Goal: Complete application form

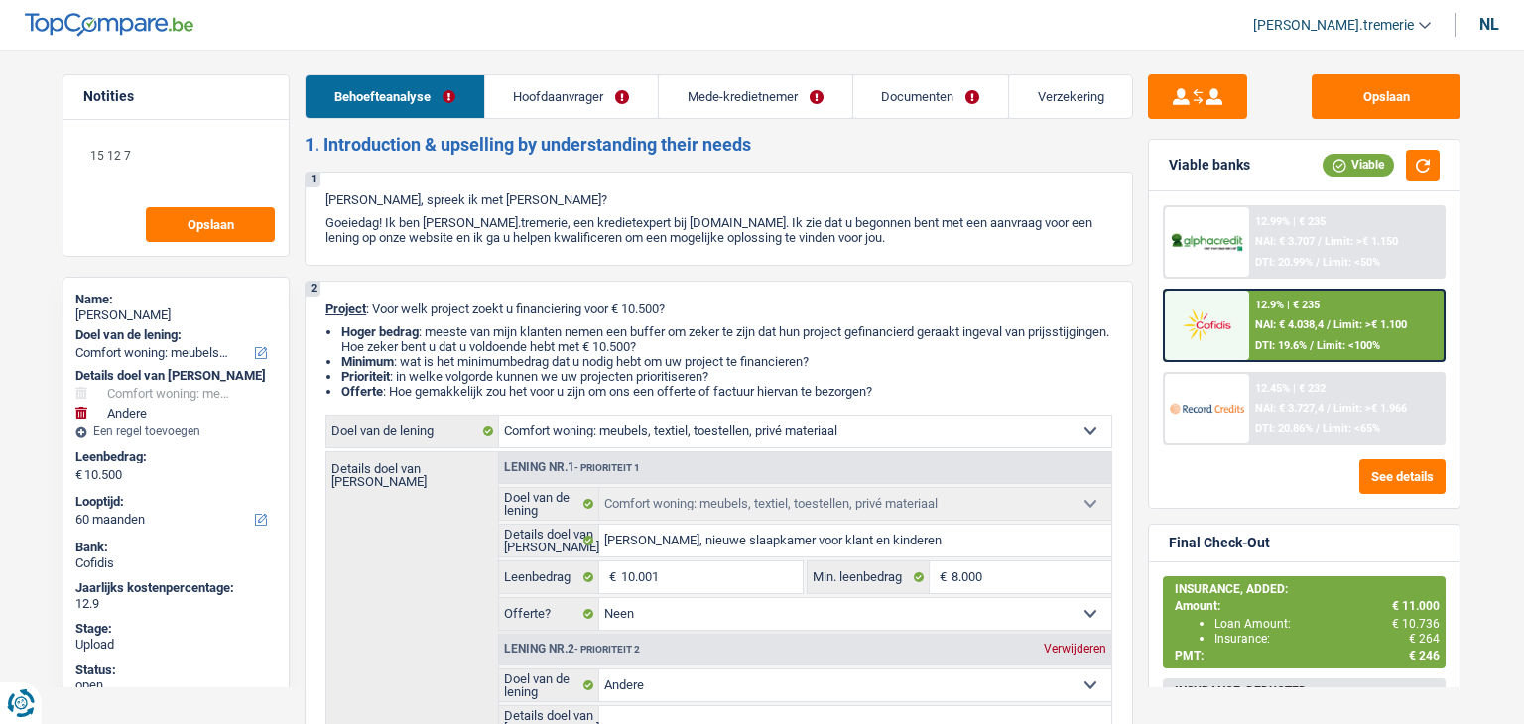
select select "household"
select select "other"
select select "60"
select select "household"
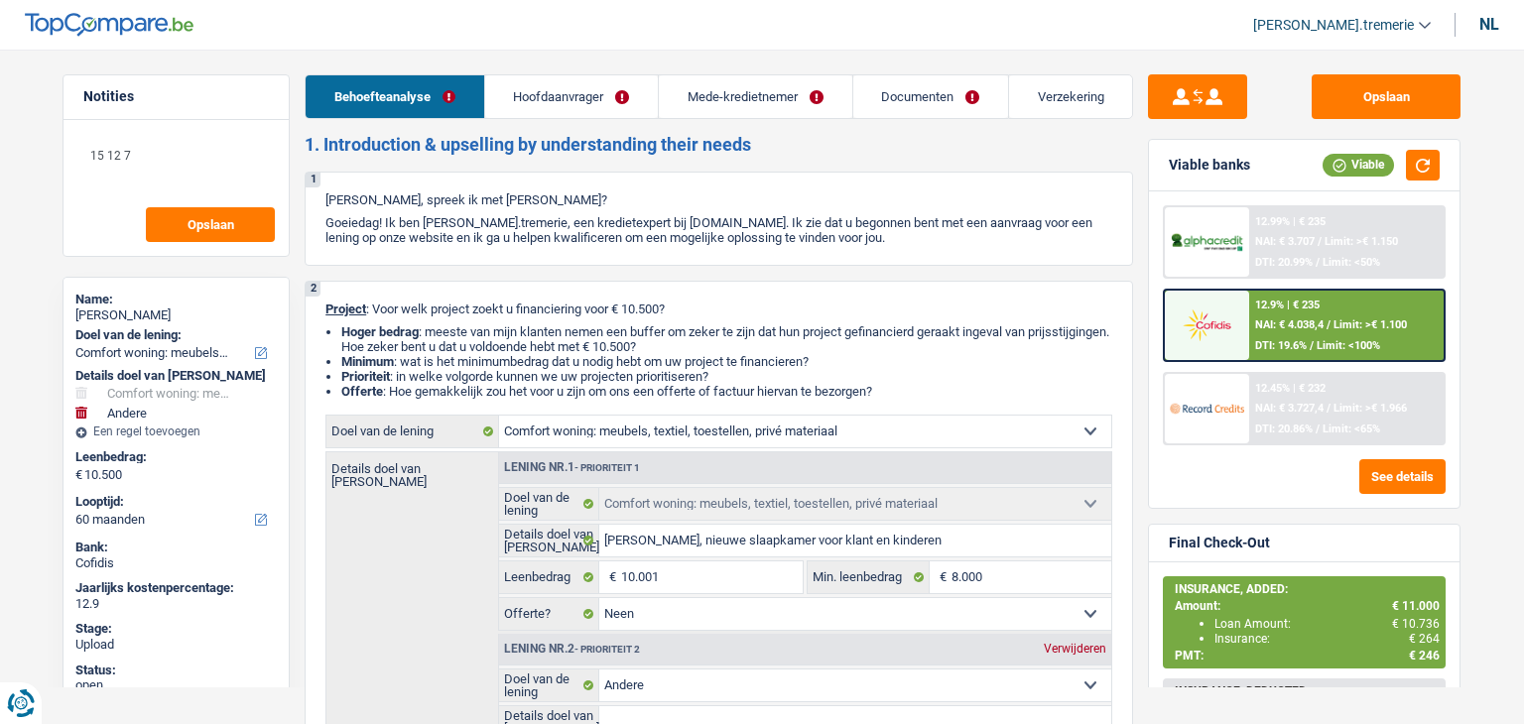
select select "household"
select select "false"
select select "other"
select select "60"
select select "worker"
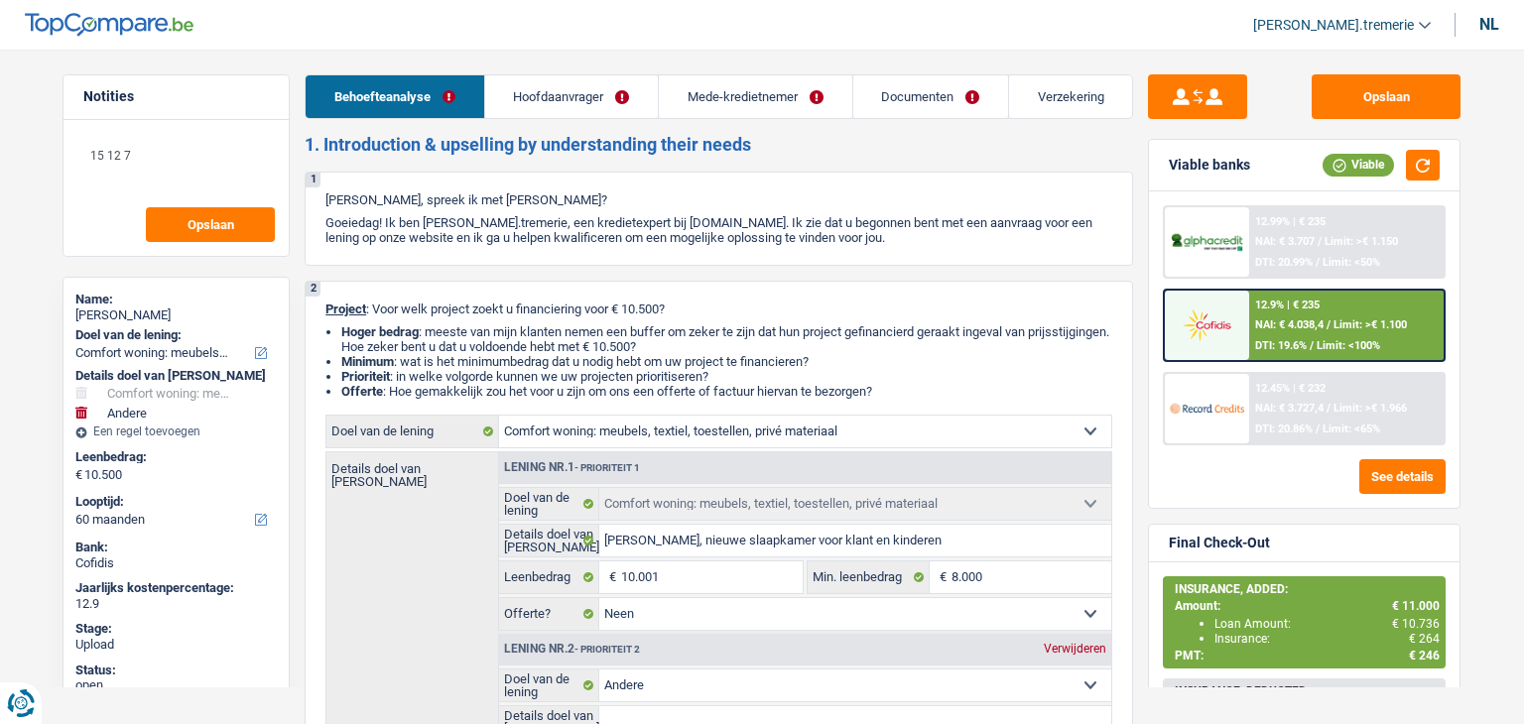
select select "privateEmployee"
select select "familyAllowances"
select select "netSalary"
select select "mealVouchers"
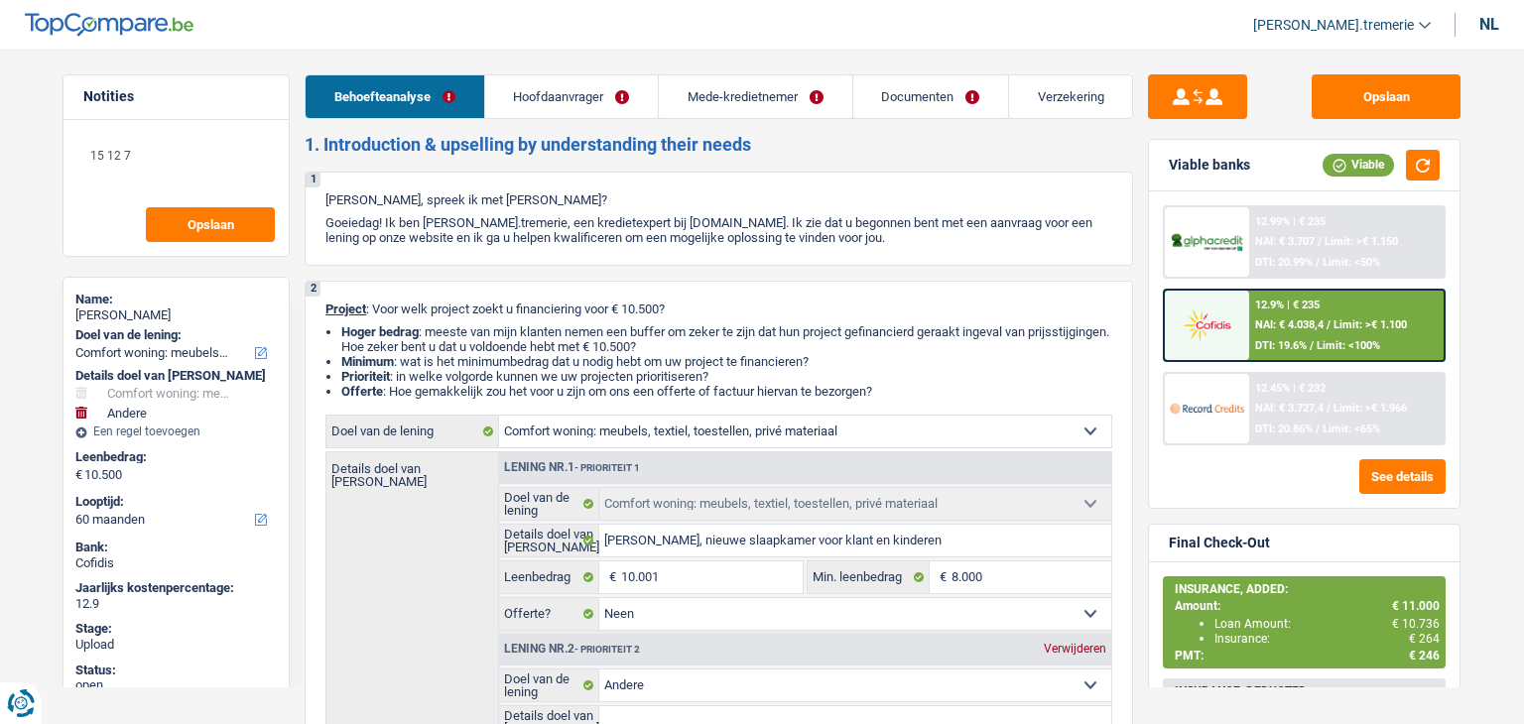
select select "rents"
select select "household"
select select "false"
select select "other"
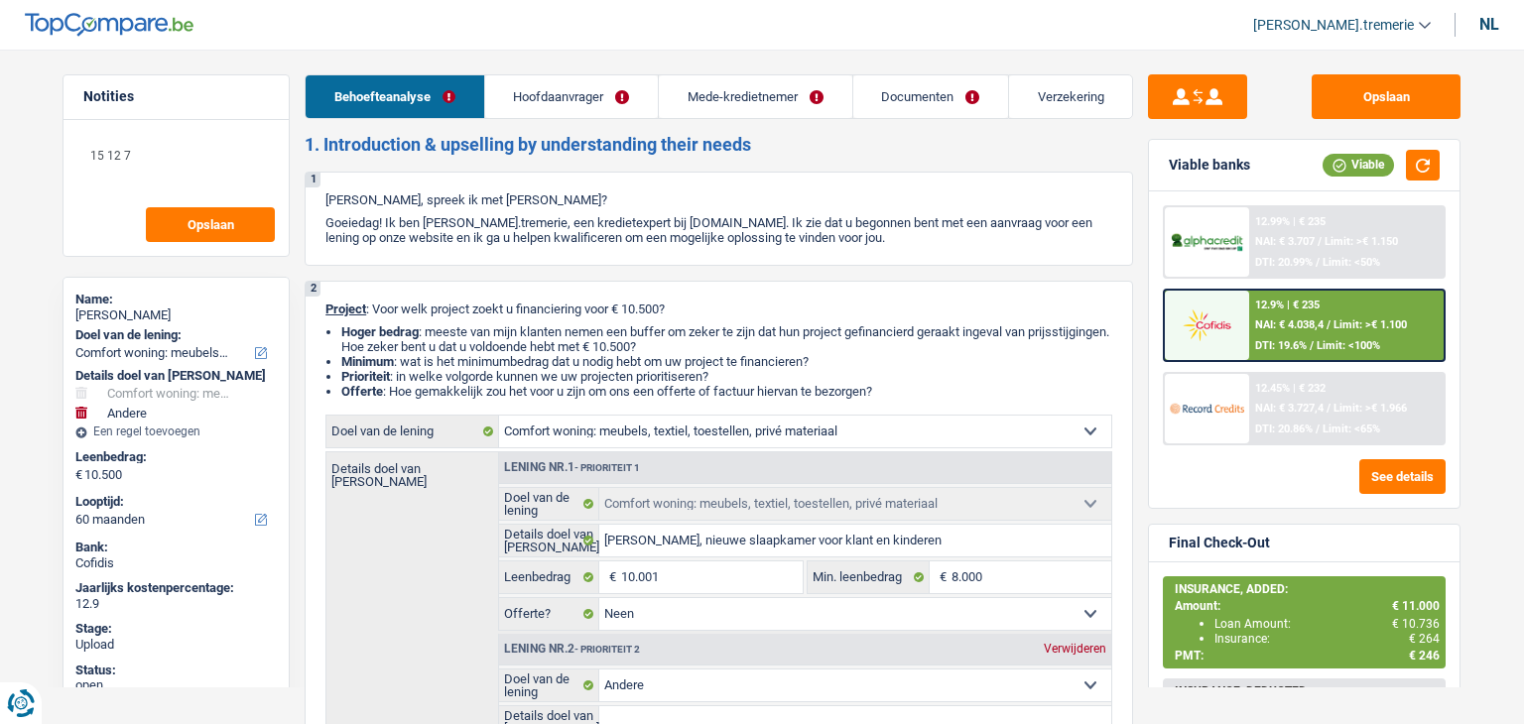
select select "60"
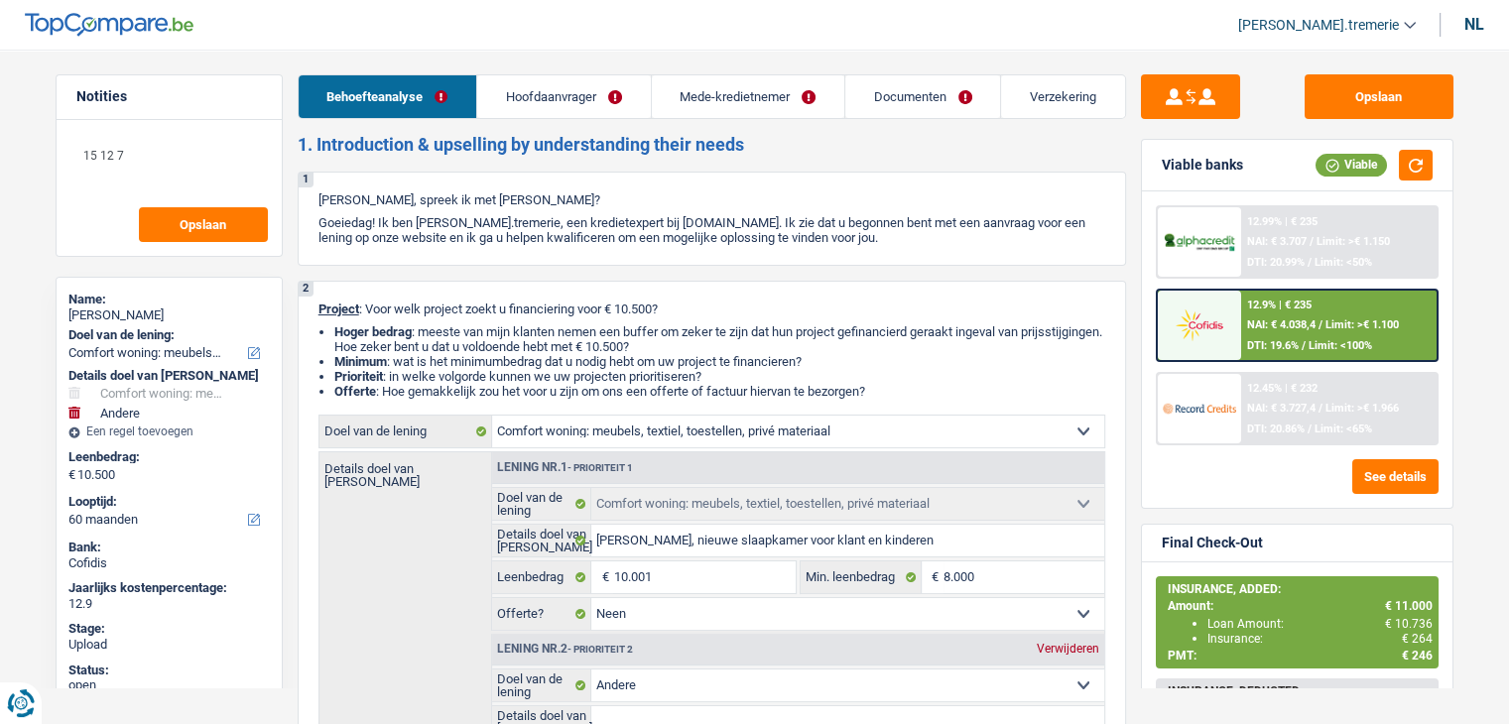
click at [921, 105] on link "Documenten" at bounding box center [922, 96] width 155 height 43
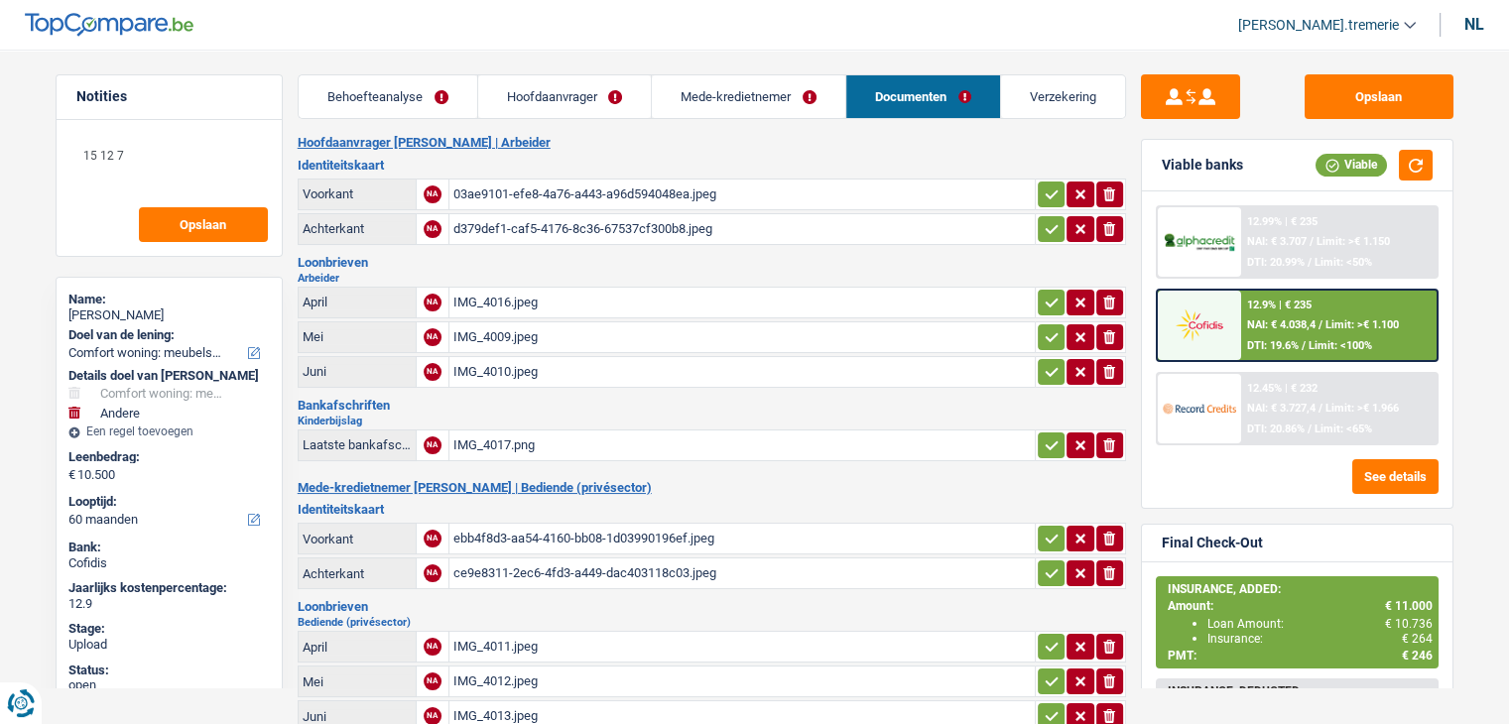
scroll to position [547, 0]
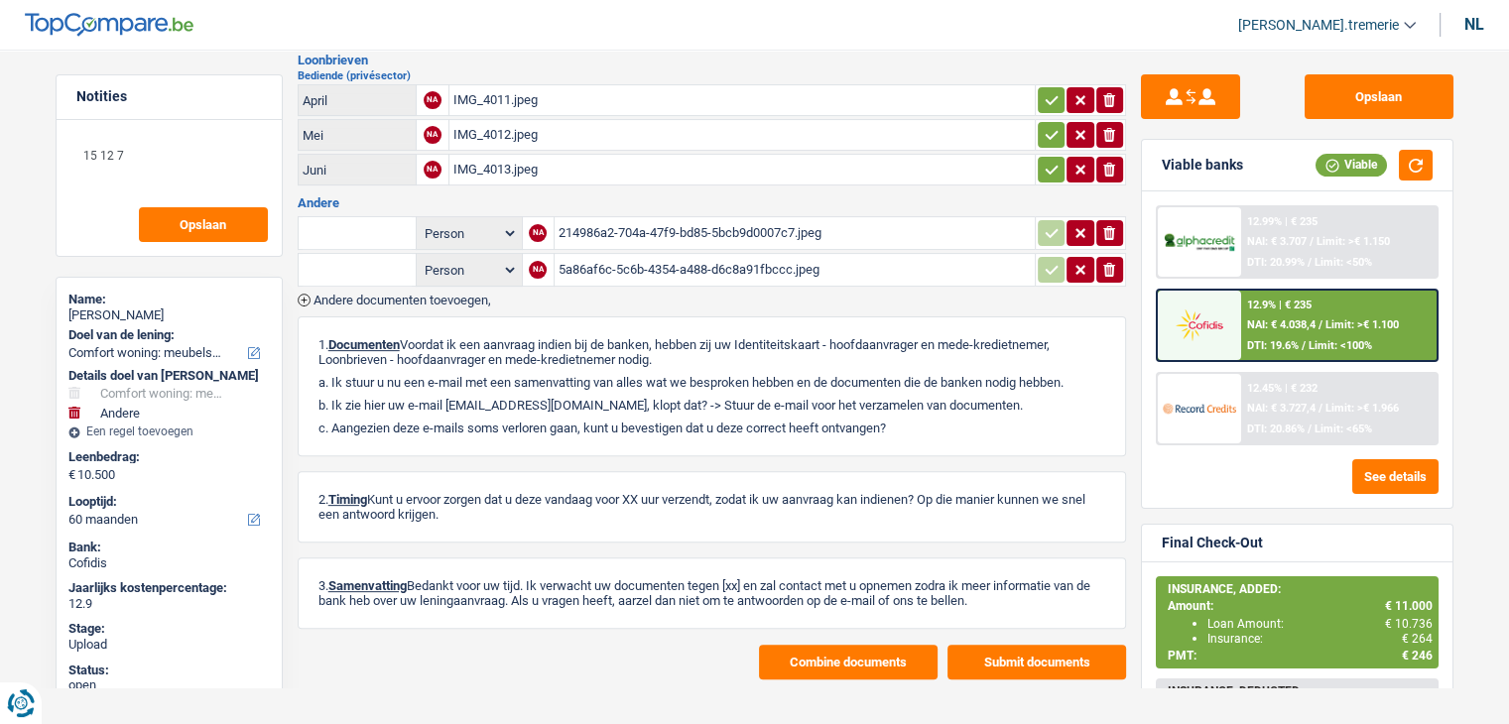
click at [632, 224] on div "214986a2-704a-47f9-bd85-5bcb9d0007c7.jpeg" at bounding box center [794, 233] width 472 height 30
click at [607, 256] on div "5a86af6c-5c6b-4354-a488-d6c8a91fbccc.jpeg" at bounding box center [794, 270] width 472 height 30
click at [450, 294] on span "Andere documenten toevoegen," at bounding box center [402, 300] width 178 height 13
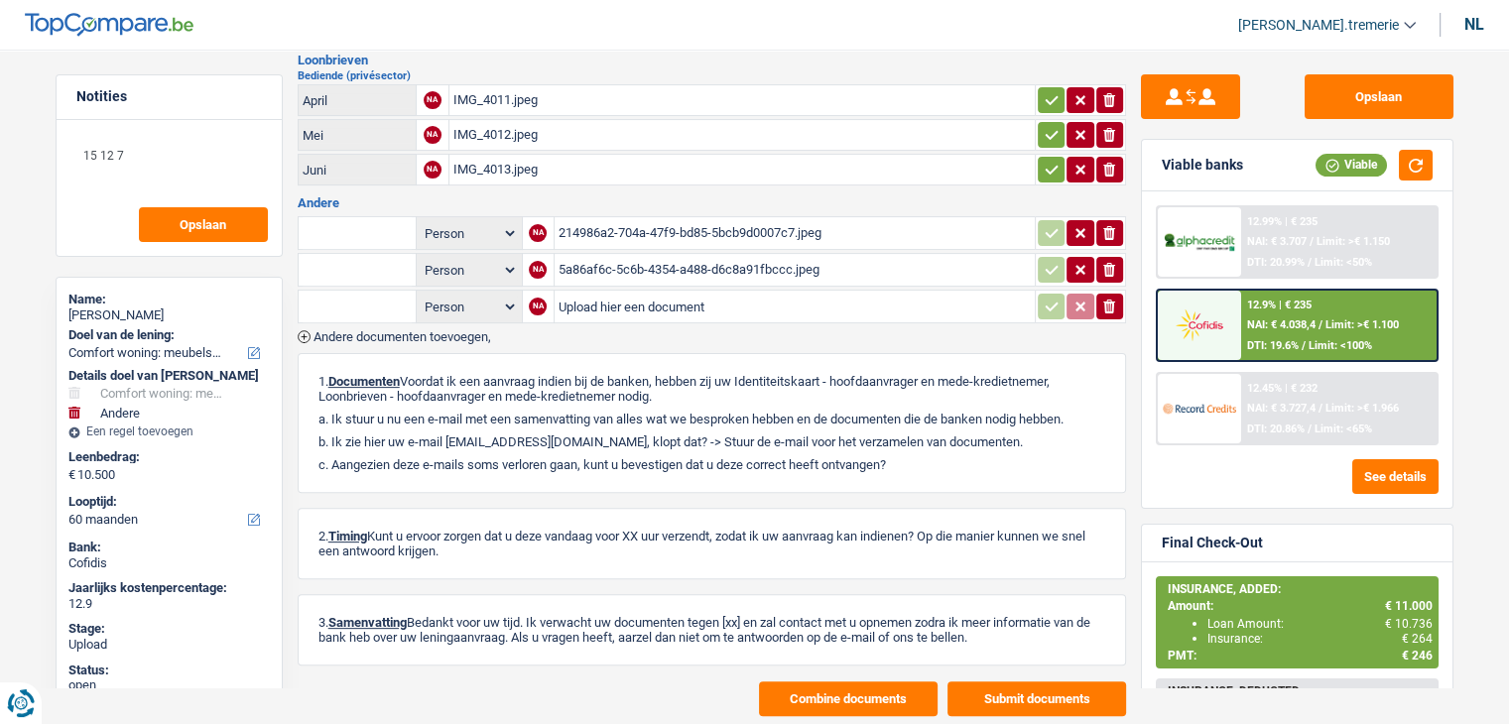
click at [573, 295] on input "Upload hier een document" at bounding box center [794, 307] width 472 height 30
type input "C:\fakepath\OCMW TONGEREN.pdf"
click at [425, 330] on span "Andere documenten toevoegen," at bounding box center [402, 336] width 178 height 13
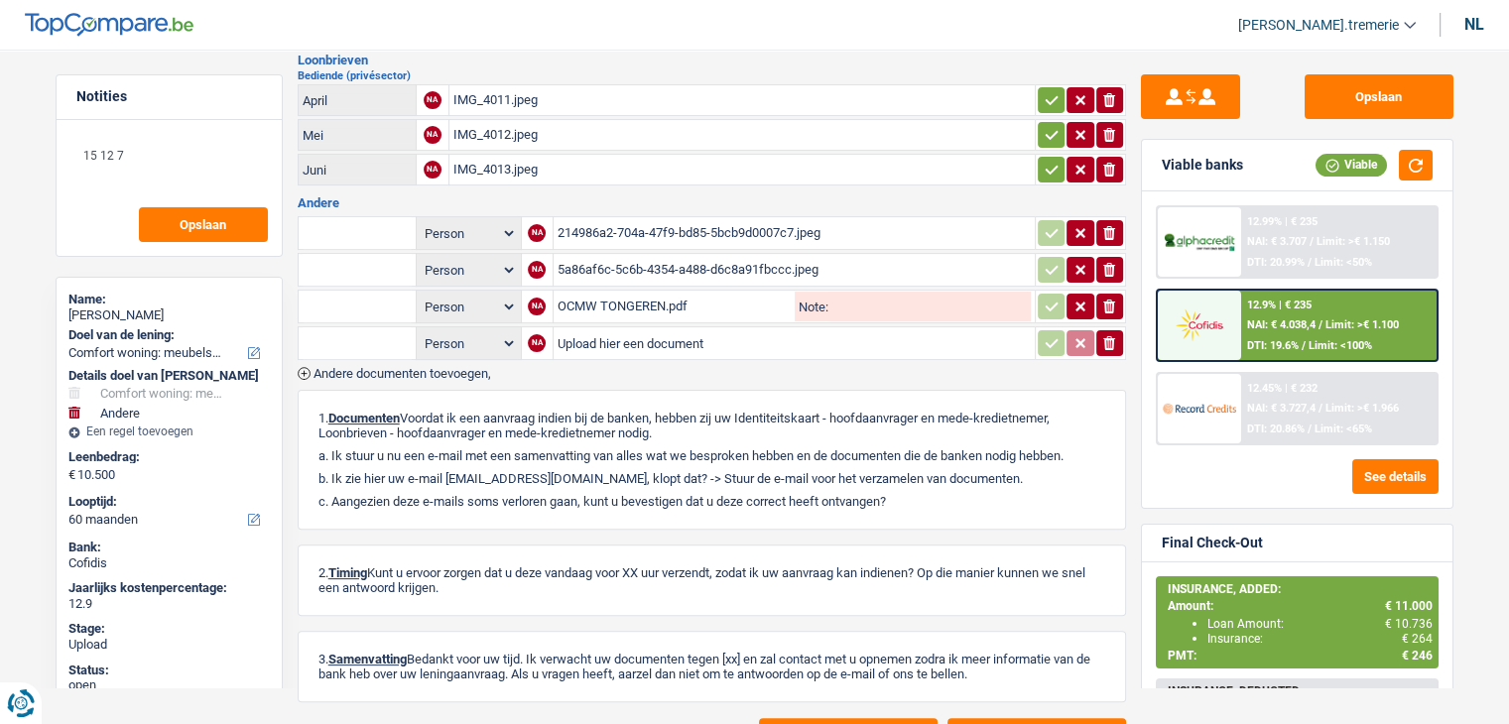
click at [602, 328] on input "Upload hier een document" at bounding box center [793, 343] width 473 height 30
type input "C:\fakepath\Documentscan3 (1).pdf"
click at [345, 291] on input "text" at bounding box center [357, 307] width 109 height 32
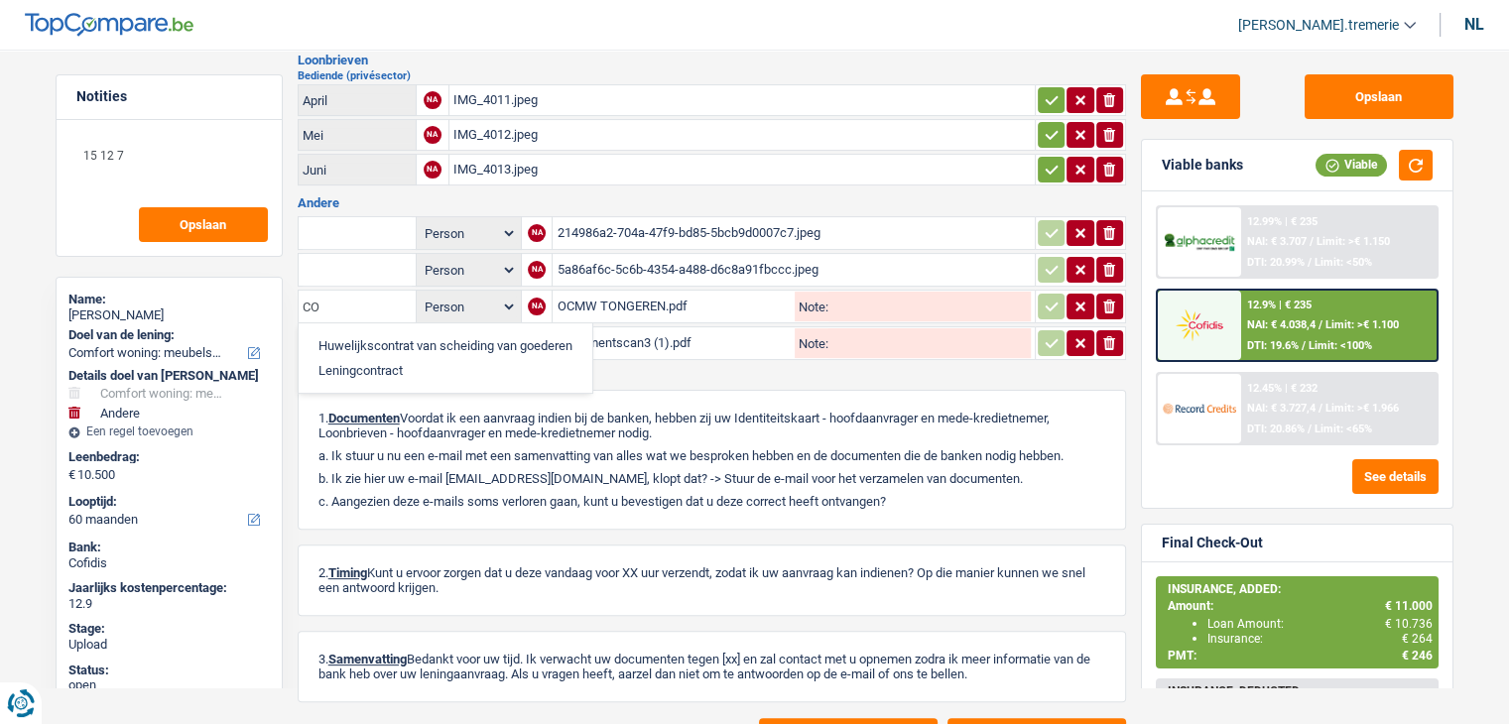
type input "C"
click at [361, 333] on li "Arbeidsovereenkomst" at bounding box center [409, 345] width 203 height 25
type input "Arbeidsovereenkomst"
click at [361, 330] on input "text" at bounding box center [357, 343] width 109 height 32
click at [381, 370] on li "Behoefte analyse voor de verzekering" at bounding box center [422, 382] width 229 height 25
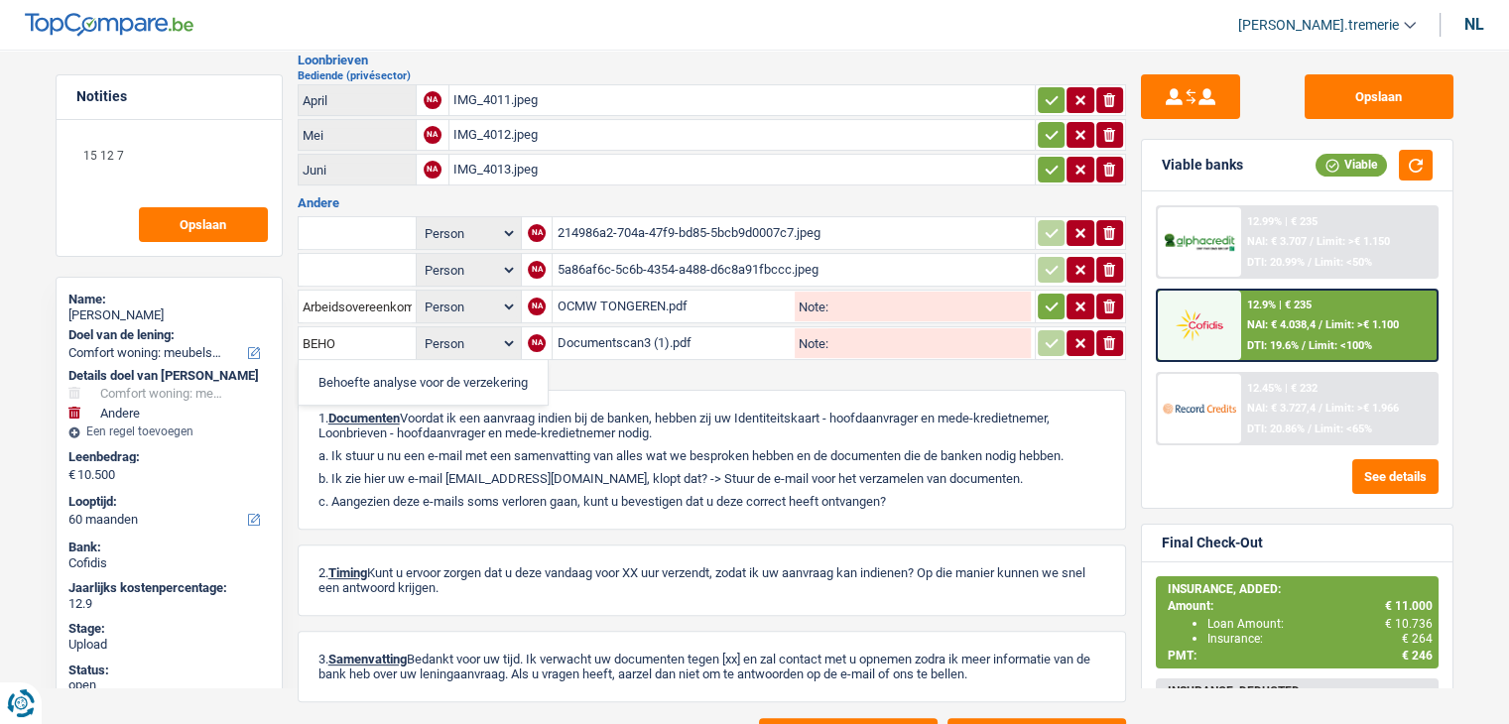
type input "Behoefte analyse voor de verzekering"
click at [1045, 297] on icon "button" at bounding box center [1051, 307] width 16 height 20
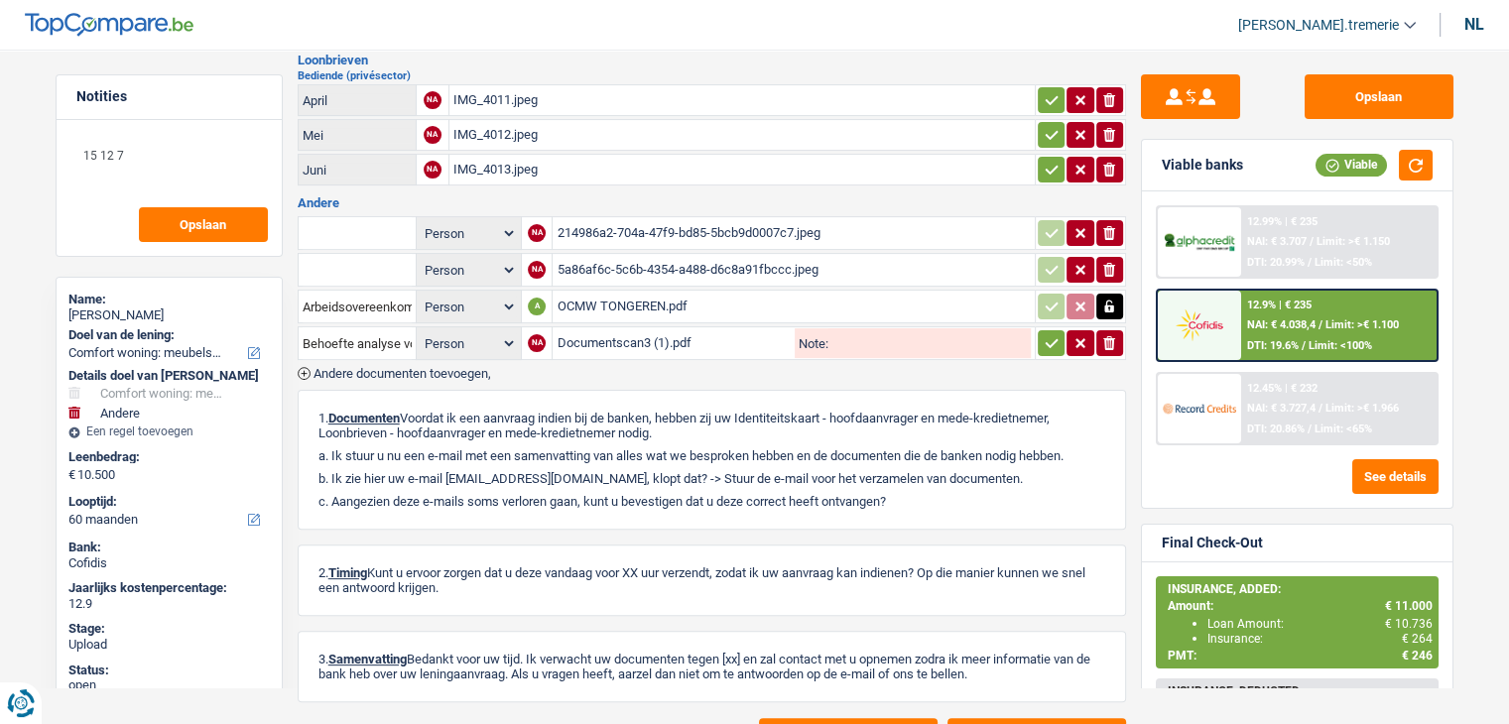
click at [1052, 338] on button "button" at bounding box center [1051, 343] width 27 height 26
click at [345, 217] on input "text" at bounding box center [357, 233] width 109 height 32
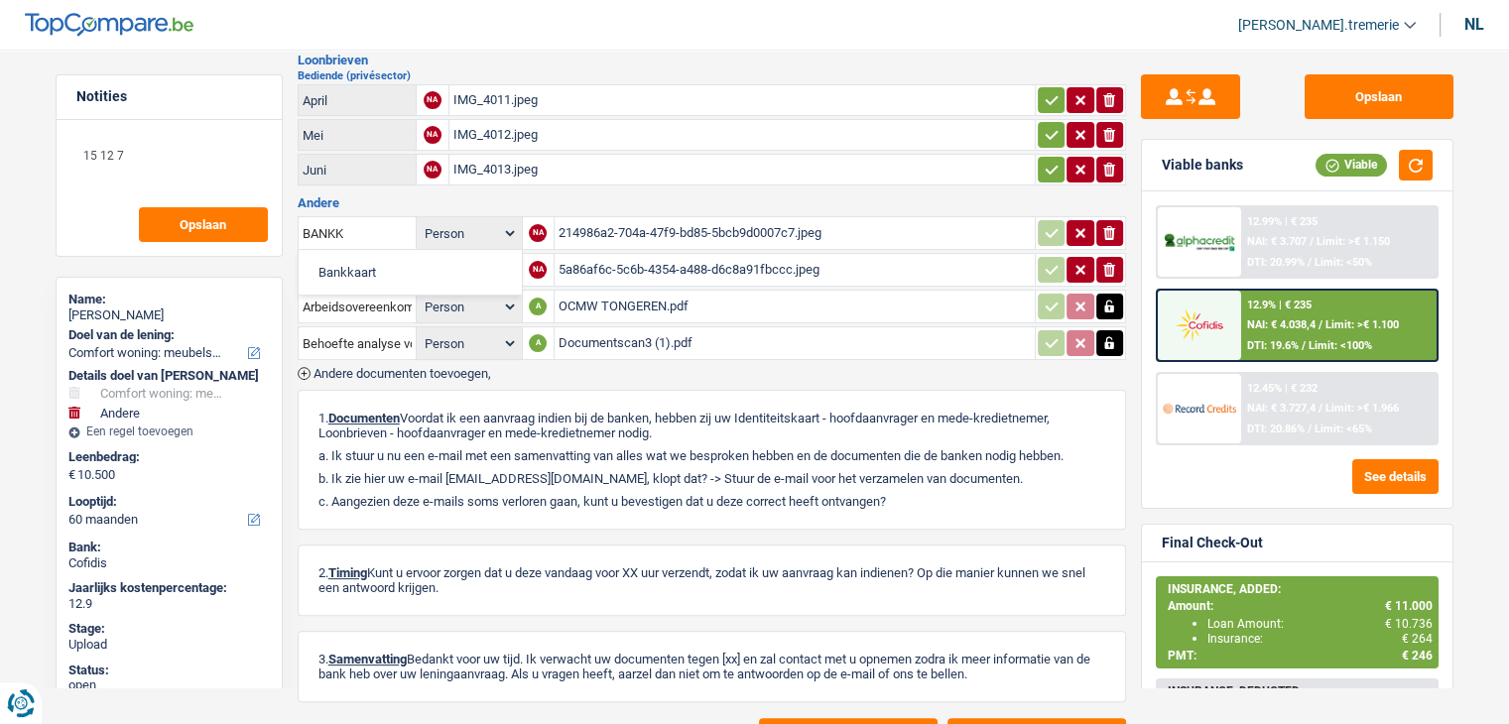
click at [354, 260] on li "Bankkaart" at bounding box center [409, 272] width 203 height 25
type input "Bankkaart"
click at [354, 254] on input "text" at bounding box center [357, 270] width 109 height 32
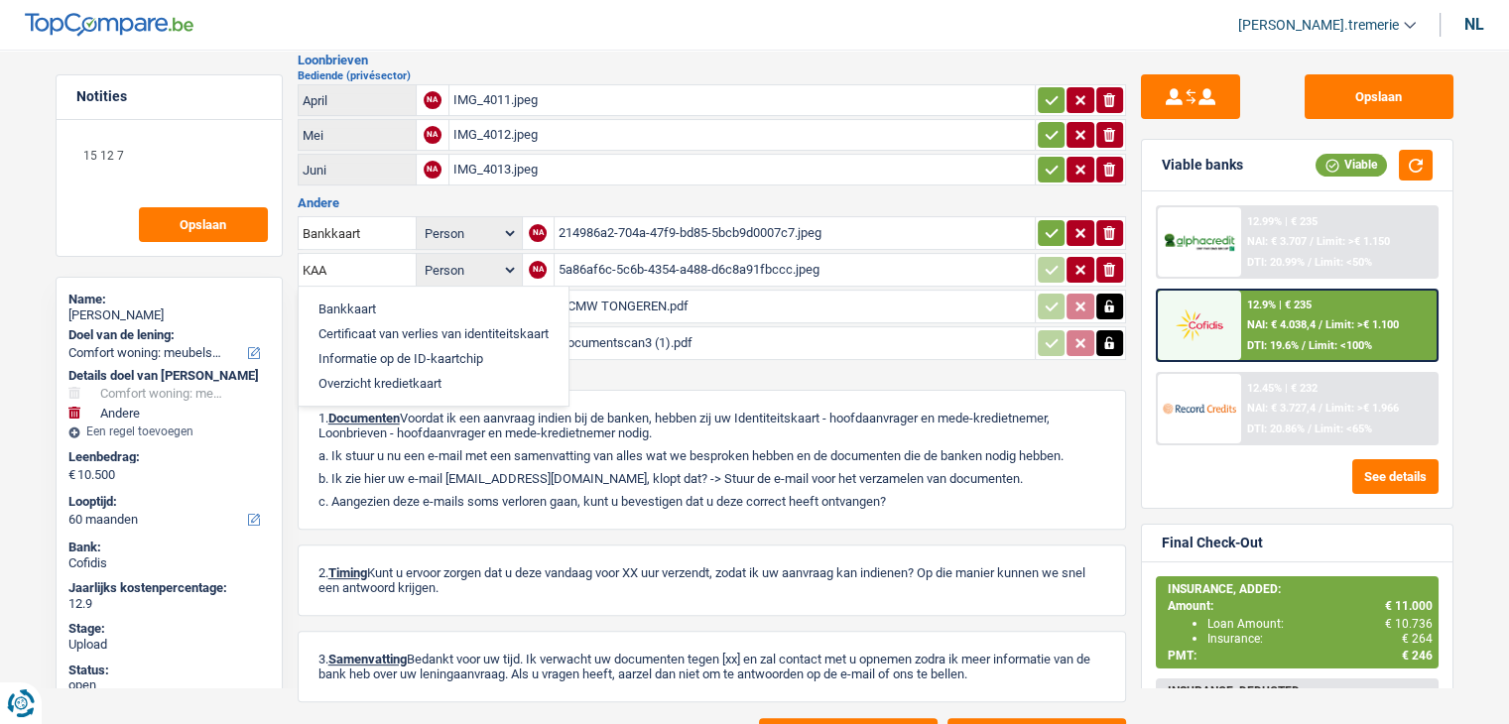
click at [367, 297] on li "Bankkaart" at bounding box center [433, 309] width 250 height 25
type input "Bankkaart"
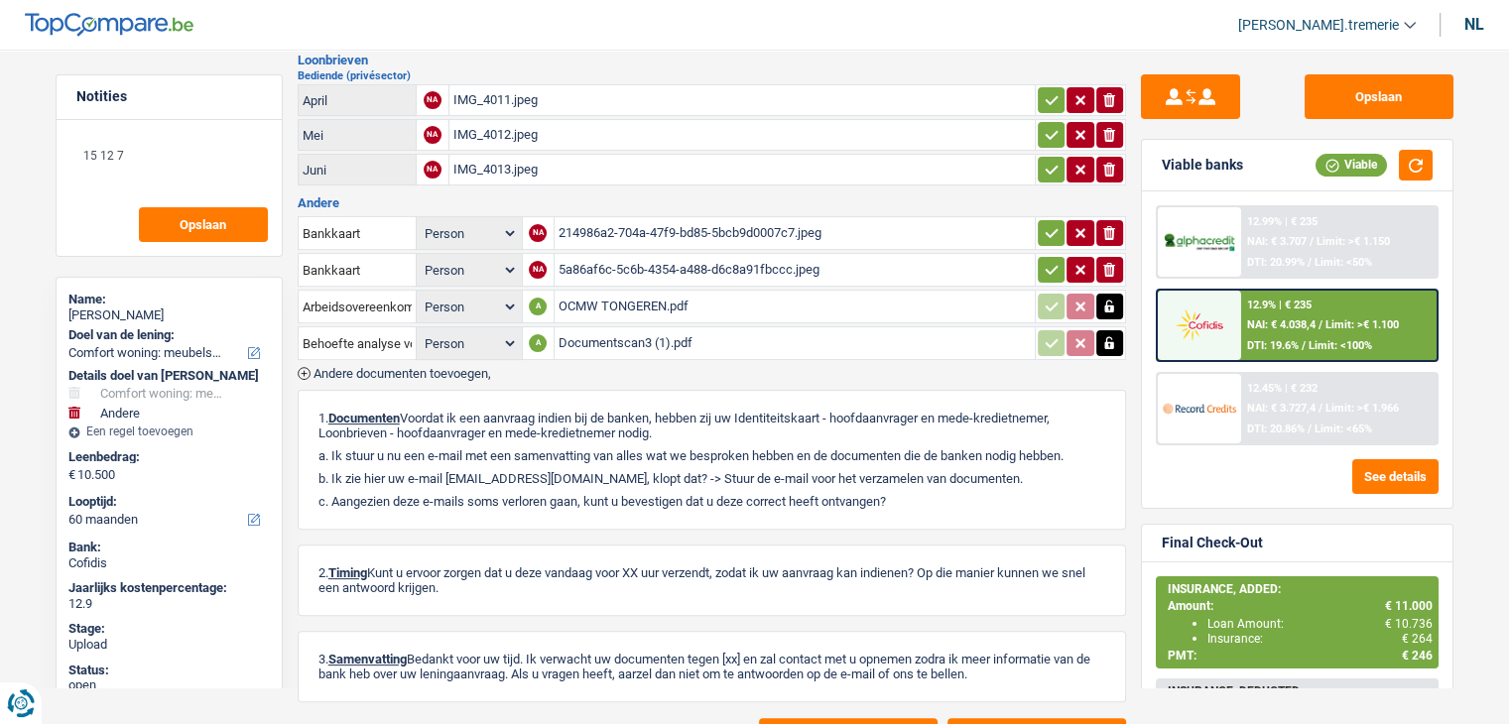
click at [1044, 229] on icon "button" at bounding box center [1050, 233] width 13 height 9
click at [1048, 260] on icon "button" at bounding box center [1051, 270] width 16 height 20
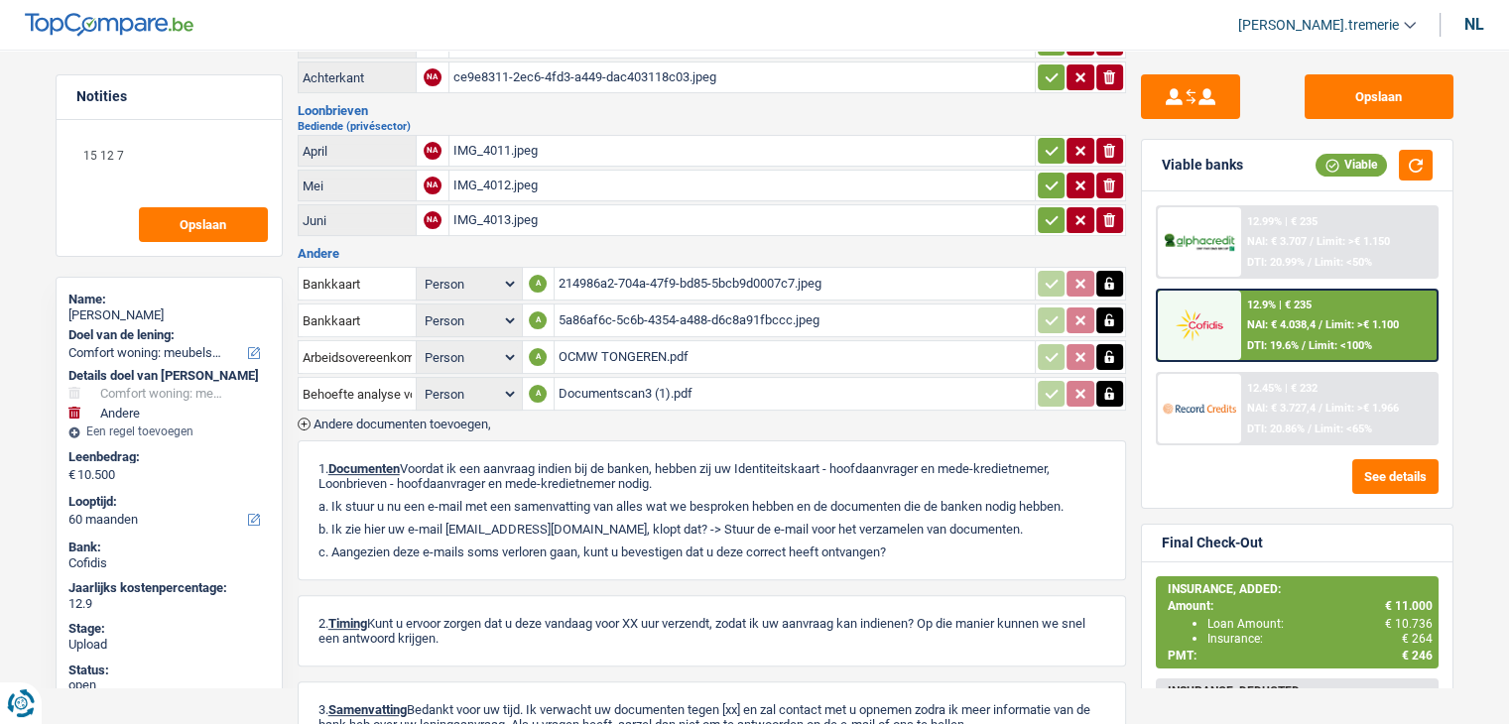
scroll to position [618, 0]
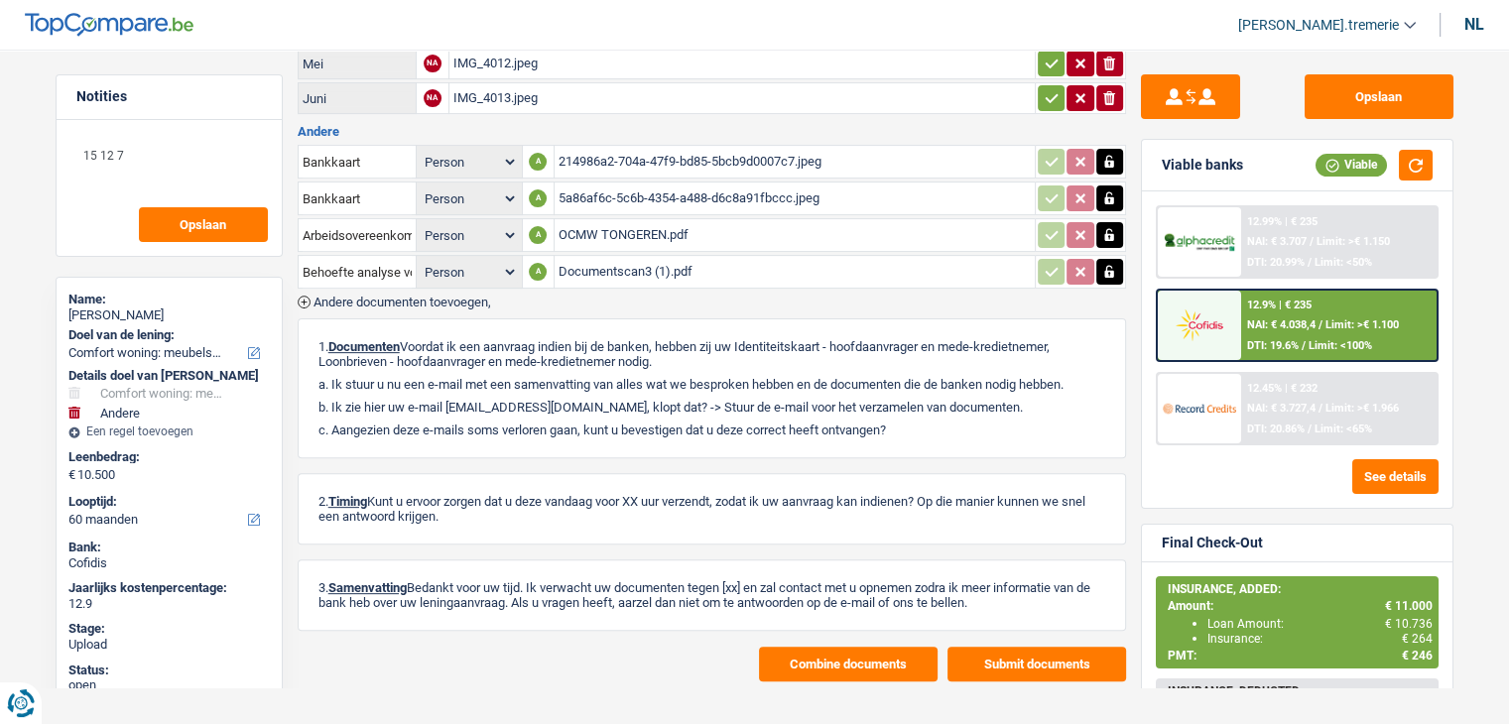
click at [817, 650] on button "Combine documents" at bounding box center [848, 664] width 179 height 35
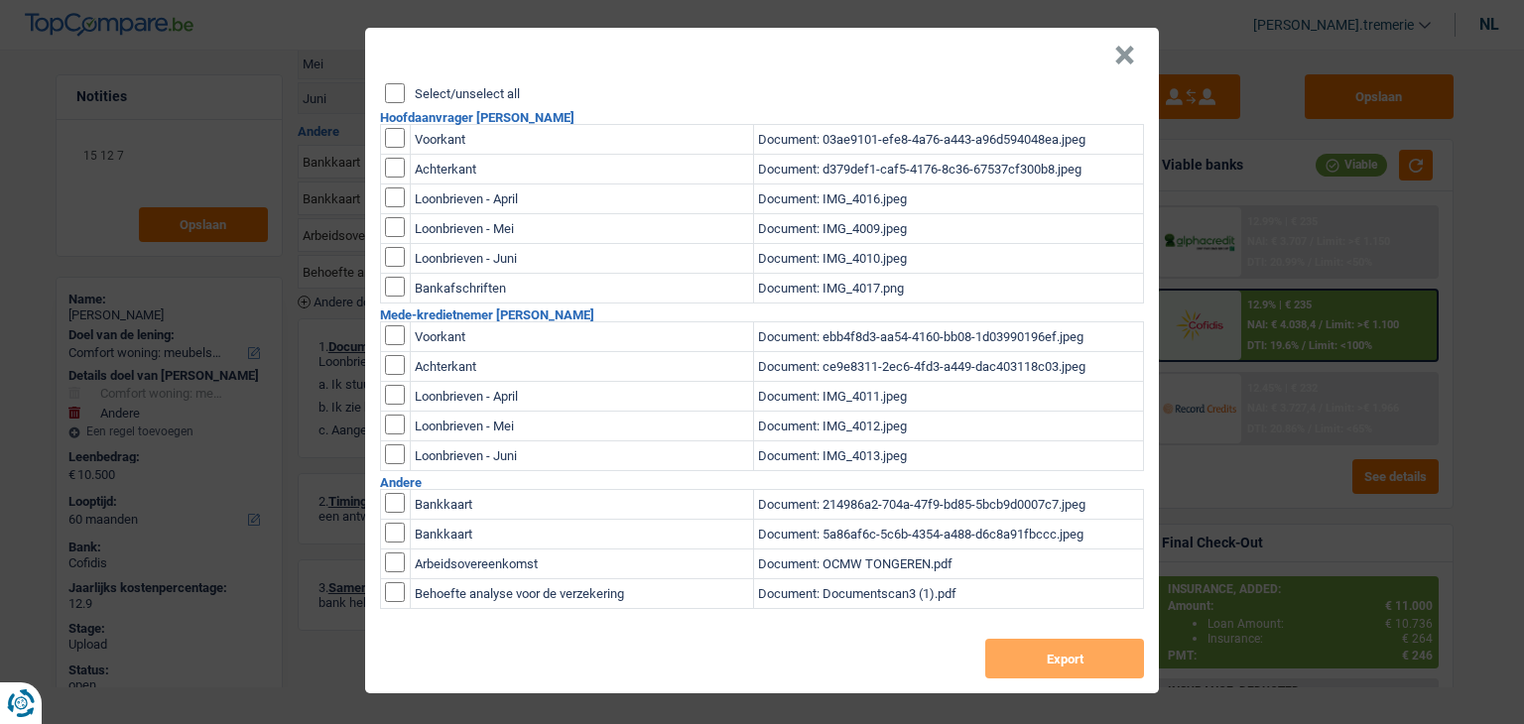
click at [396, 143] on input "checkbox" at bounding box center [395, 138] width 20 height 20
checkbox input "true"
click at [393, 148] on input "checkbox" at bounding box center [395, 138] width 20 height 20
checkbox input "true"
click at [395, 193] on input "checkbox" at bounding box center [395, 197] width 20 height 20
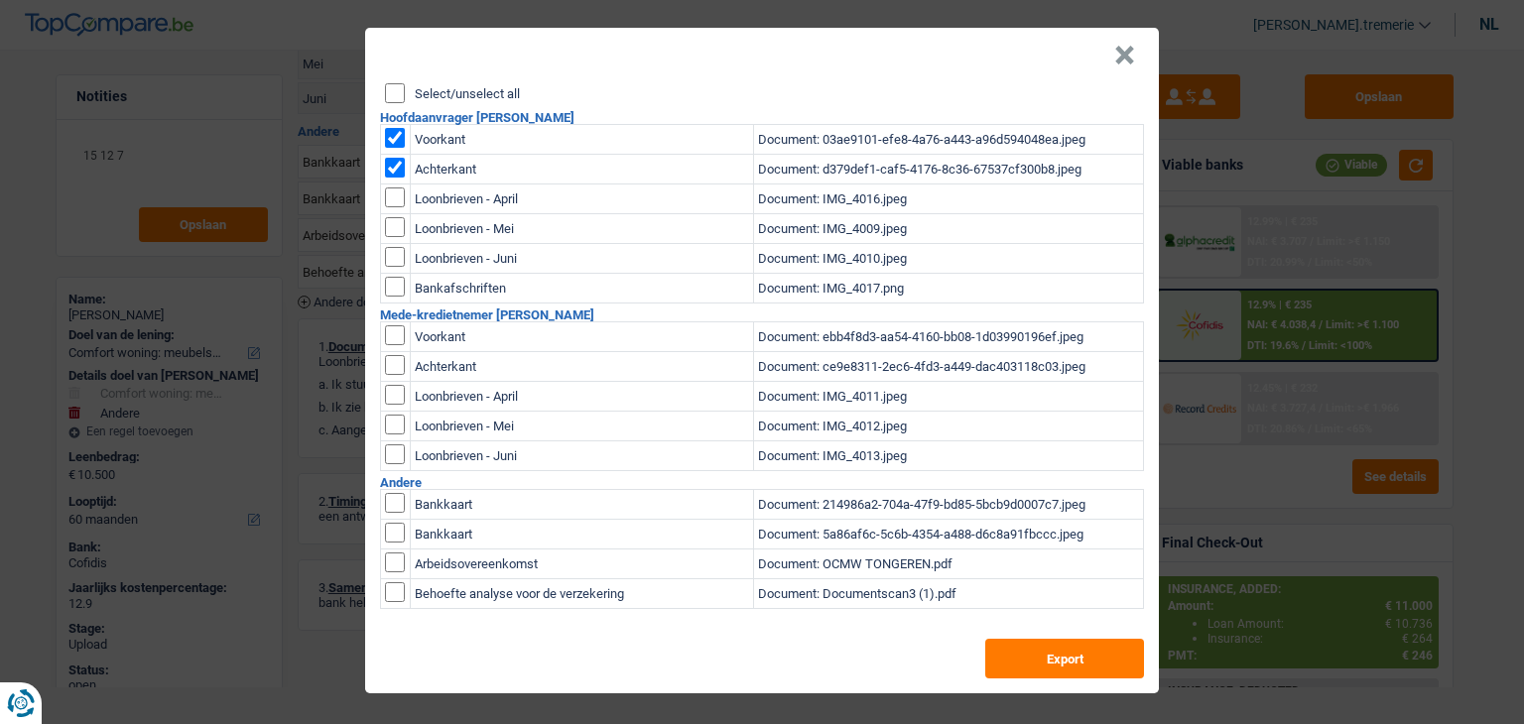
checkbox input "true"
click at [394, 207] on input "checkbox" at bounding box center [395, 197] width 20 height 20
checkbox input "true"
click at [394, 207] on input "checkbox" at bounding box center [395, 197] width 20 height 20
checkbox input "true"
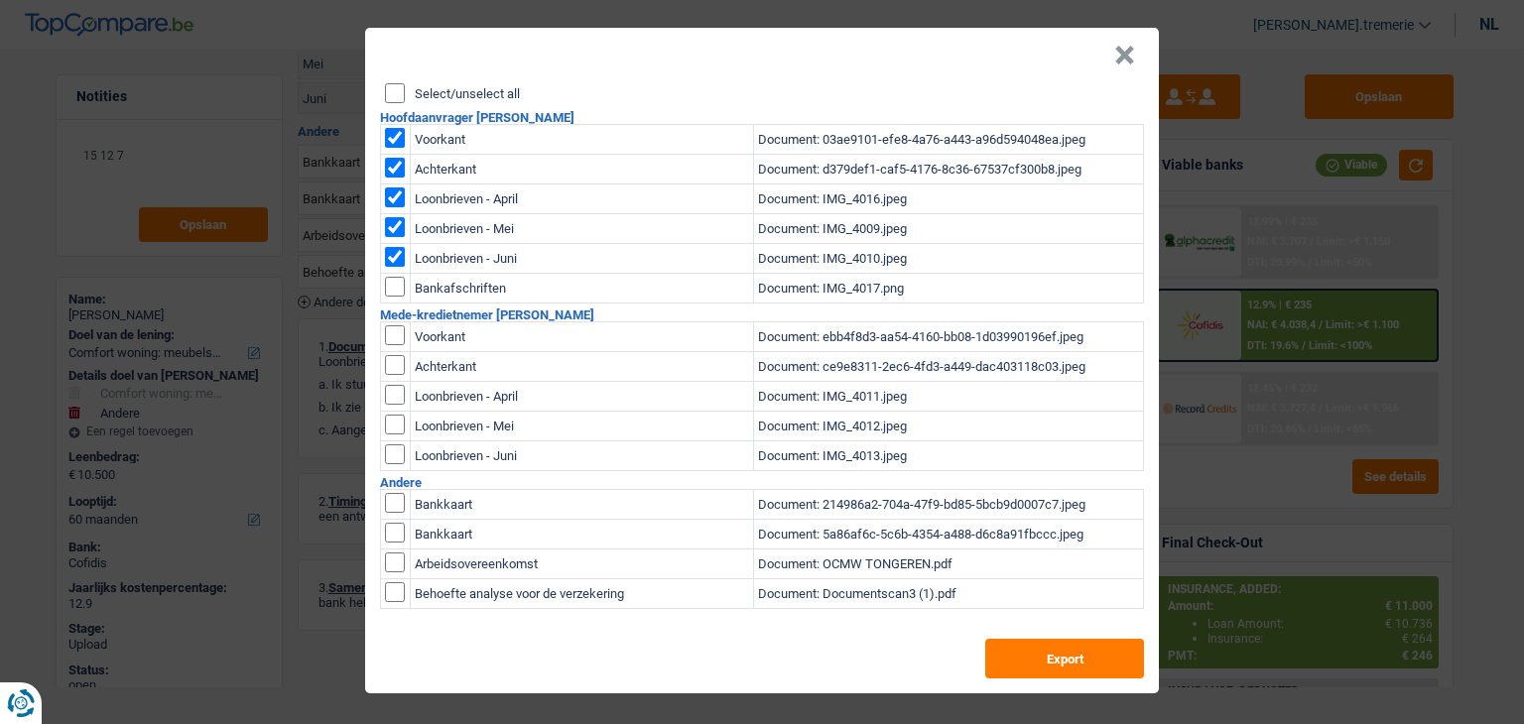
click at [389, 337] on input "checkbox" at bounding box center [395, 335] width 20 height 20
checkbox input "true"
click at [393, 345] on input "checkbox" at bounding box center [395, 335] width 20 height 20
checkbox input "true"
click at [395, 393] on input "checkbox" at bounding box center [395, 395] width 20 height 20
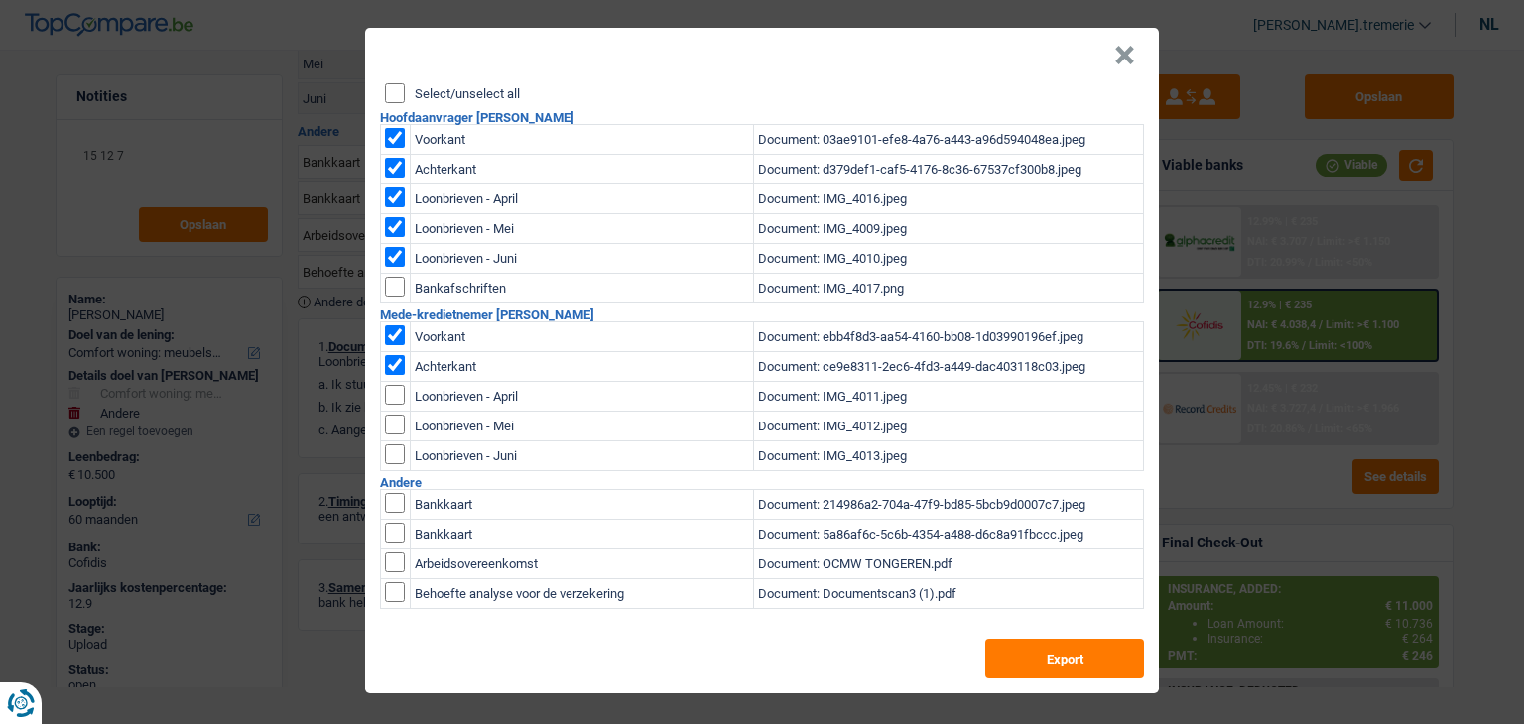
checkbox input "true"
click at [397, 405] on input "checkbox" at bounding box center [395, 395] width 20 height 20
checkbox input "true"
click at [395, 405] on input "checkbox" at bounding box center [395, 395] width 20 height 20
checkbox input "true"
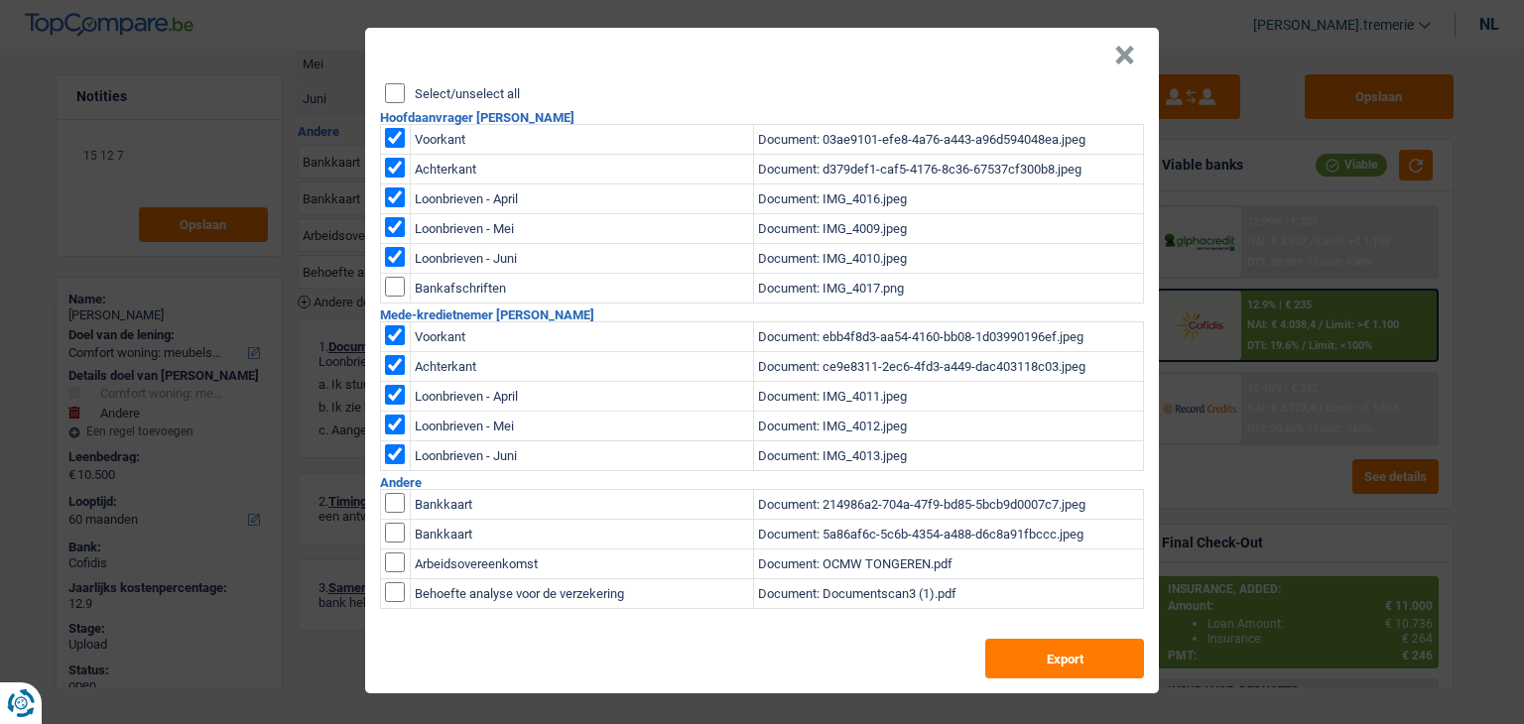
click at [395, 496] on input "checkbox" at bounding box center [395, 503] width 20 height 20
checkbox input "true"
click at [396, 513] on input "checkbox" at bounding box center [395, 503] width 20 height 20
checkbox input "true"
click at [1036, 656] on button "Export" at bounding box center [1064, 659] width 159 height 40
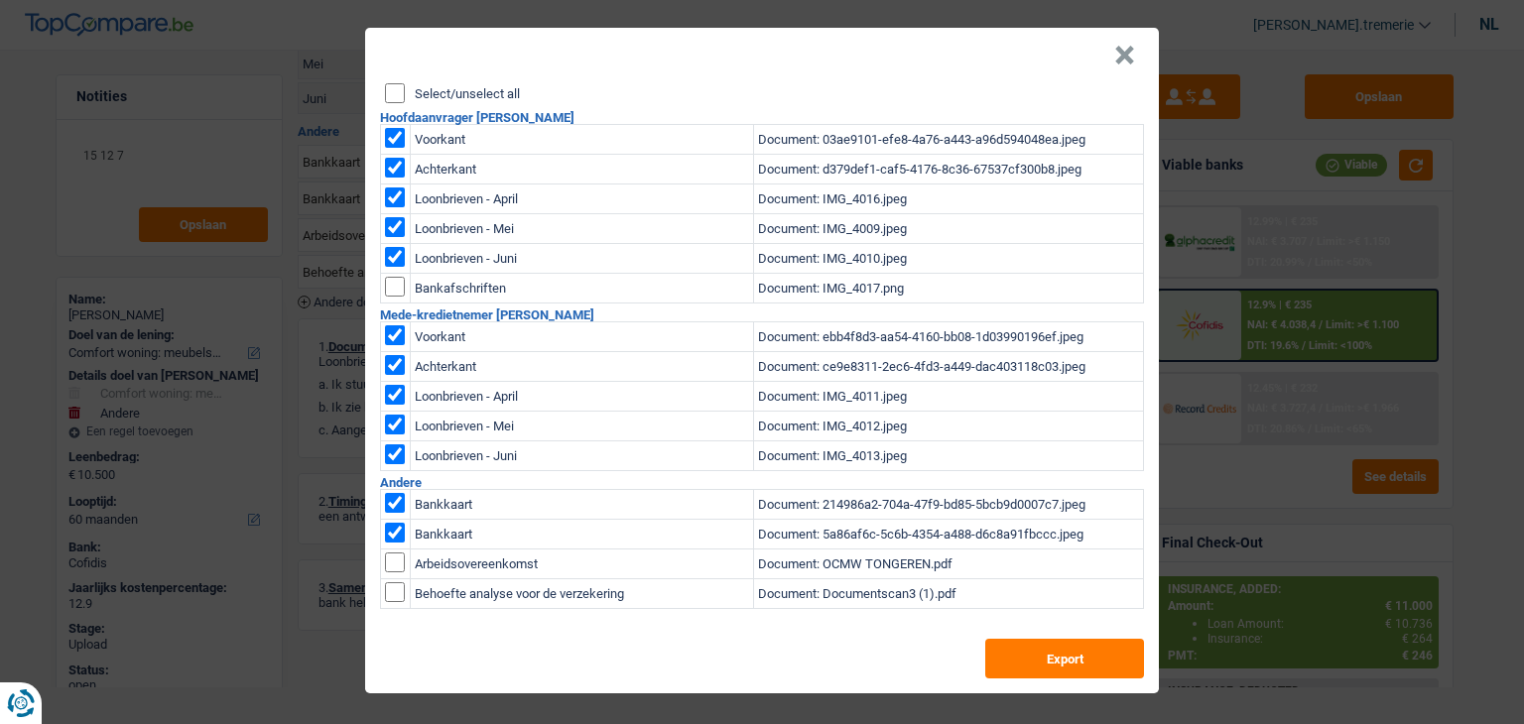
click at [1127, 59] on button "×" at bounding box center [1124, 56] width 21 height 20
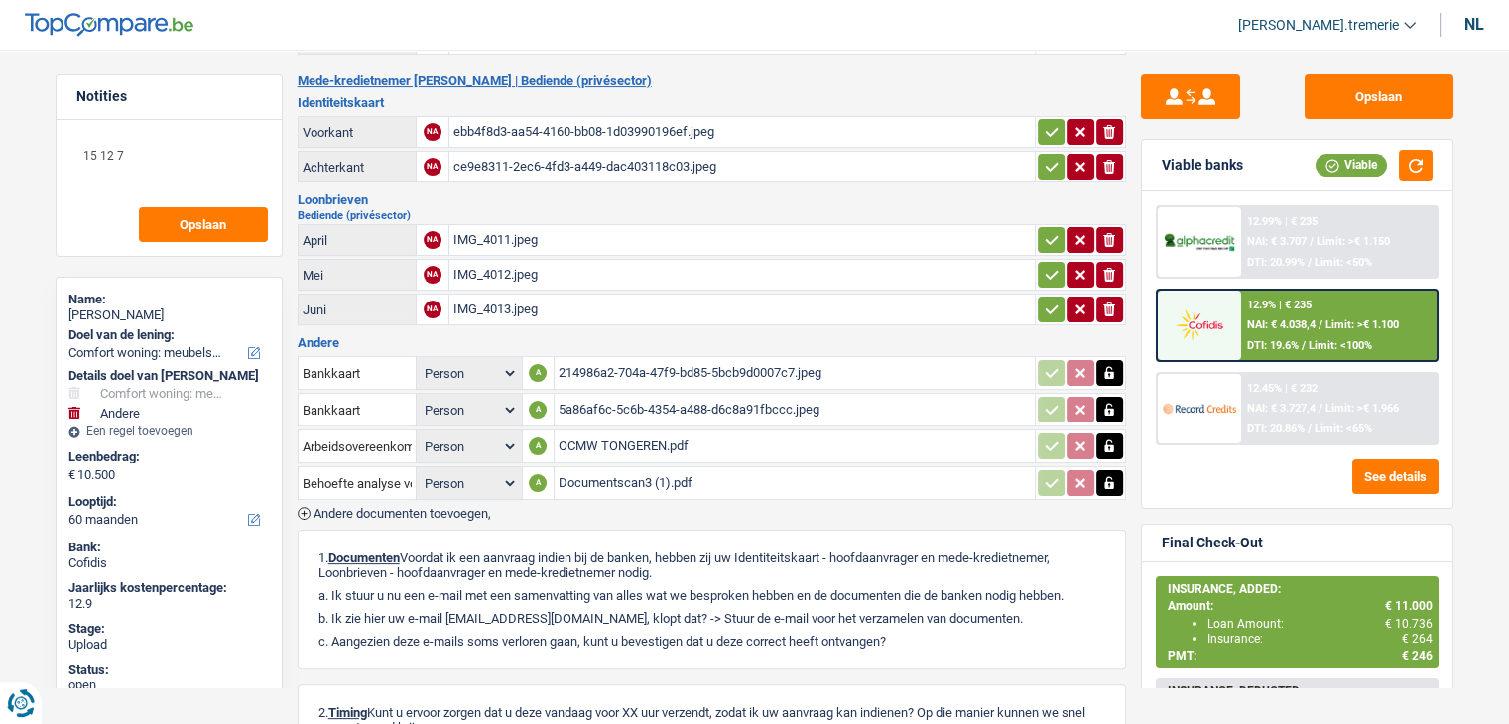
scroll to position [483, 0]
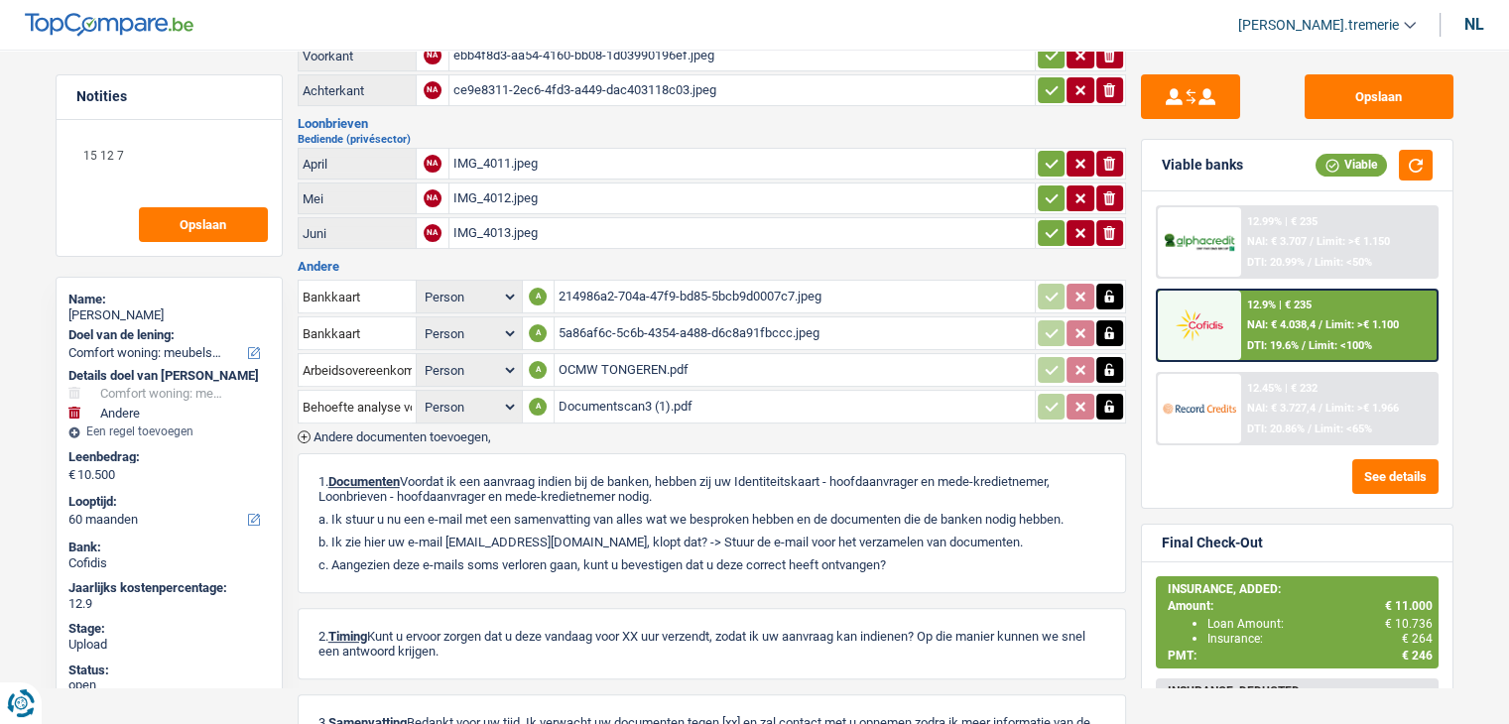
click at [393, 430] on span "Andere documenten toevoegen," at bounding box center [402, 436] width 178 height 13
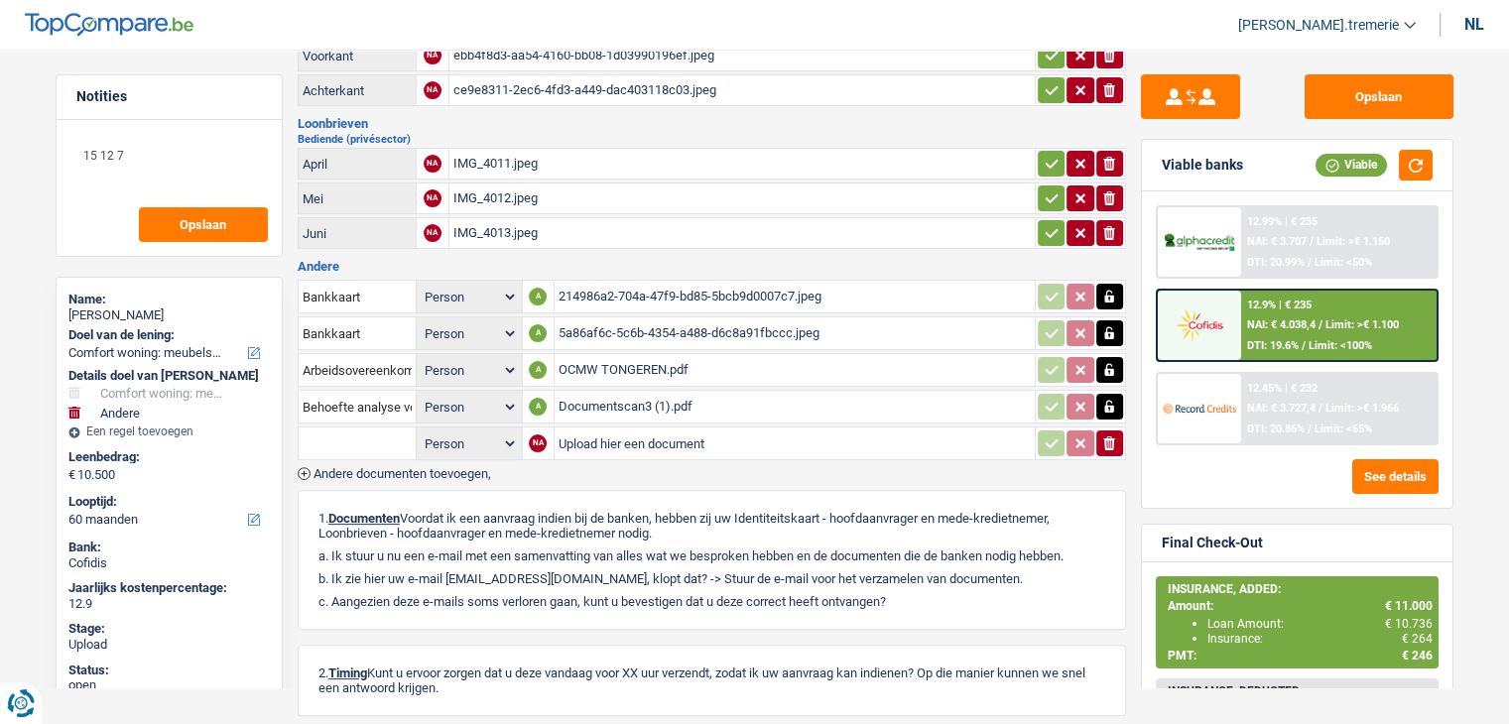
click at [599, 429] on input "Upload hier een document" at bounding box center [794, 444] width 472 height 30
type input "C:\fakepath\Information concernant le paiement de la première échéance_AVL-3234…"
click at [337, 429] on input "text" at bounding box center [357, 444] width 109 height 32
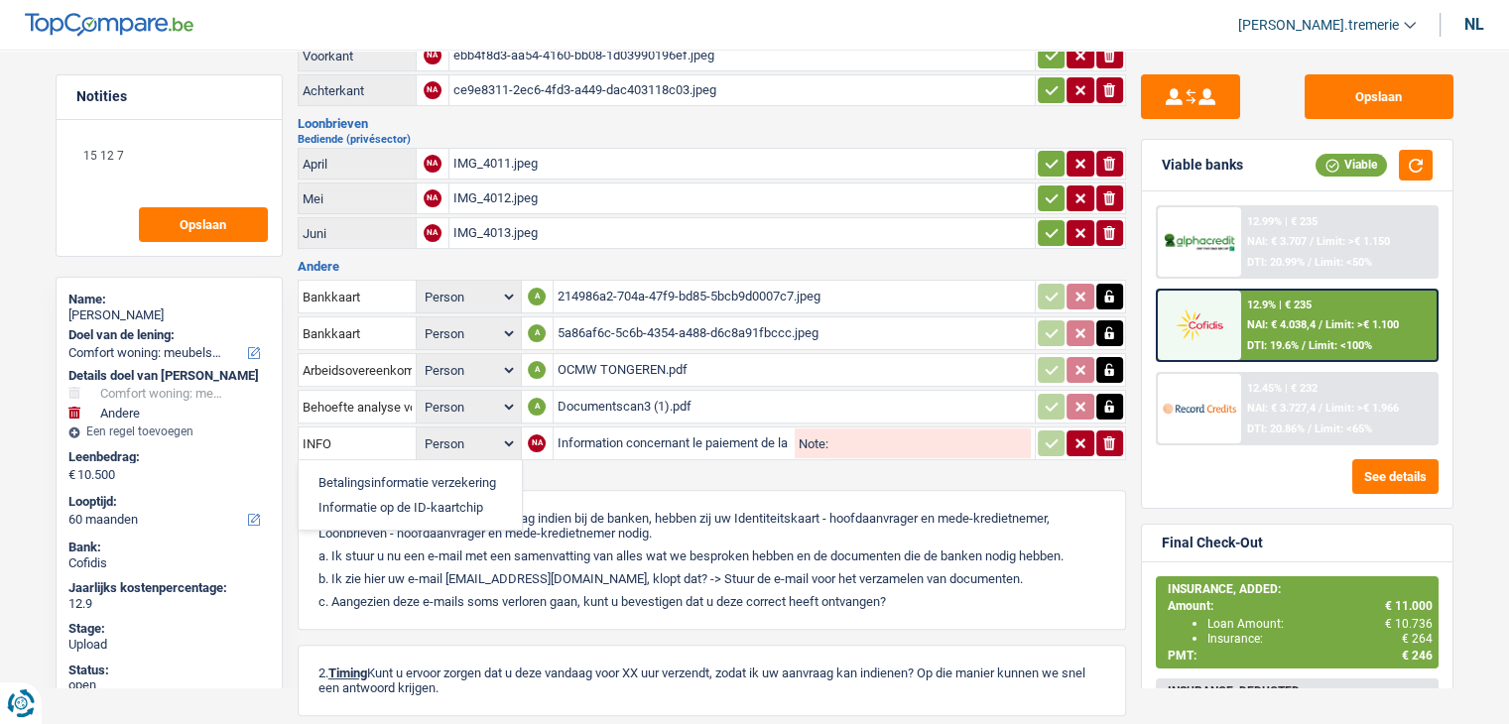
click at [361, 470] on li "Betalingsinformatie verzekering" at bounding box center [409, 482] width 203 height 25
type input "Betalingsinformatie verzekering"
click at [395, 461] on div "Hoofdaanvrager Maria Joana | Arbeider Identiteitskaart Voorkant NA 03ae9101-efe…" at bounding box center [712, 252] width 828 height 1201
click at [387, 467] on span "Andere documenten toevoegen," at bounding box center [402, 473] width 178 height 13
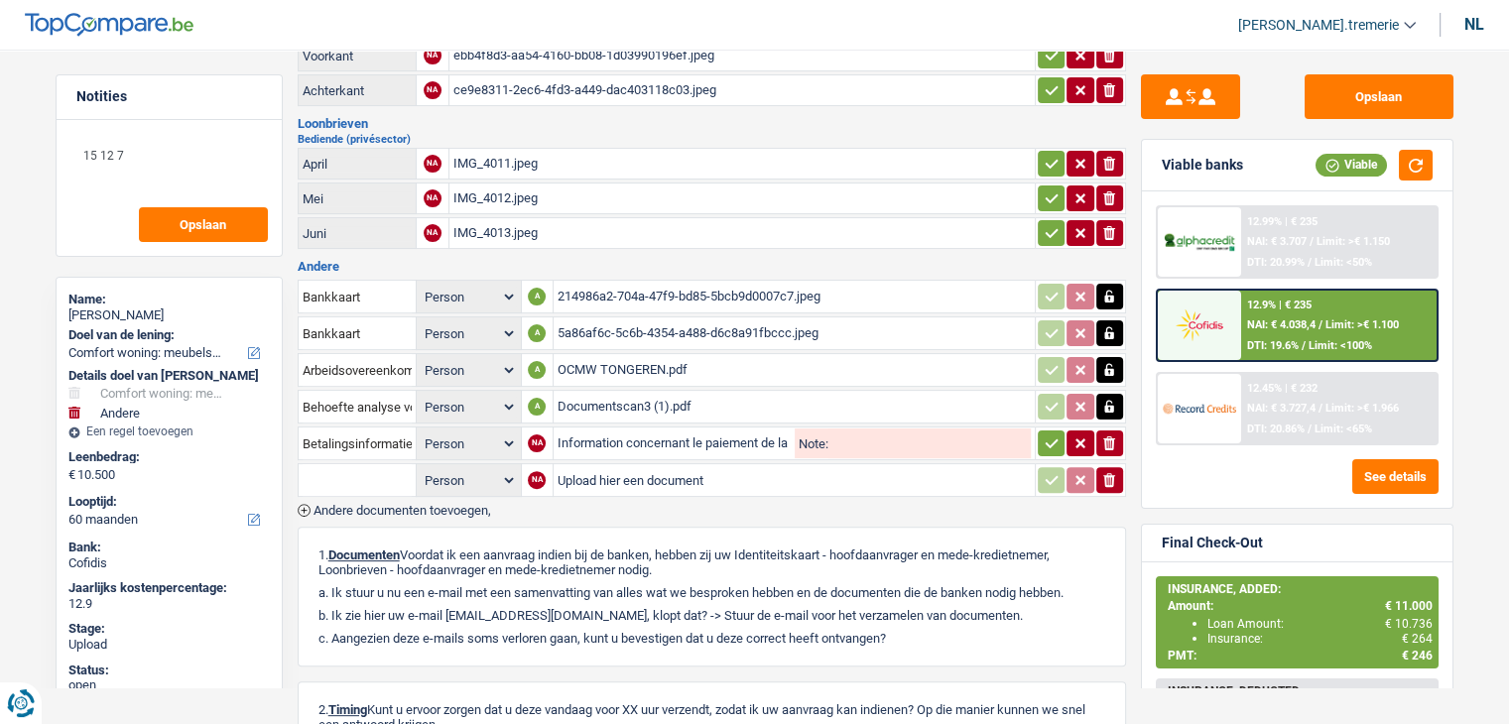
click at [363, 464] on input "text" at bounding box center [357, 480] width 109 height 32
click at [392, 507] on li "Verzekeringspolis" at bounding box center [409, 519] width 203 height 25
type input "Verzekeringspolis"
click at [629, 465] on input "Upload hier een document" at bounding box center [793, 480] width 473 height 30
type input "C:\fakepath\Police_Compagnie__AVL-32341.pdf"
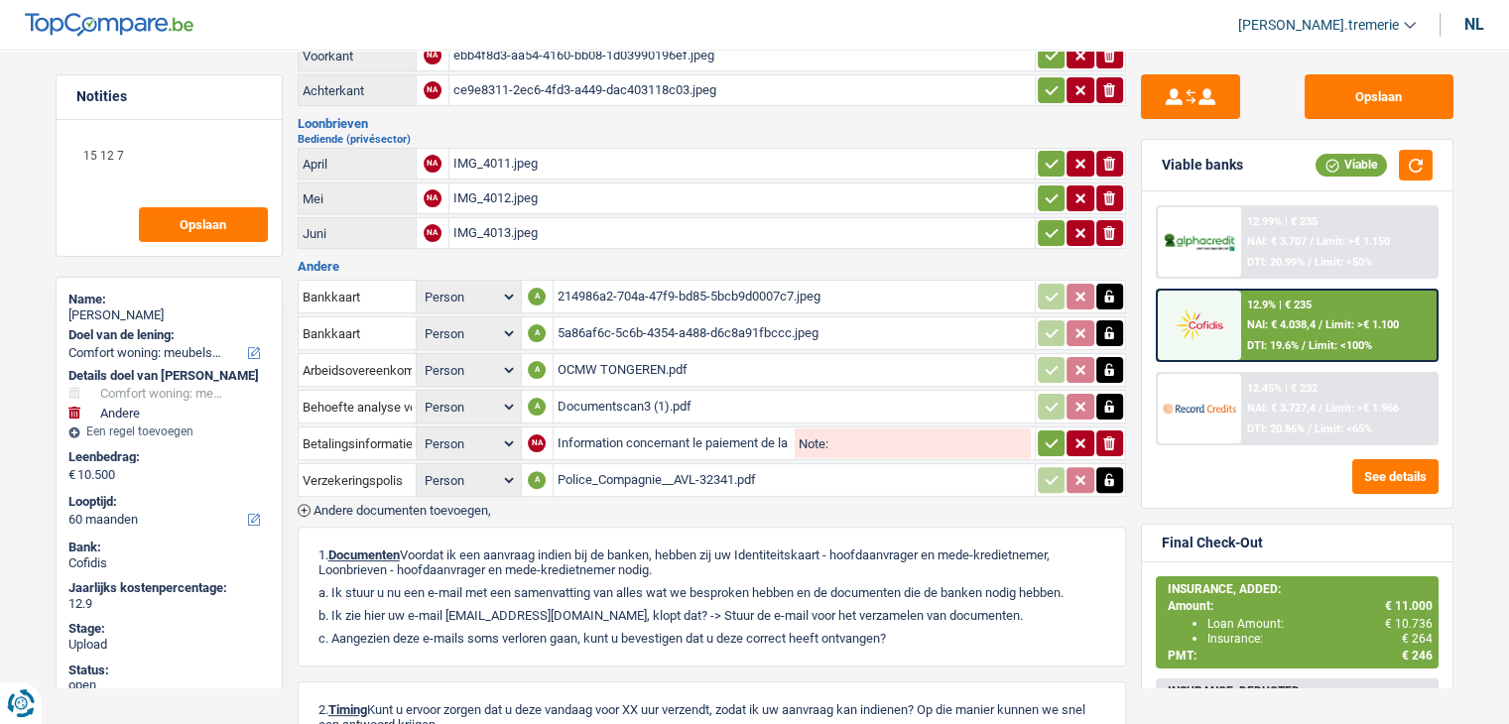
click at [1049, 433] on icon "button" at bounding box center [1051, 443] width 16 height 20
click at [608, 429] on div "Information concernant le paiement de la première échéance_AVL-32341.pdf" at bounding box center [794, 444] width 472 height 30
click at [653, 218] on div "IMG_4013.jpeg" at bounding box center [741, 233] width 577 height 30
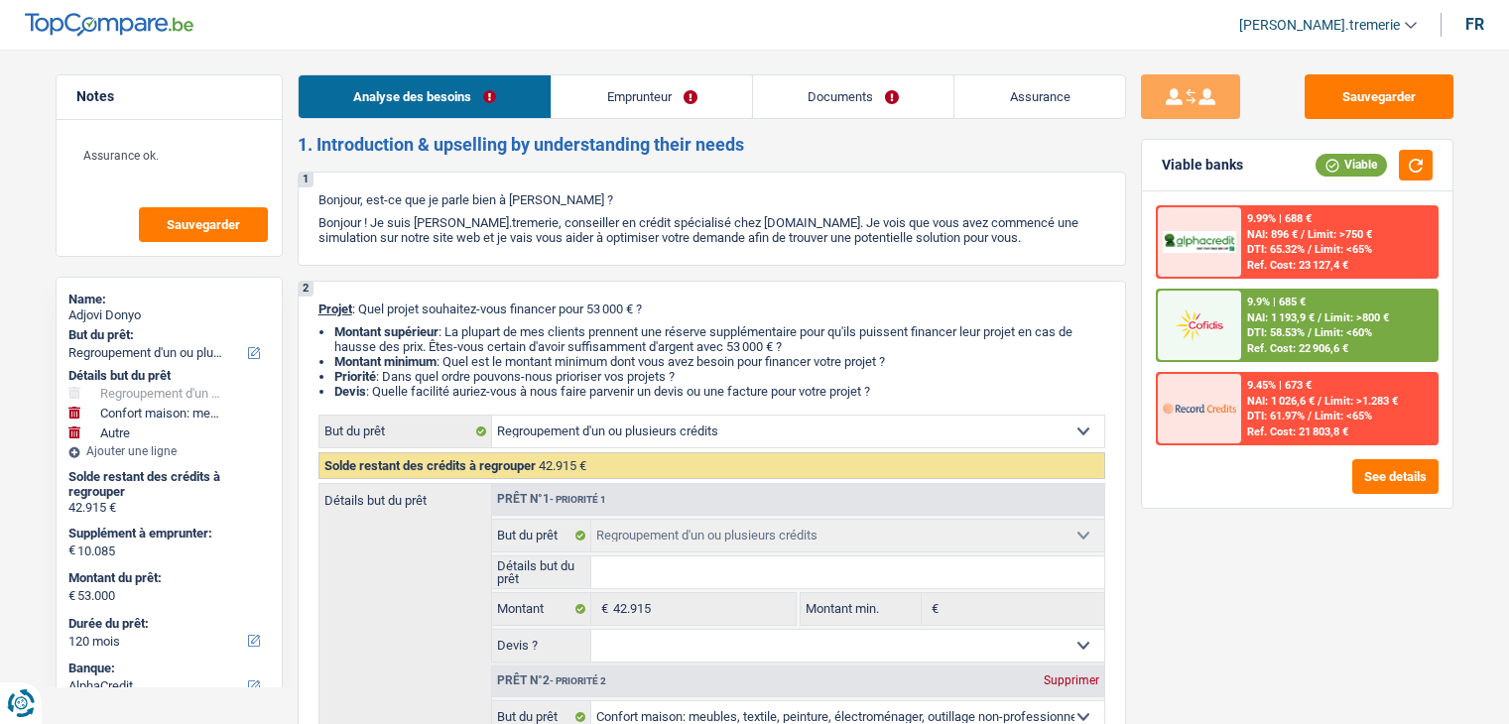
select select "refinancing"
select select "household"
select select "other"
select select "120"
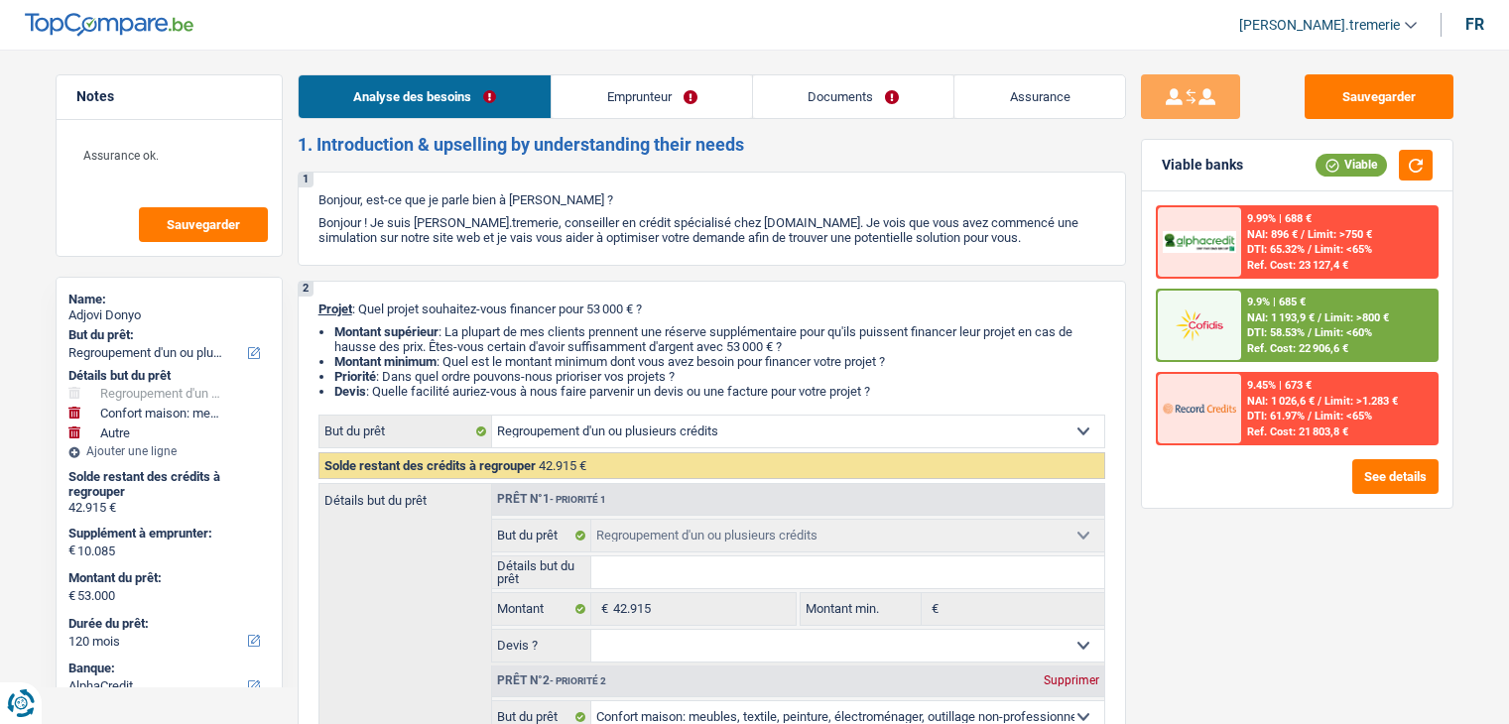
select select "alphacredit"
select select "refinancing"
select select "household"
select select "yes"
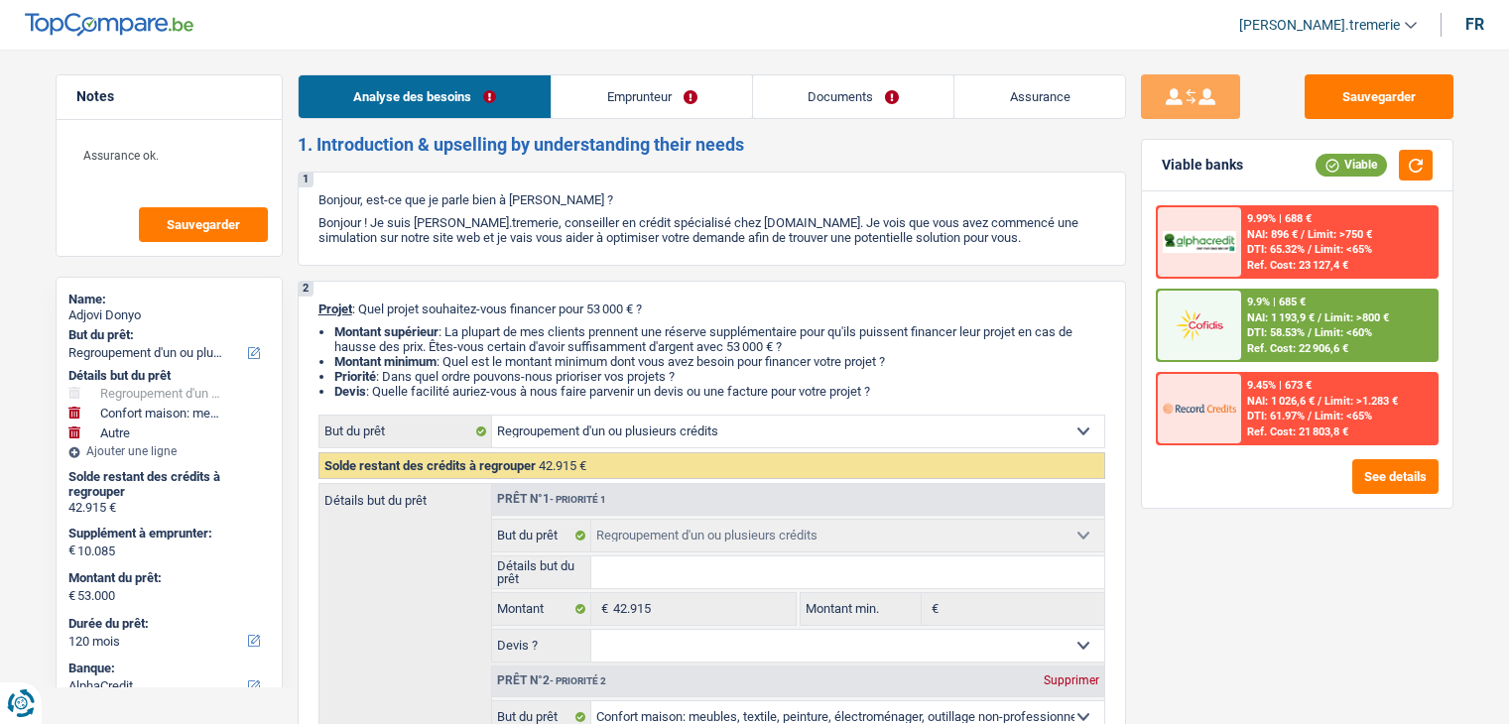
select select "other"
select select "120"
select select "privateEmployee"
select select "netSalary"
select select "mealVouchers"
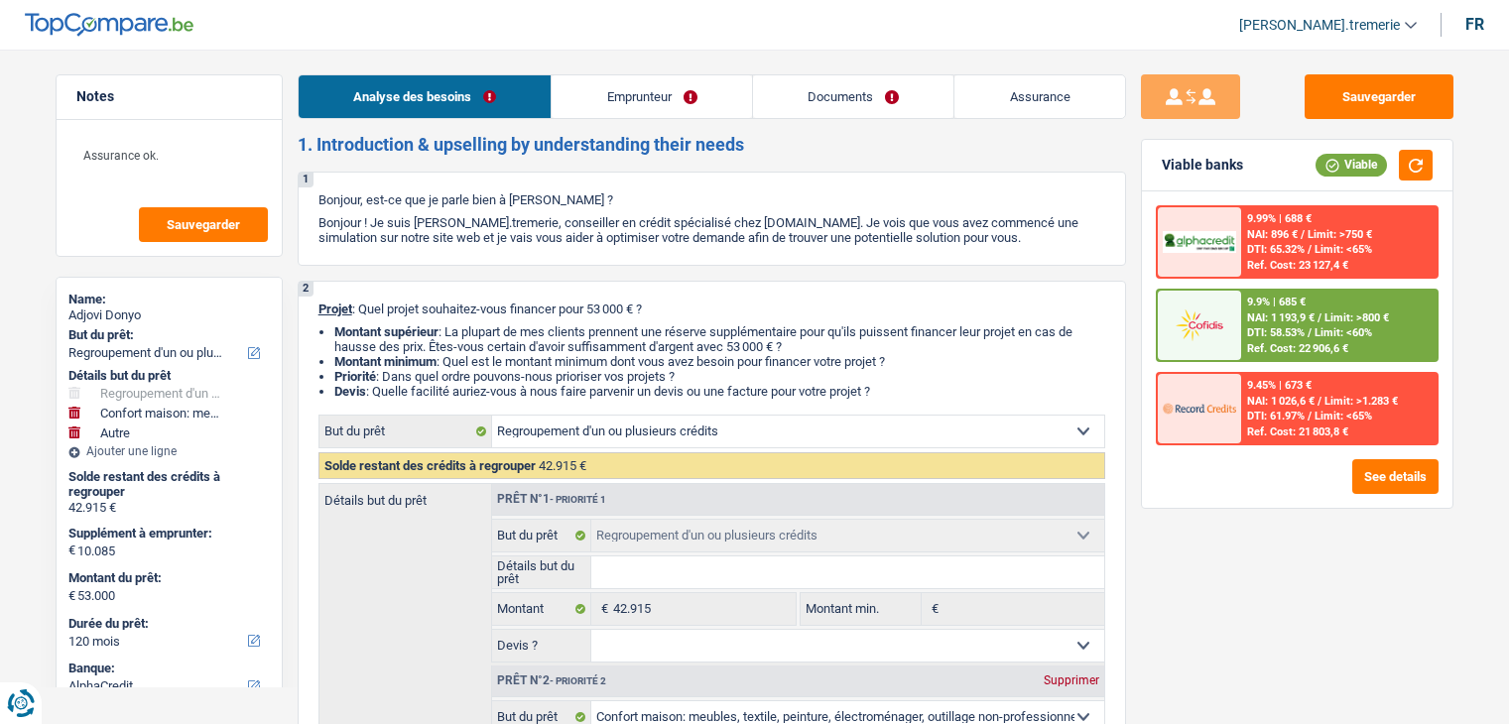
select select "familyAllowances"
select select "ownerWithMortgage"
select select "mortgage"
select select "240"
select select "personalLoan"
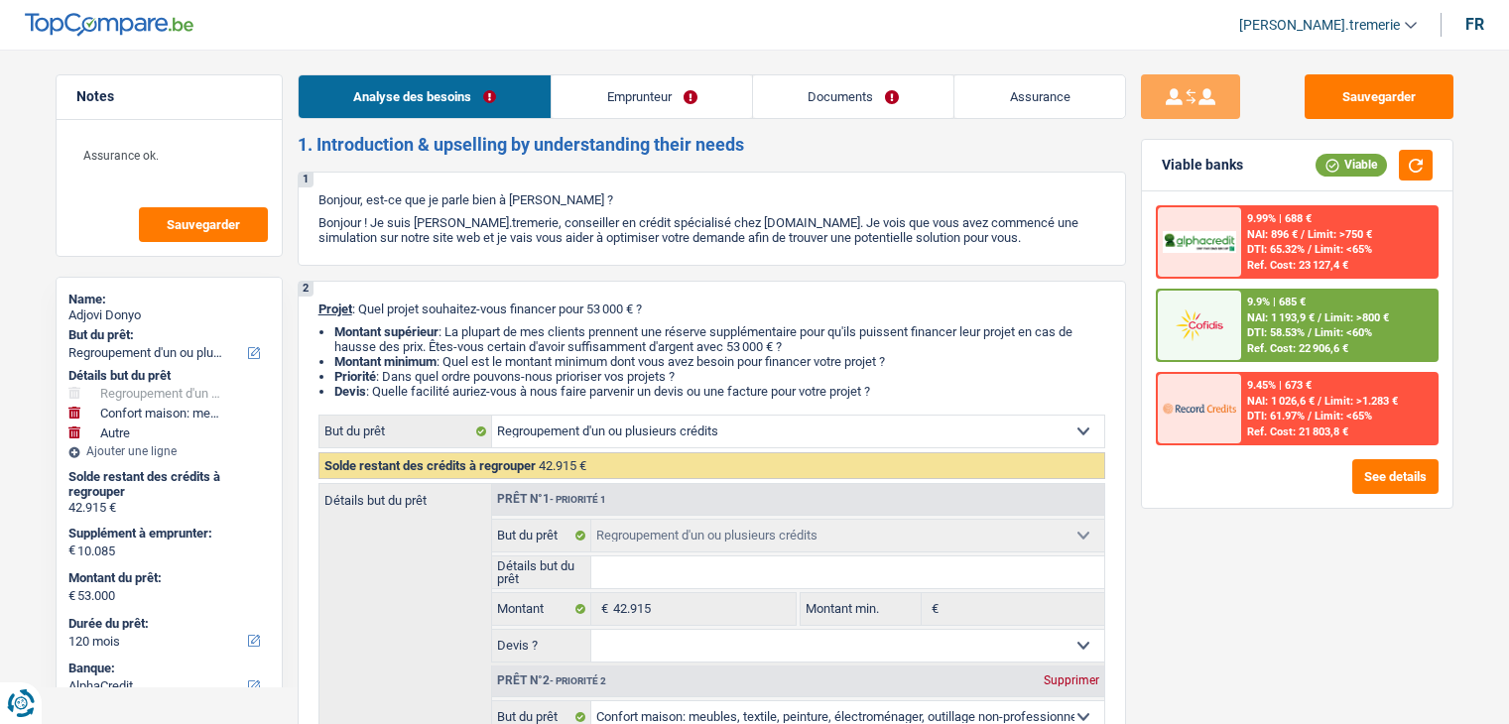
select select "smallWorks"
select select "96"
select select "personalLoan"
select select "other"
select select "48"
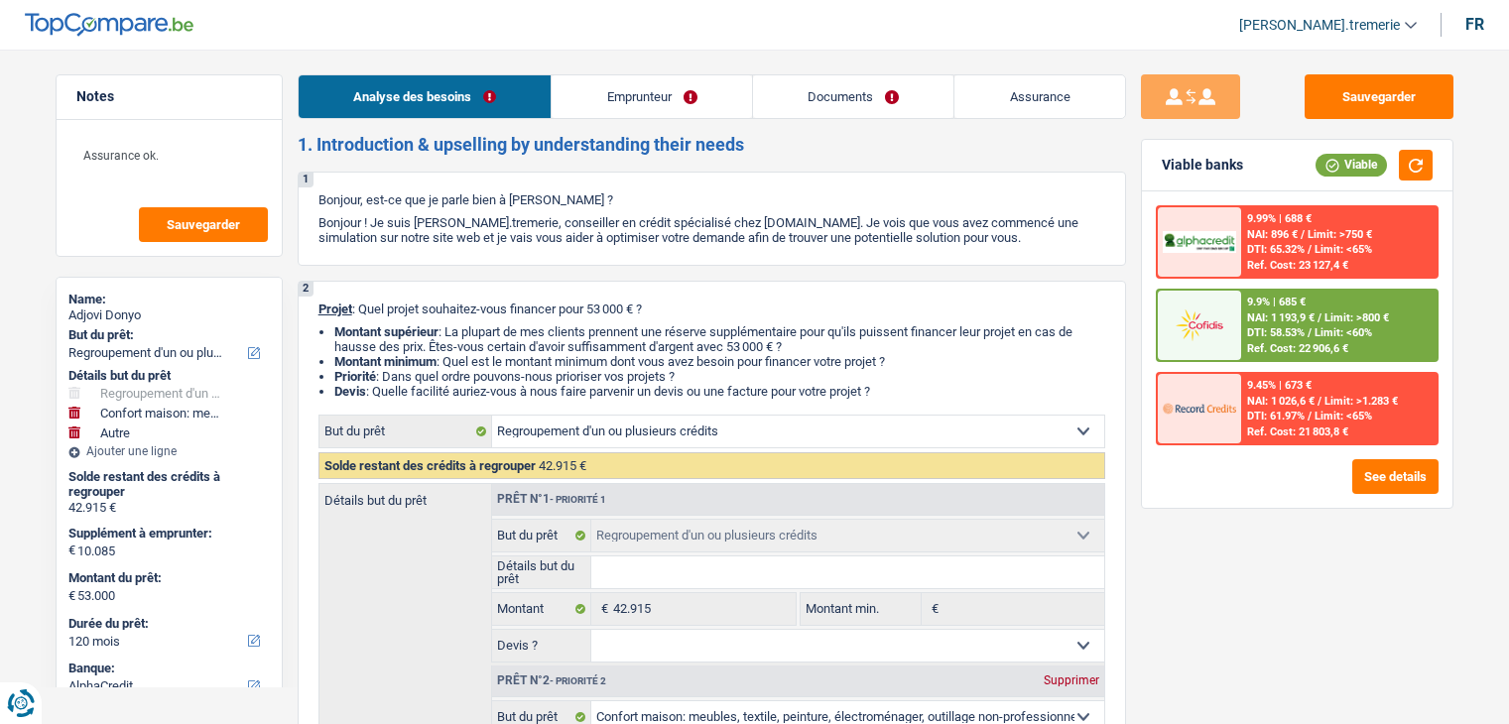
select select "cardOrCredit"
select select "refinancing"
select select "household"
select select "yes"
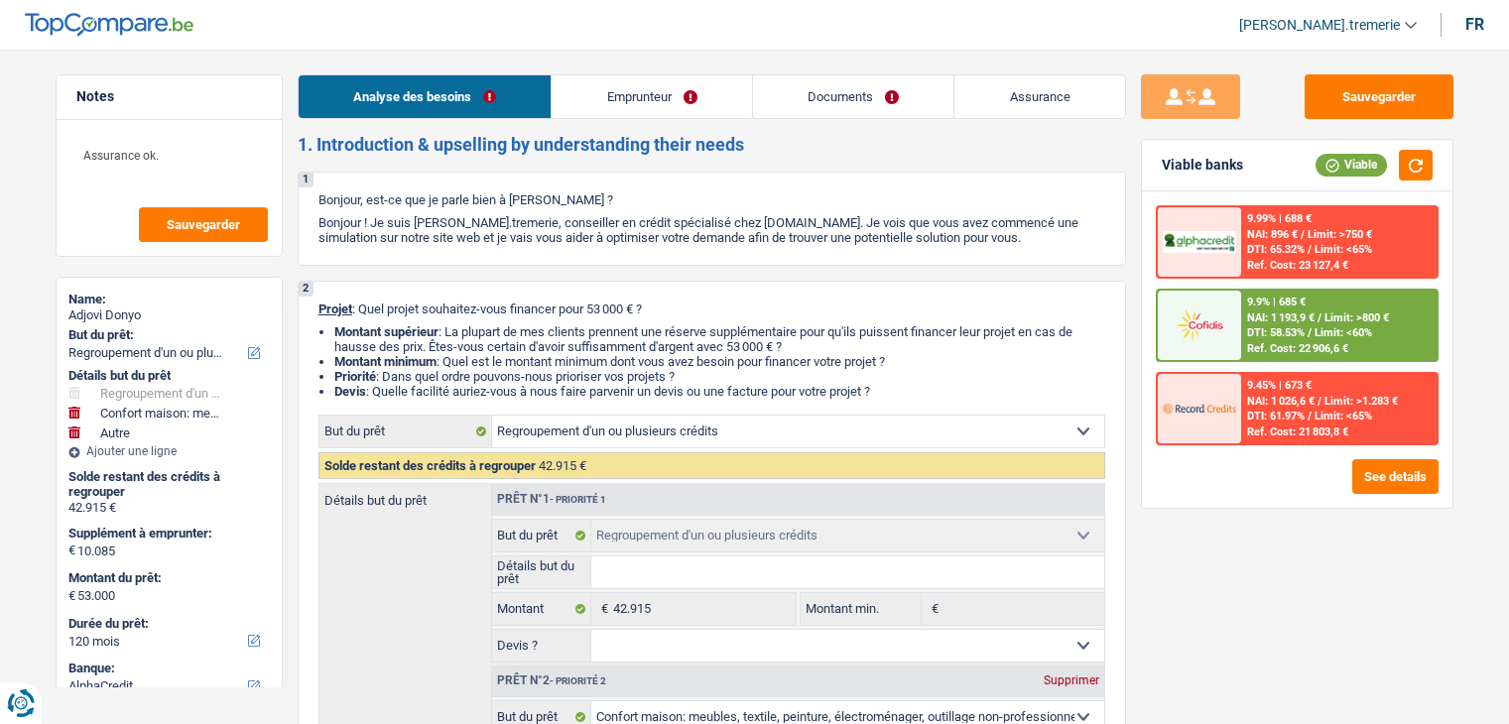
select select "other"
select select "120"
click at [691, 103] on link "Emprunteur" at bounding box center [652, 96] width 200 height 43
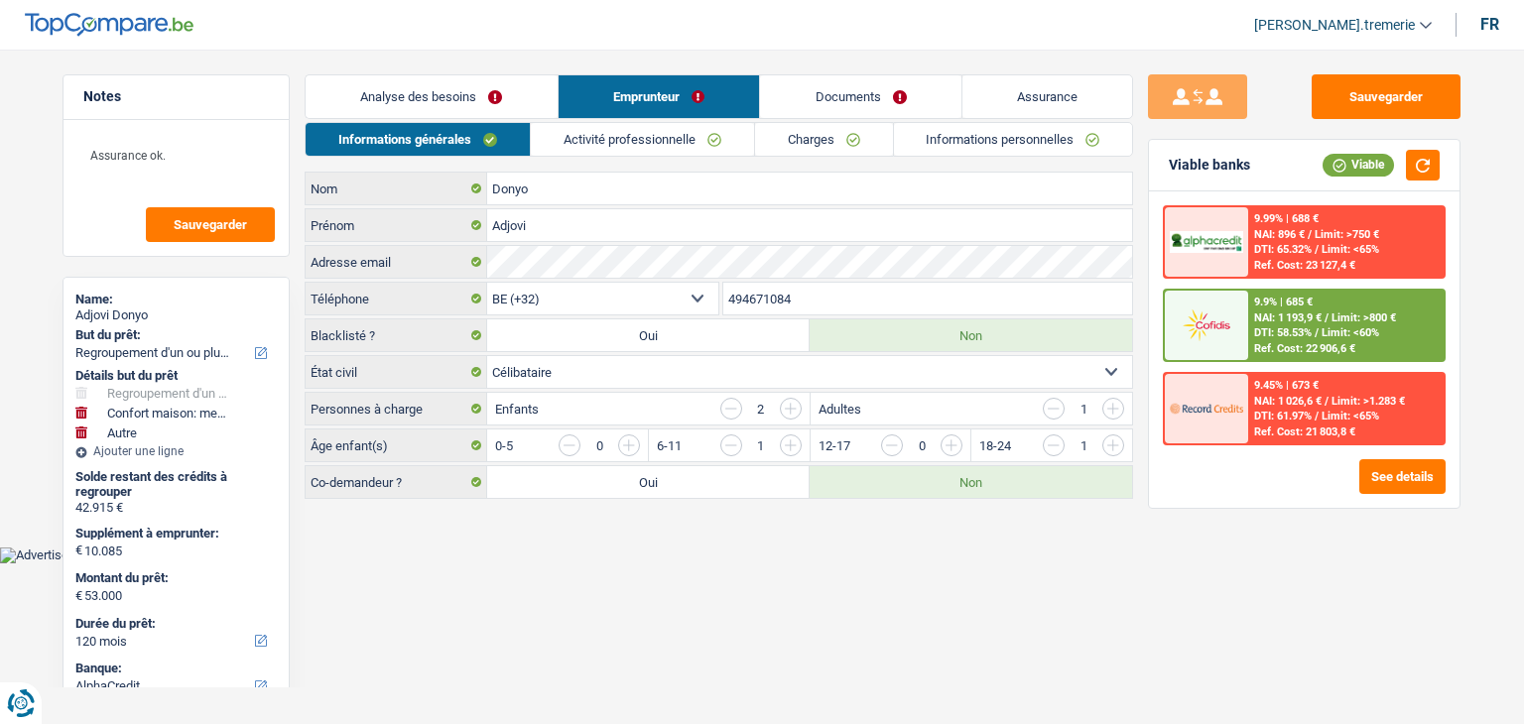
click at [874, 100] on link "Documents" at bounding box center [860, 96] width 201 height 43
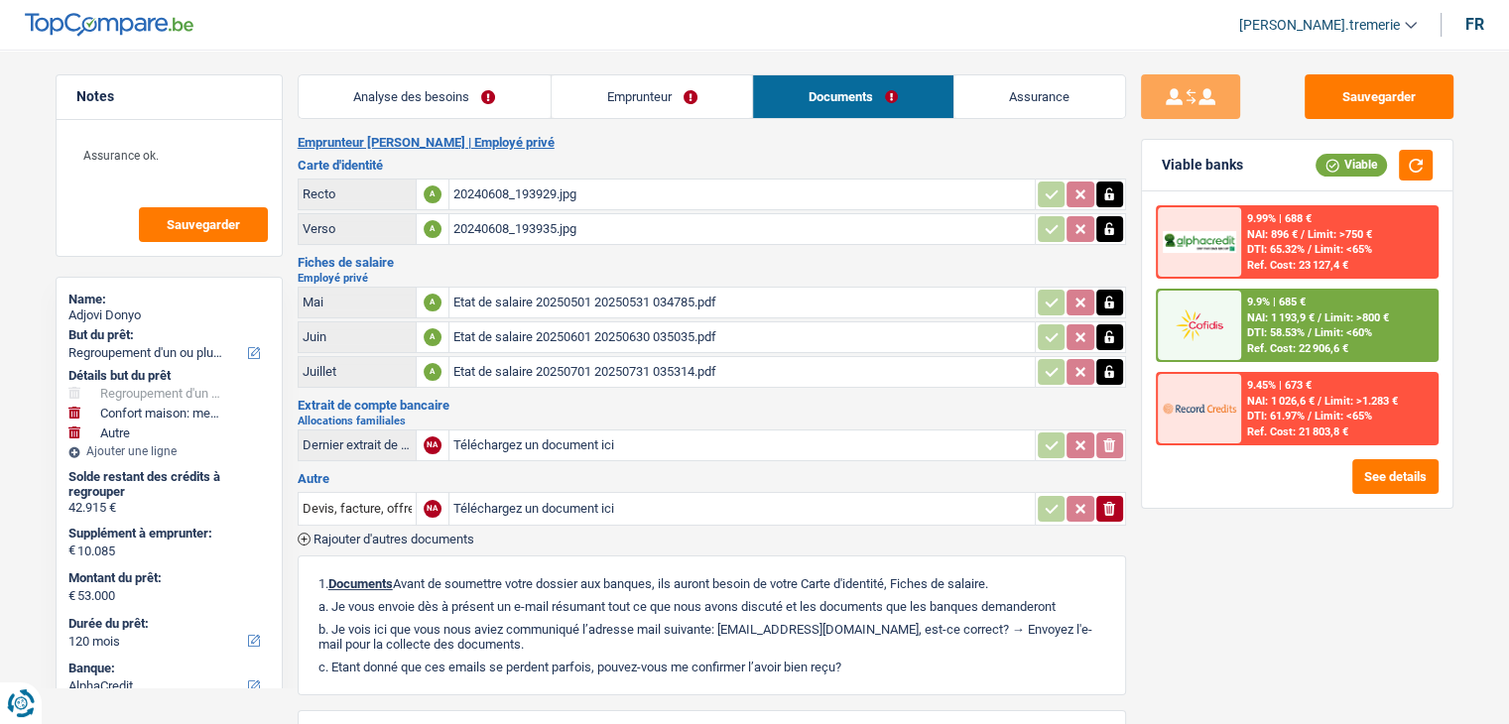
click at [612, 437] on input "Téléchargez un document ici" at bounding box center [741, 445] width 577 height 30
type input "C:\fakepath\20250814_1606011.png"
click at [380, 108] on link "Analyse des besoins" at bounding box center [425, 96] width 252 height 43
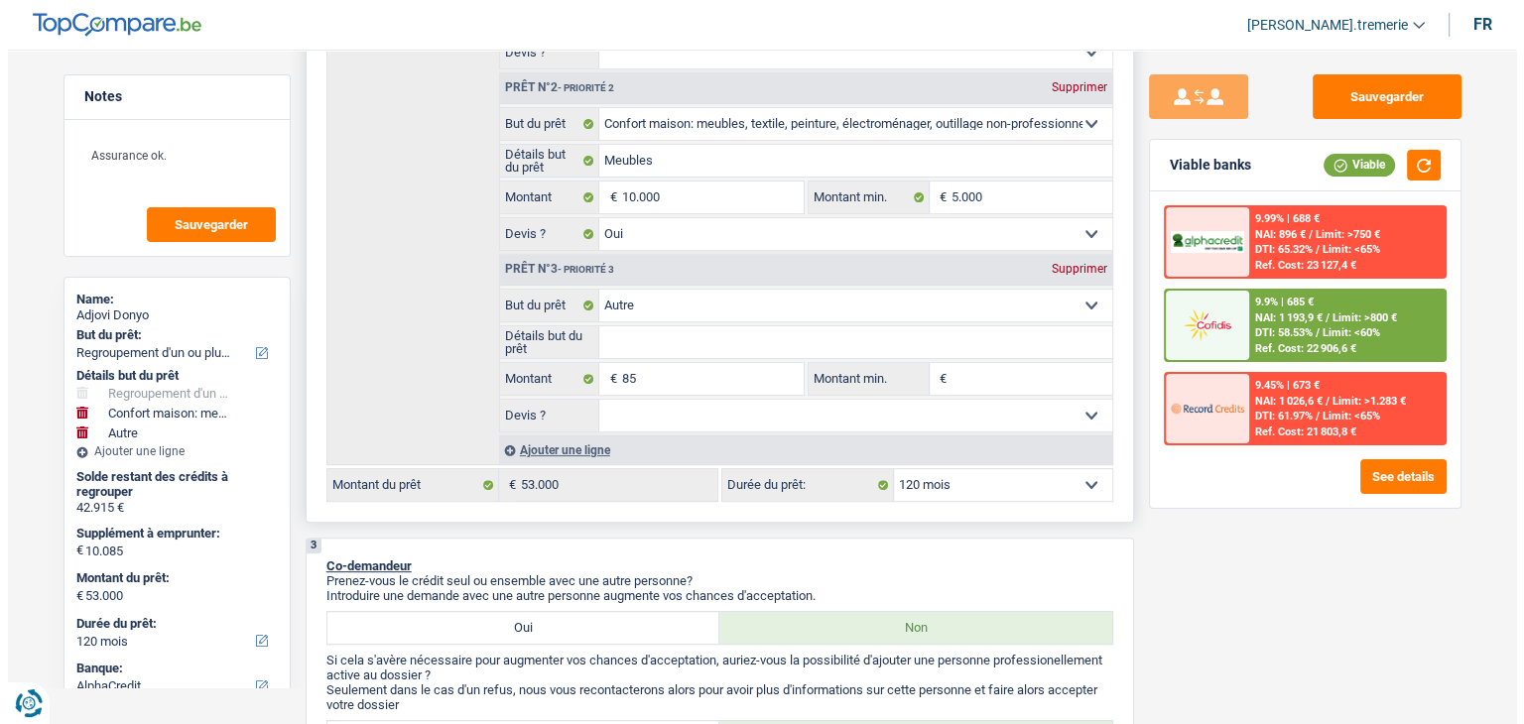
scroll to position [603, 0]
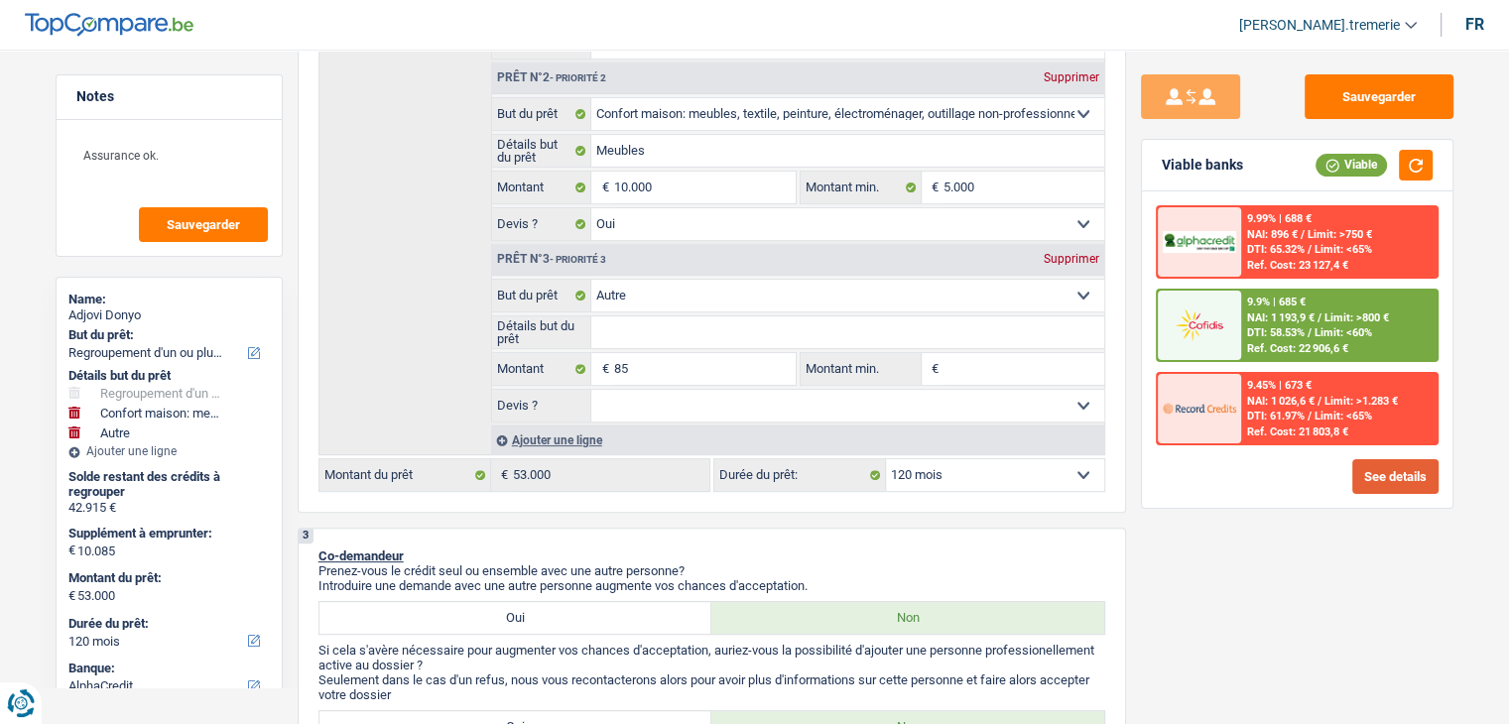
click at [1415, 477] on button "See details" at bounding box center [1395, 476] width 86 height 35
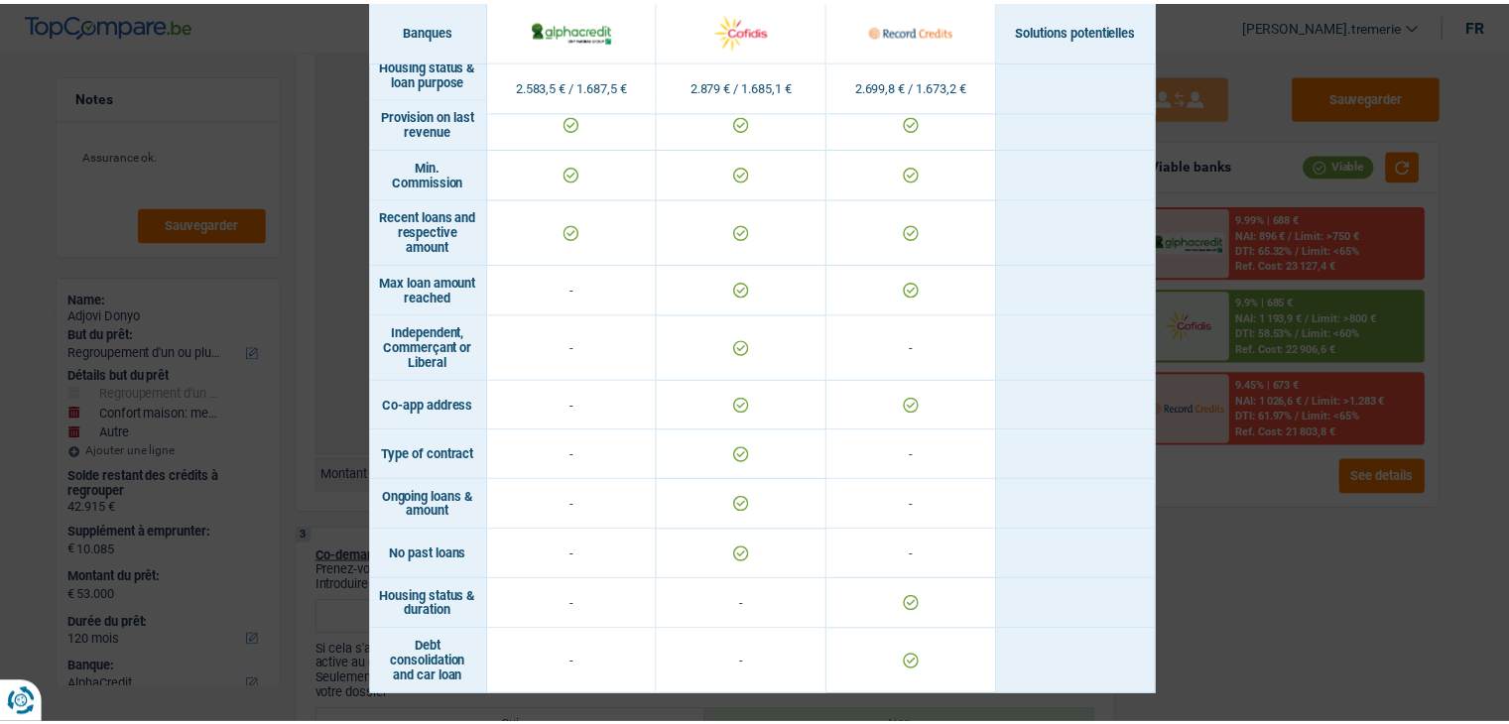
scroll to position [0, 0]
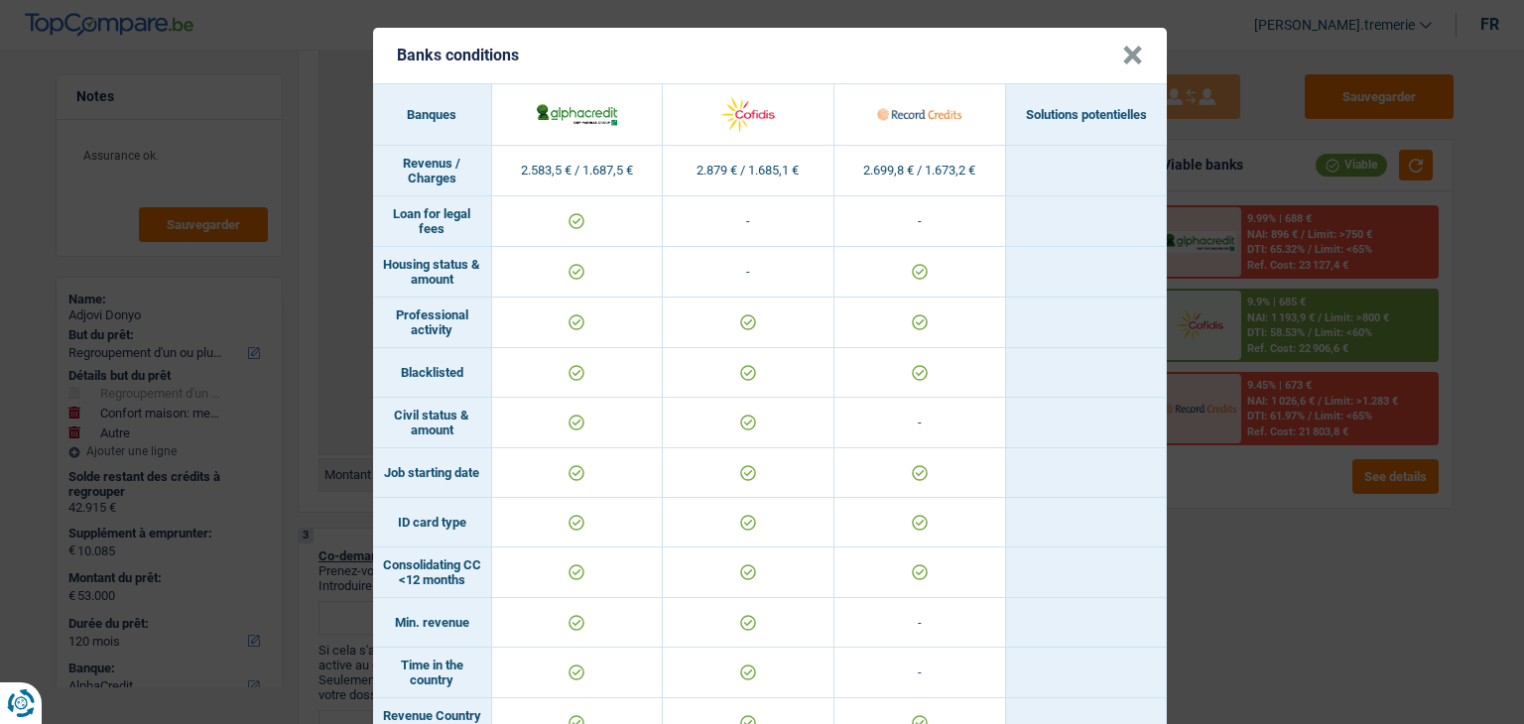
click at [1128, 48] on button "×" at bounding box center [1132, 56] width 21 height 20
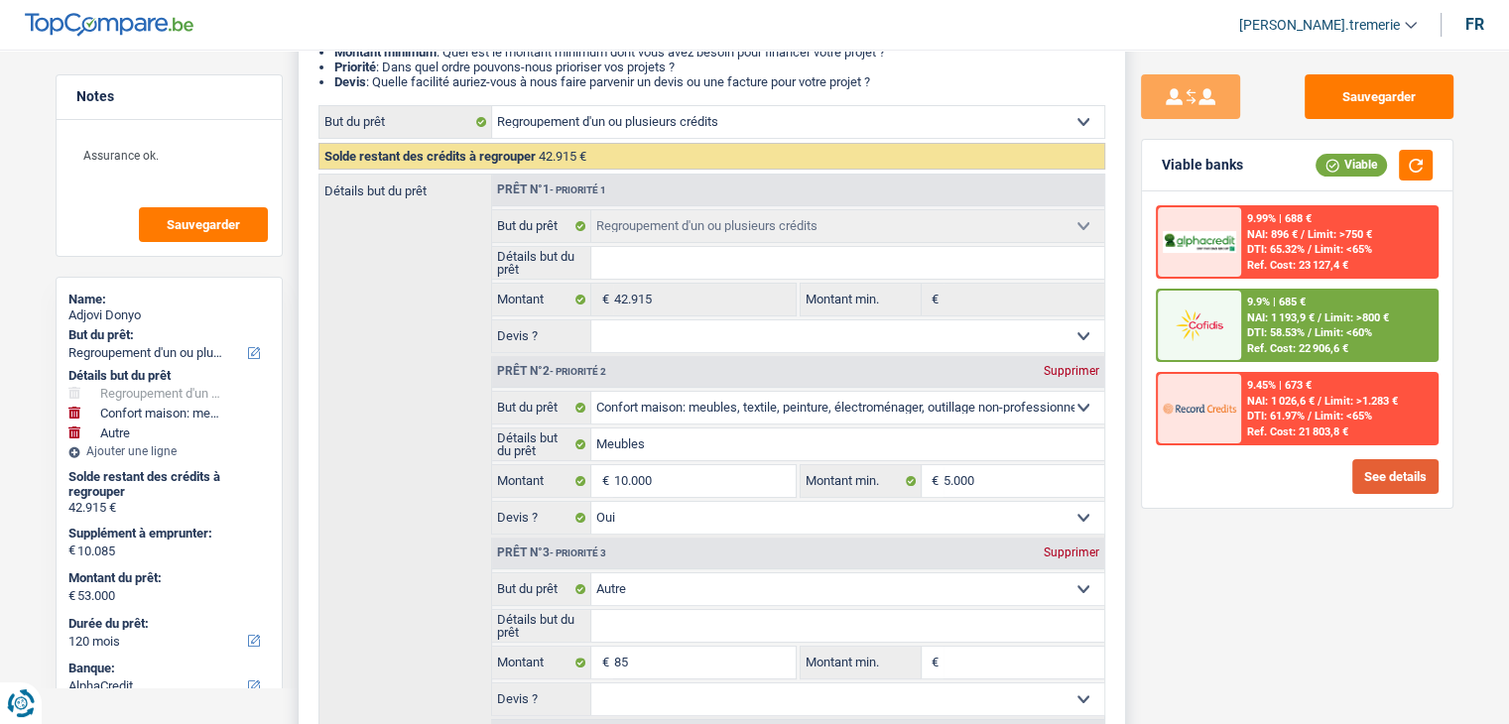
scroll to position [405, 0]
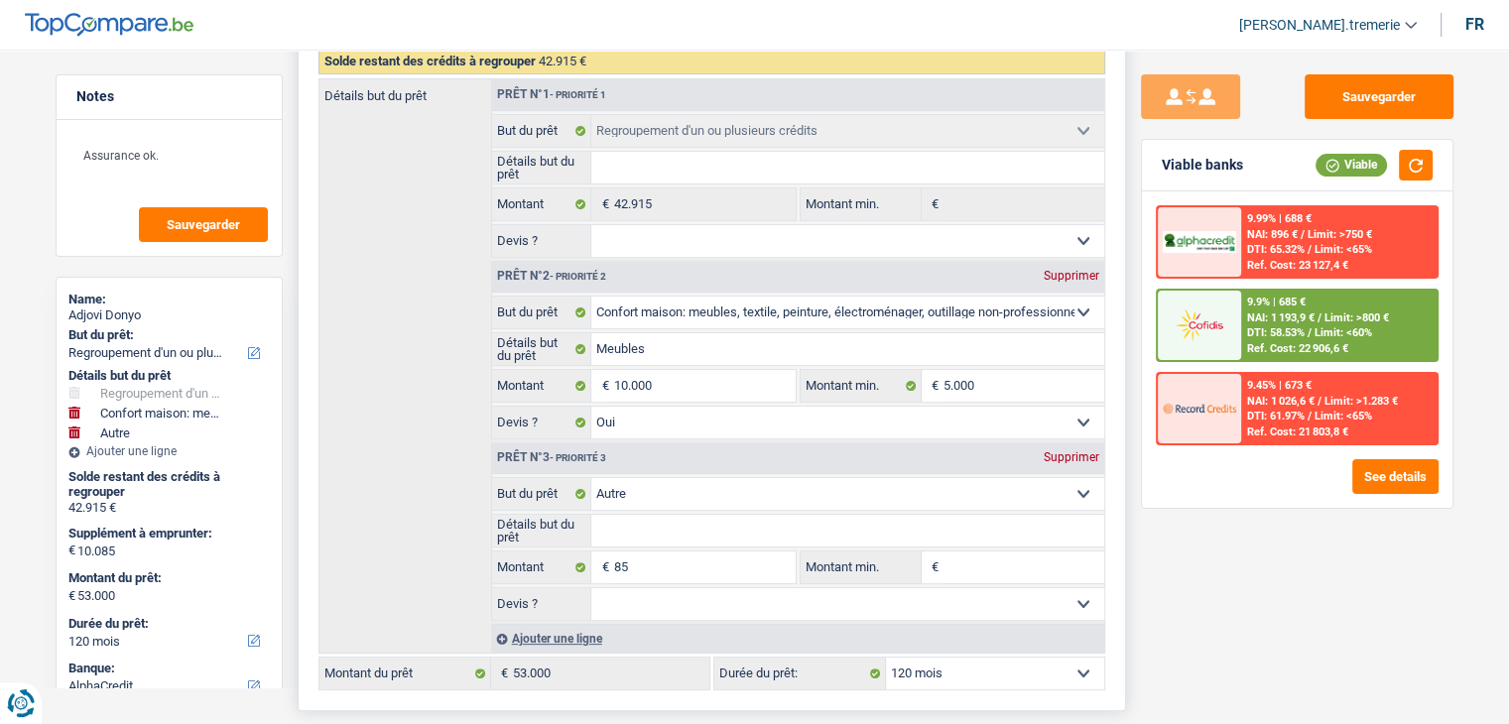
click at [611, 561] on span "€" at bounding box center [602, 568] width 22 height 32
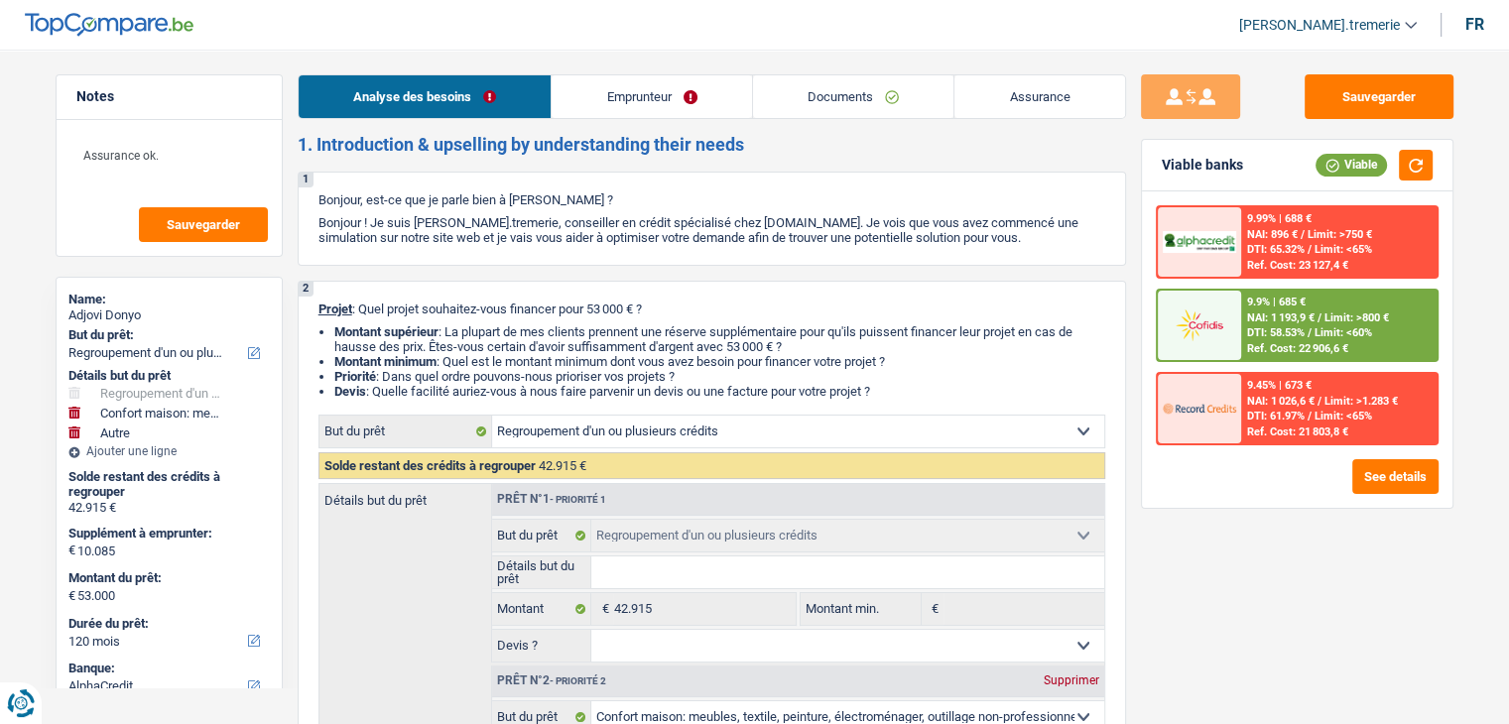
click at [694, 86] on link "Emprunteur" at bounding box center [652, 96] width 200 height 43
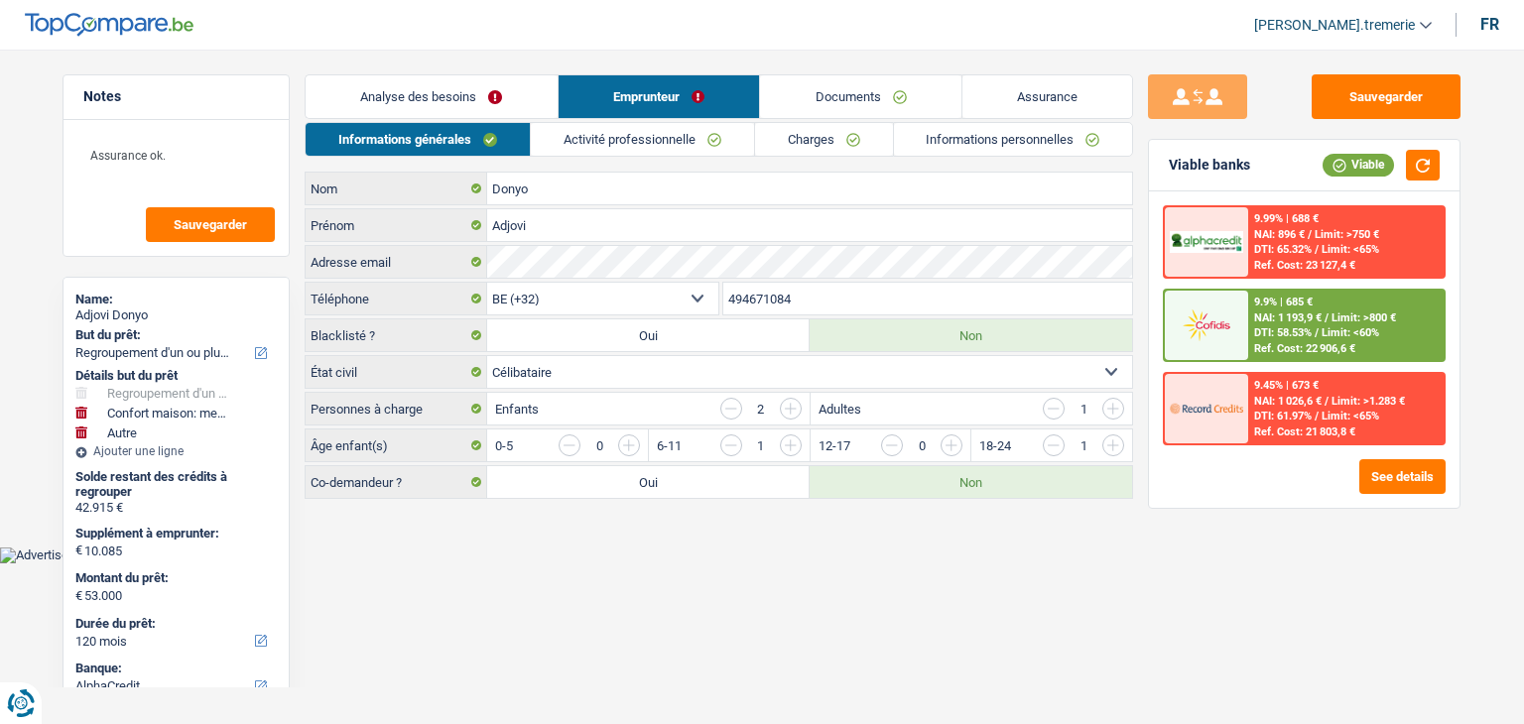
click at [589, 140] on link "Activité professionnelle" at bounding box center [642, 139] width 223 height 33
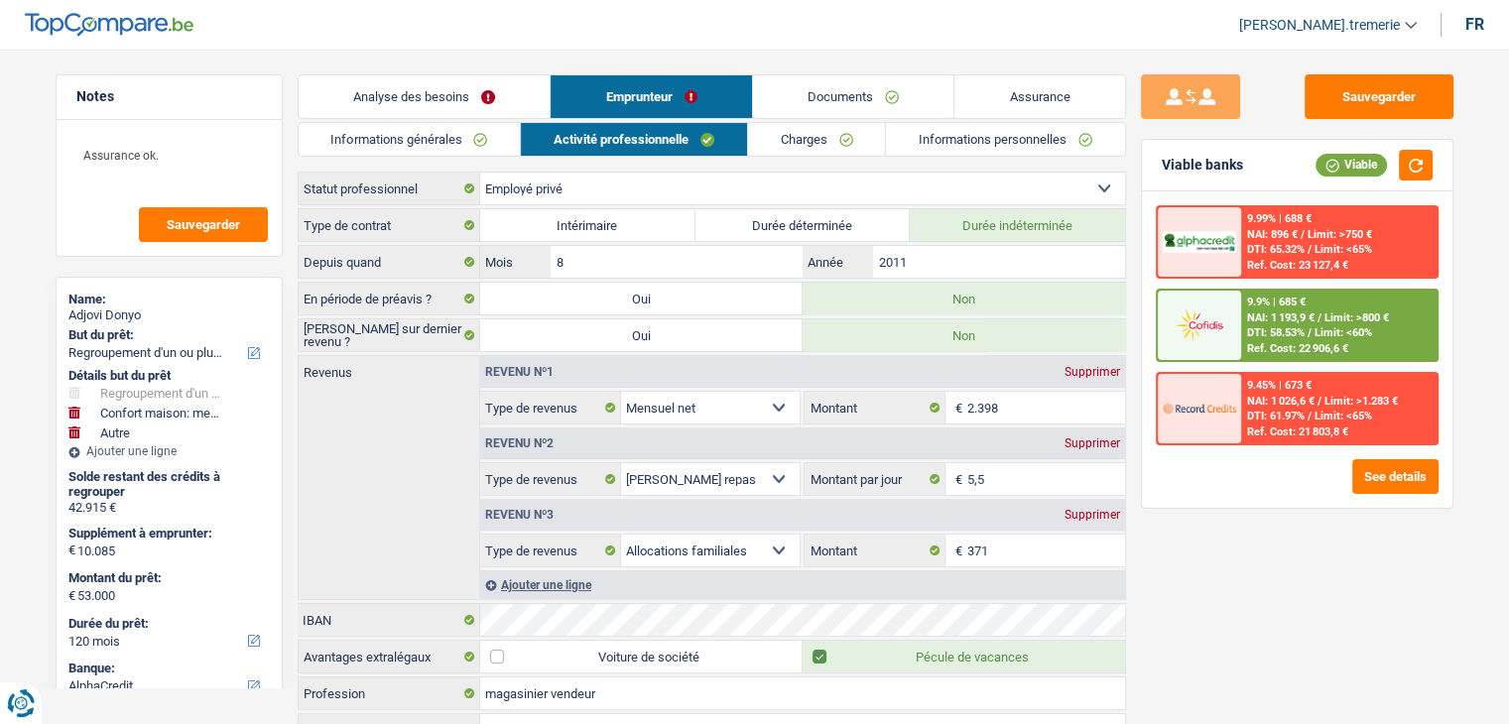
click at [869, 92] on link "Documents" at bounding box center [853, 96] width 201 height 43
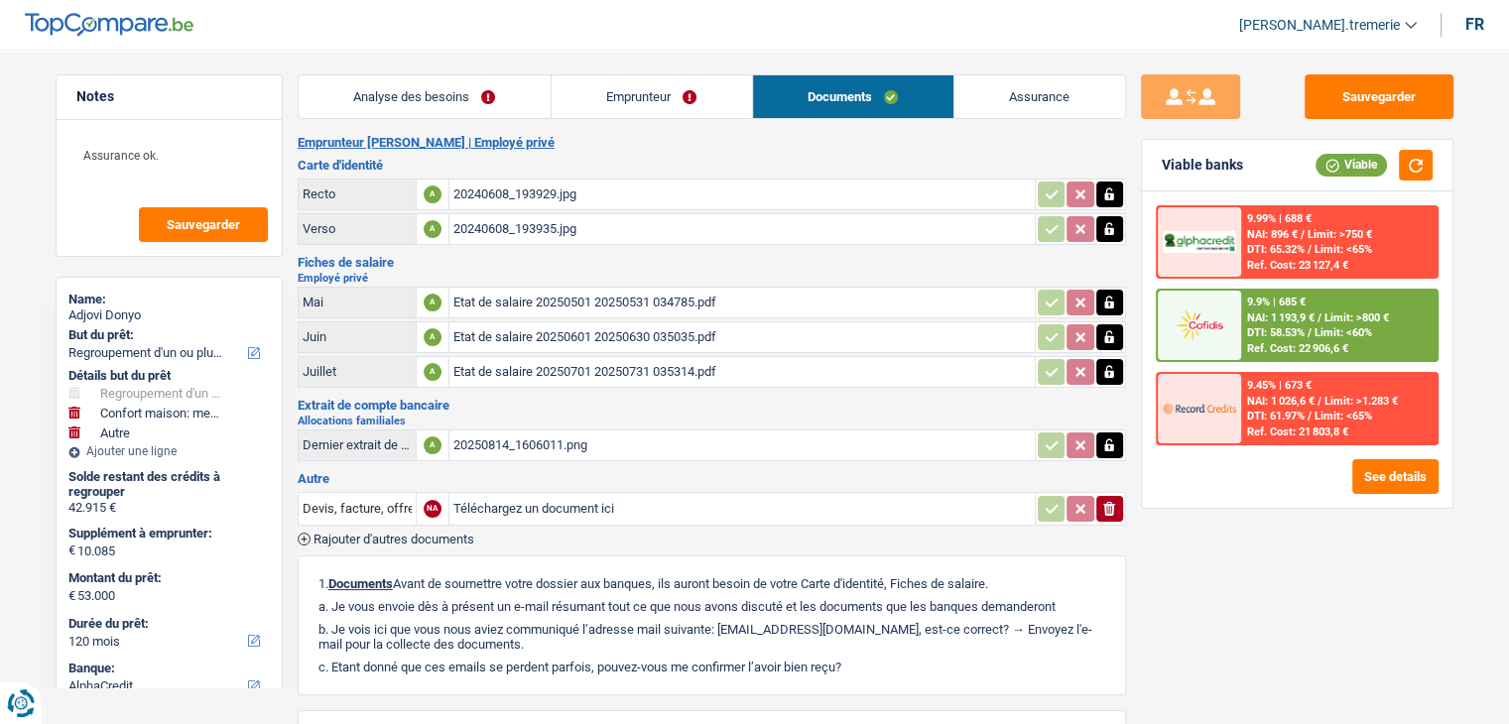
click at [468, 100] on link "Analyse des besoins" at bounding box center [425, 96] width 252 height 43
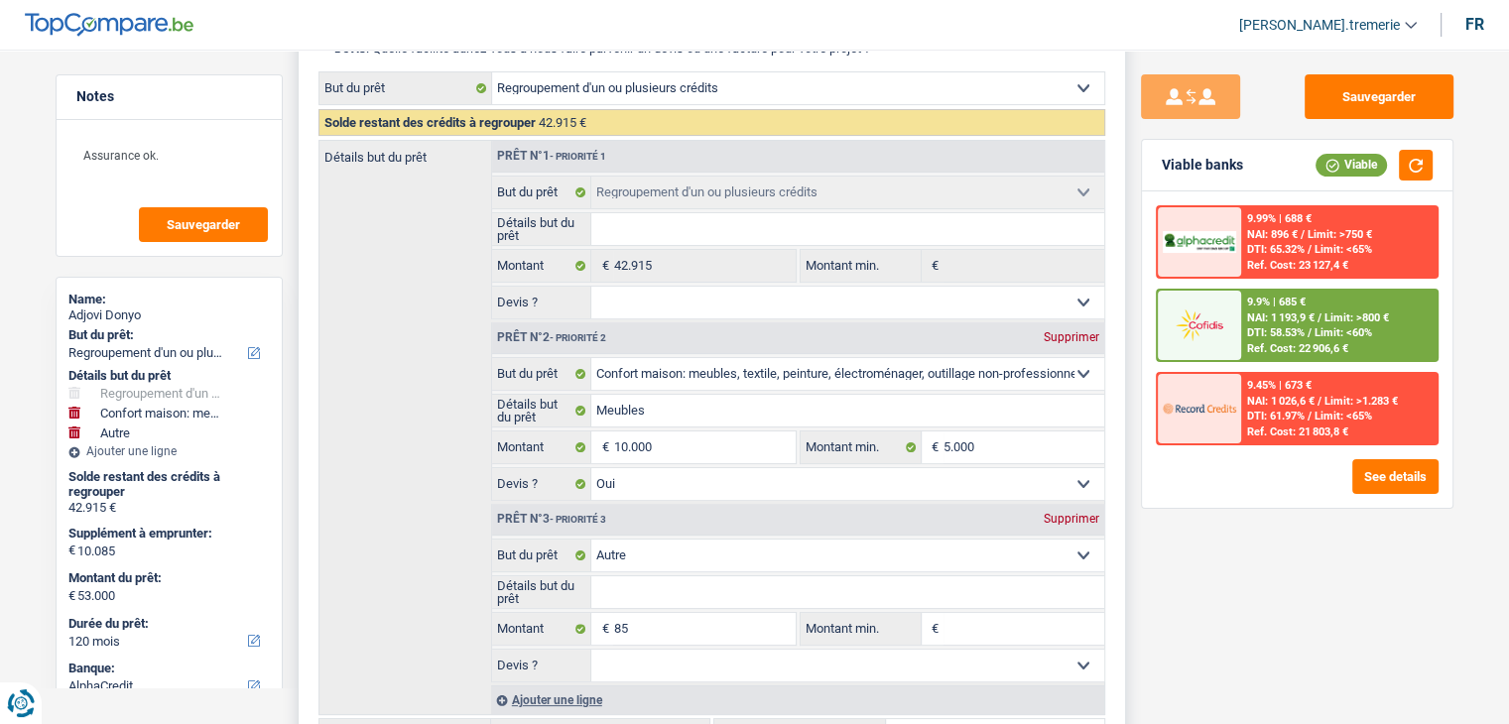
scroll to position [349, 0]
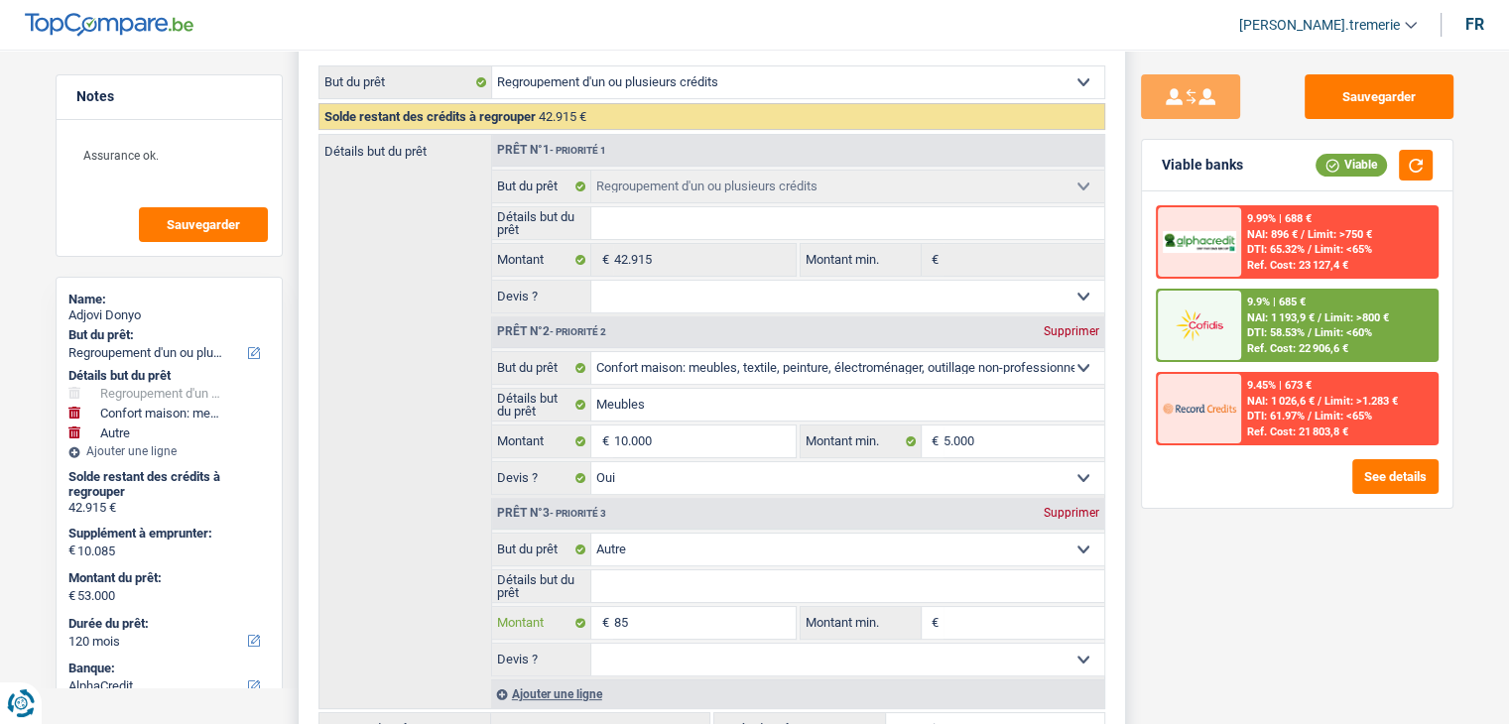
click at [615, 618] on input "85" at bounding box center [704, 623] width 182 height 32
type input "285"
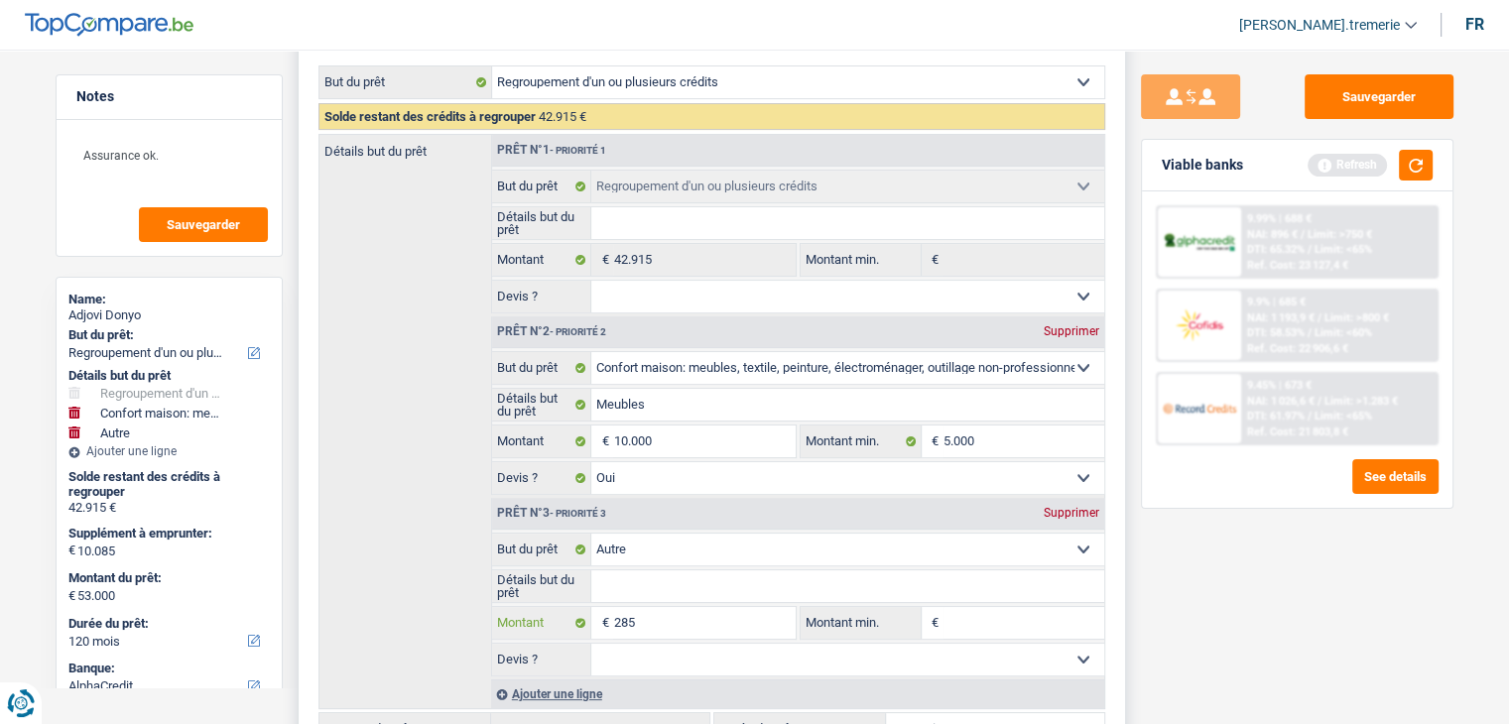
type input "2.085"
type input "12.085"
type input "55.000"
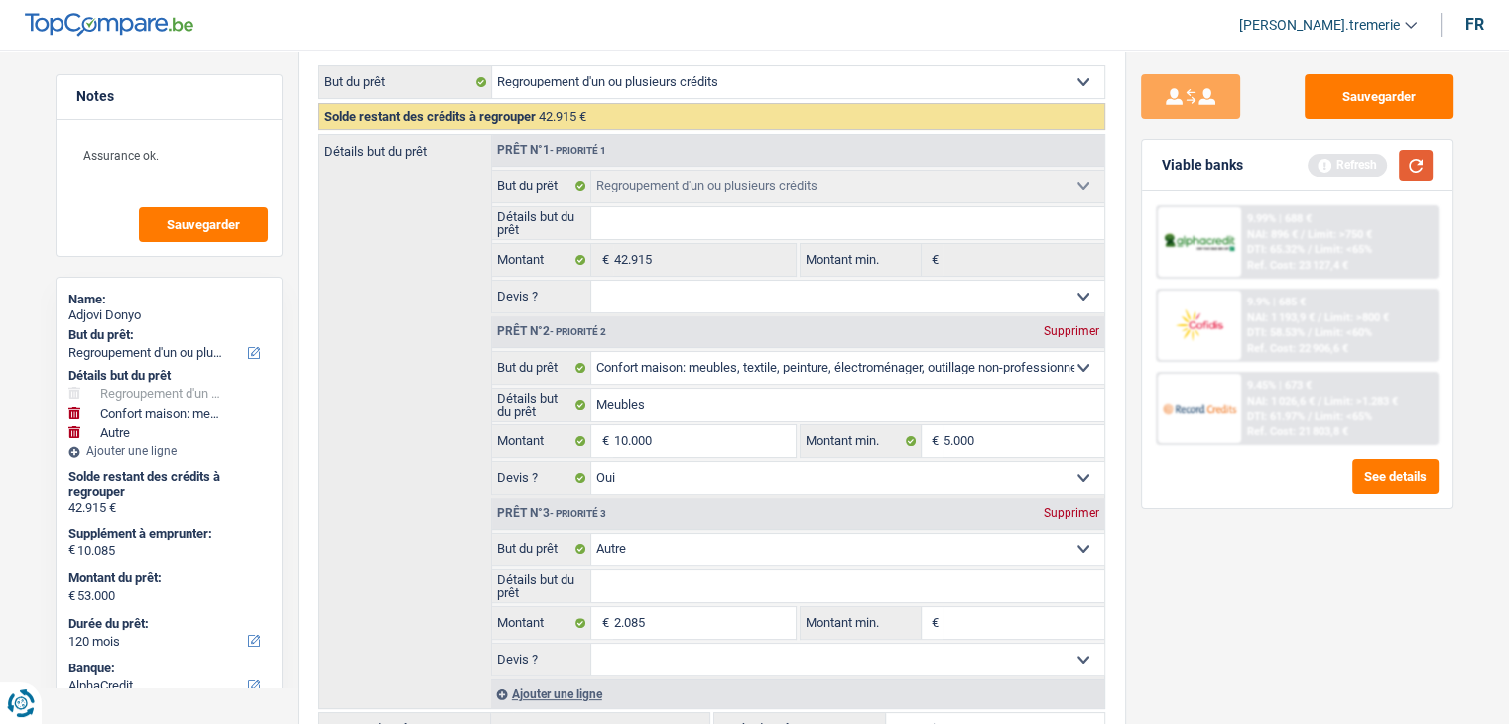
select select "144"
type input "55.000"
select select "144"
type input "55.000"
select select "144"
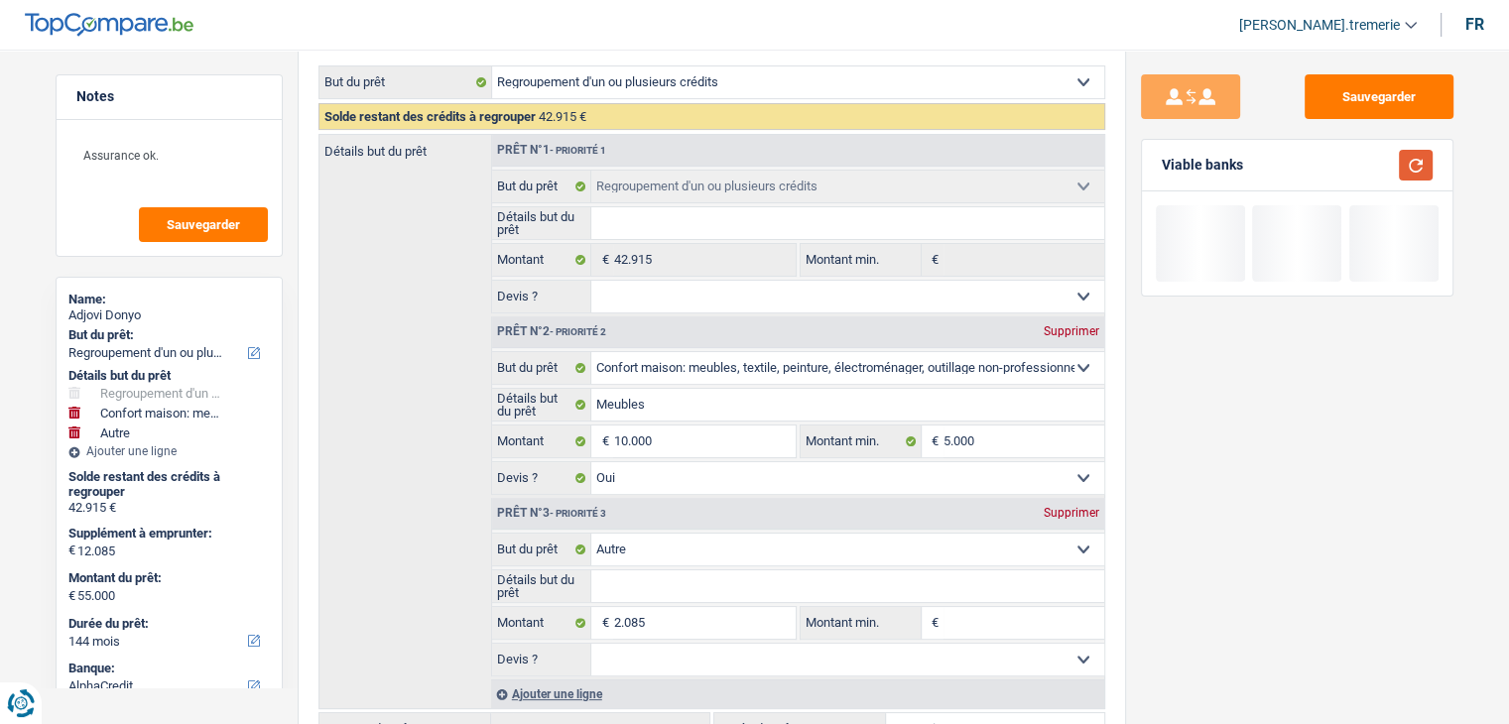
click at [1414, 164] on button "button" at bounding box center [1416, 165] width 34 height 31
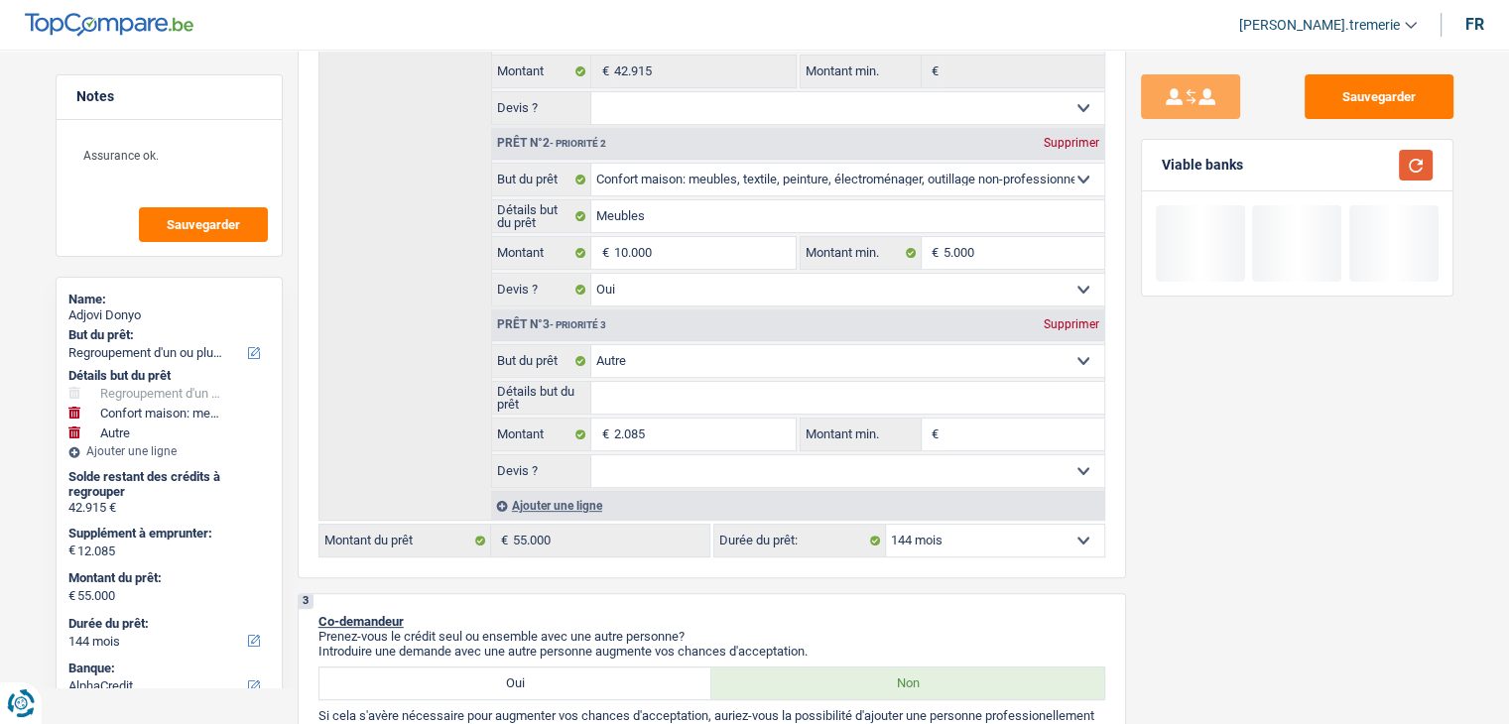
scroll to position [540, 0]
click at [659, 350] on select "Confort maison: meubles, textile, peinture, électroménager, outillage non-profe…" at bounding box center [847, 359] width 513 height 32
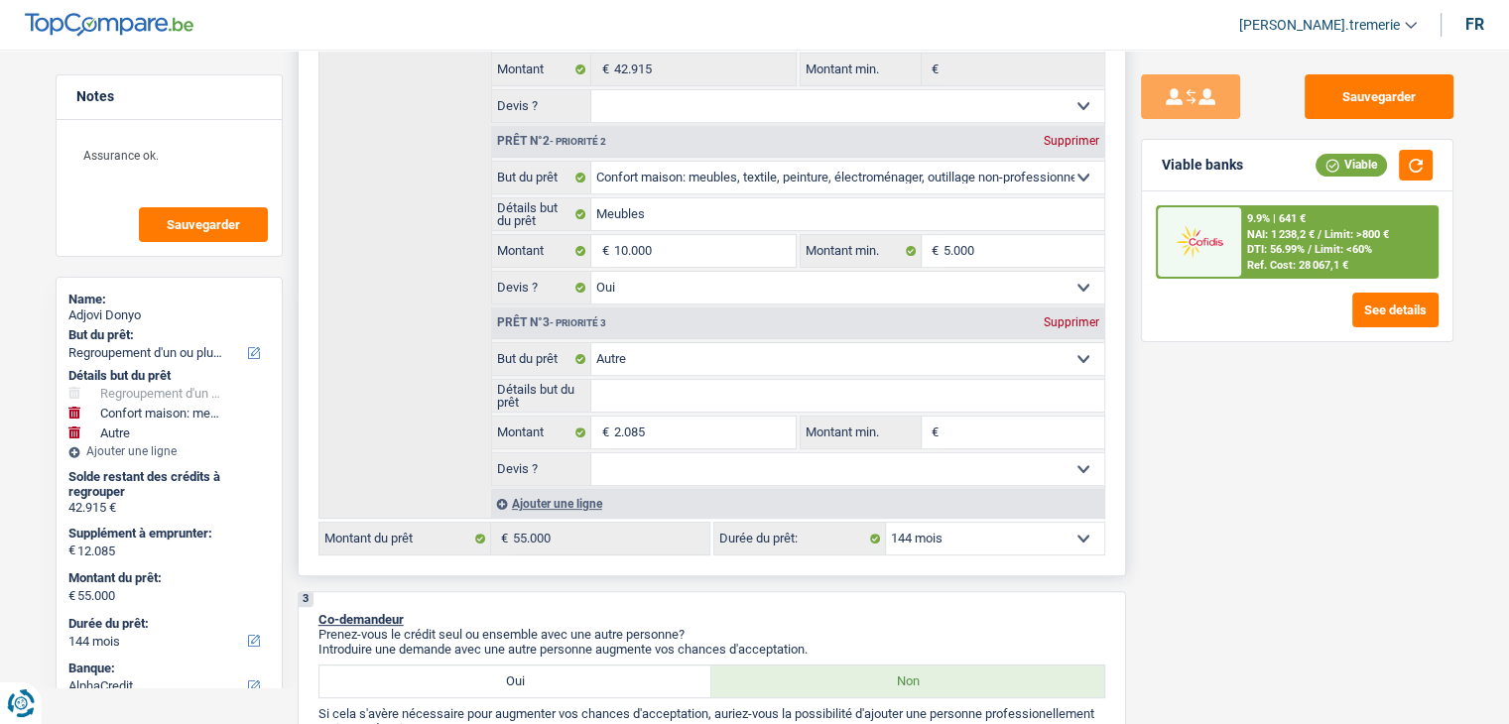
select select "insurance"
click at [591, 343] on select "Confort maison: meubles, textile, peinture, électroménager, outillage non-profe…" at bounding box center [847, 359] width 513 height 32
select select "insurance"
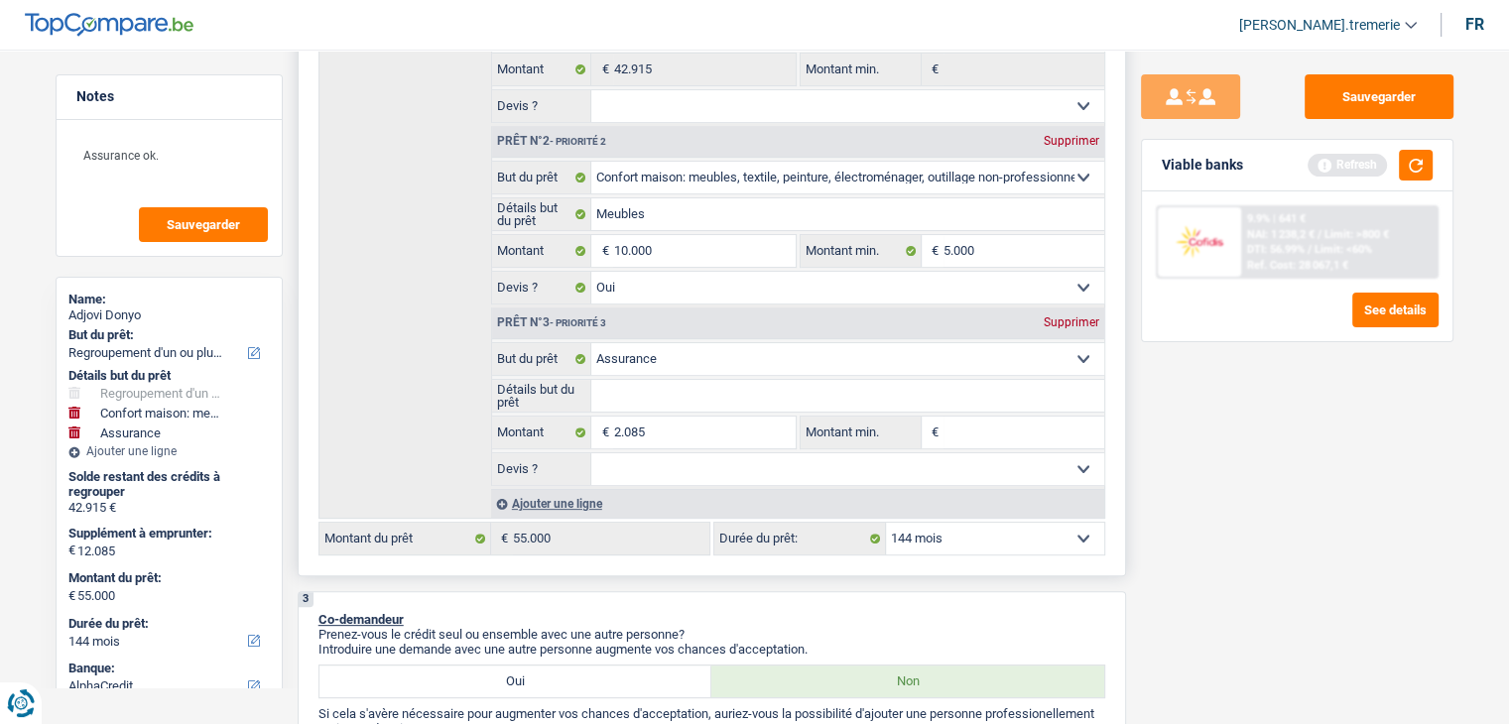
click at [936, 529] on select "12 mois 18 mois 24 mois 30 mois 36 mois 42 mois 48 mois 60 mois 72 mois 84 mois…" at bounding box center [995, 539] width 218 height 32
select select "120"
click at [886, 523] on select "12 mois 18 mois 24 mois 30 mois 36 mois 42 mois 48 mois 60 mois 72 mois 84 mois…" at bounding box center [995, 539] width 218 height 32
select select "120"
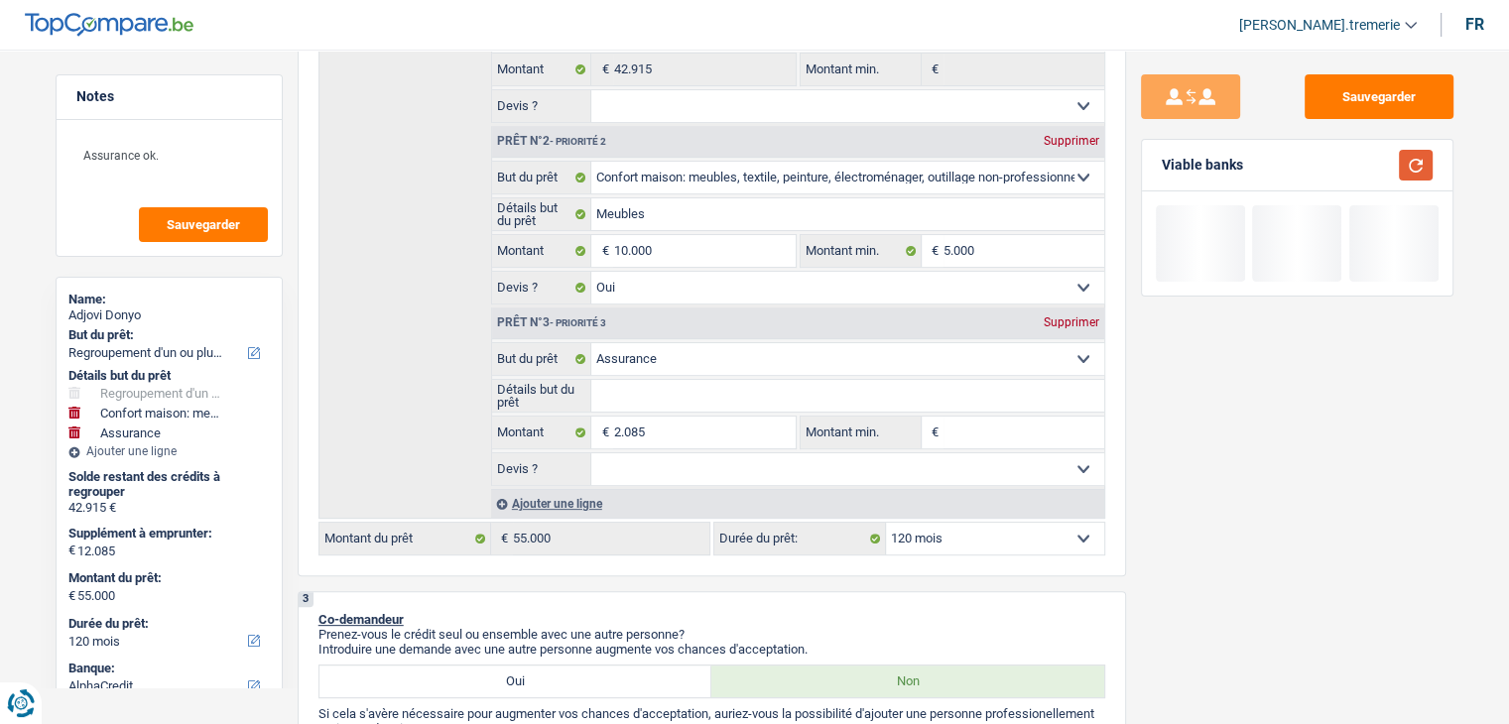
click at [1411, 165] on button "button" at bounding box center [1416, 165] width 34 height 31
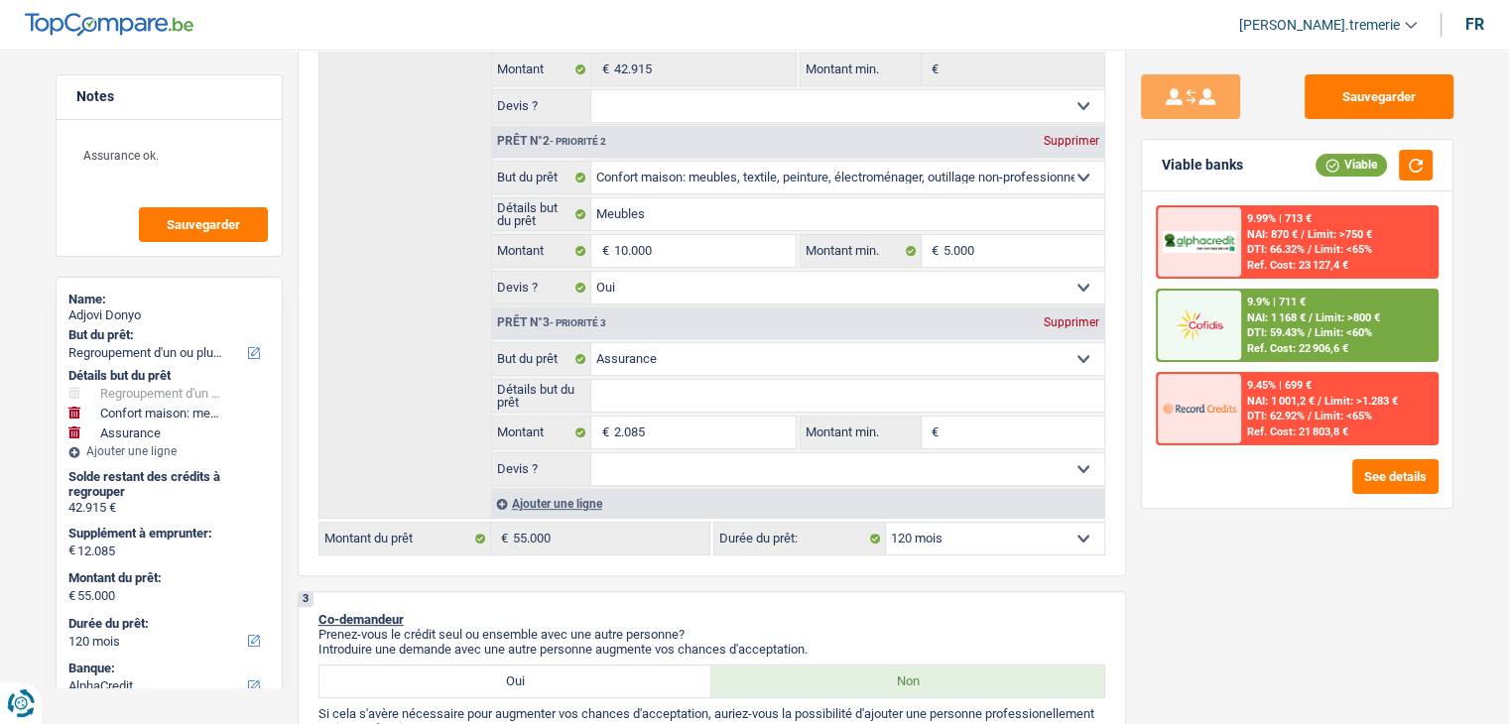
click at [1302, 331] on span "DTI: 59.43%" at bounding box center [1276, 332] width 58 height 13
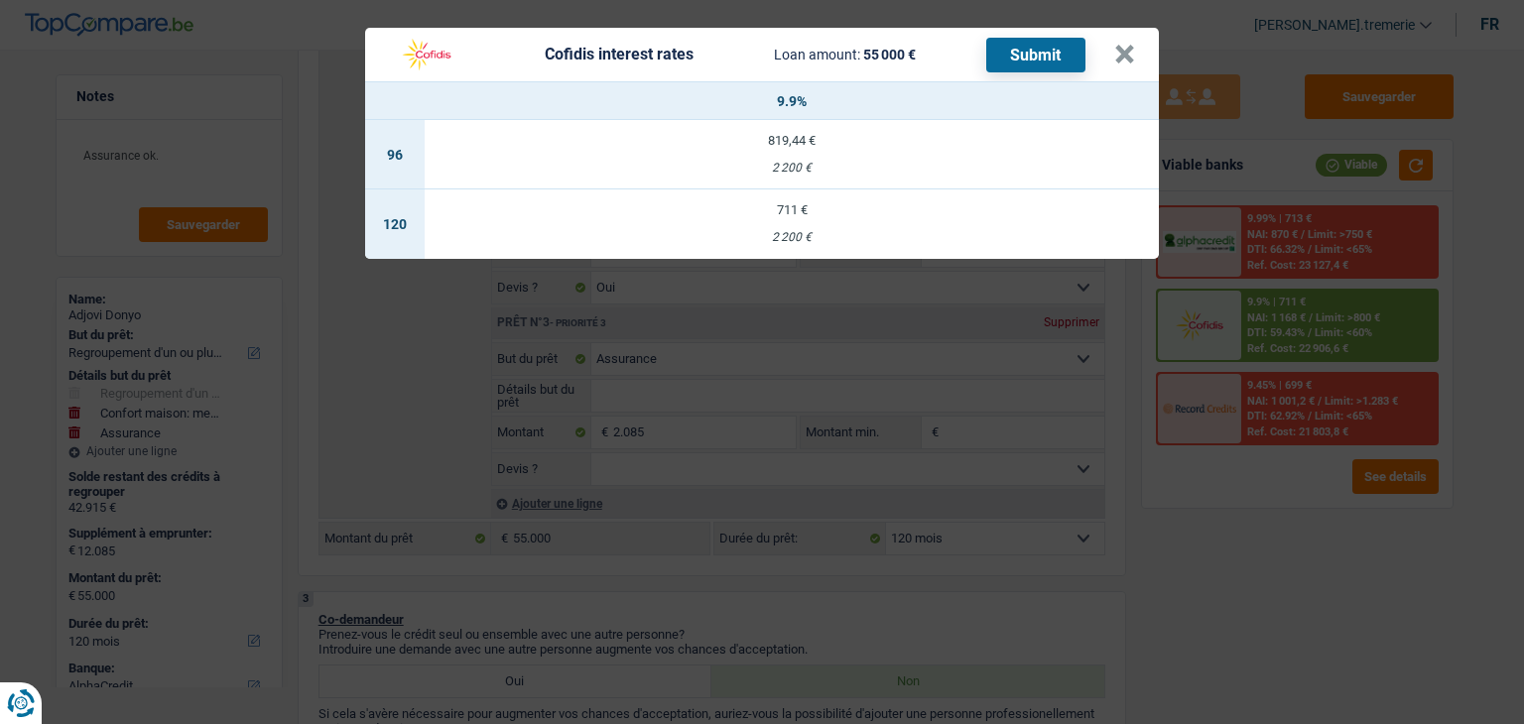
click at [909, 210] on div "711 €" at bounding box center [792, 209] width 734 height 13
select select "cofidis"
type input "9,90"
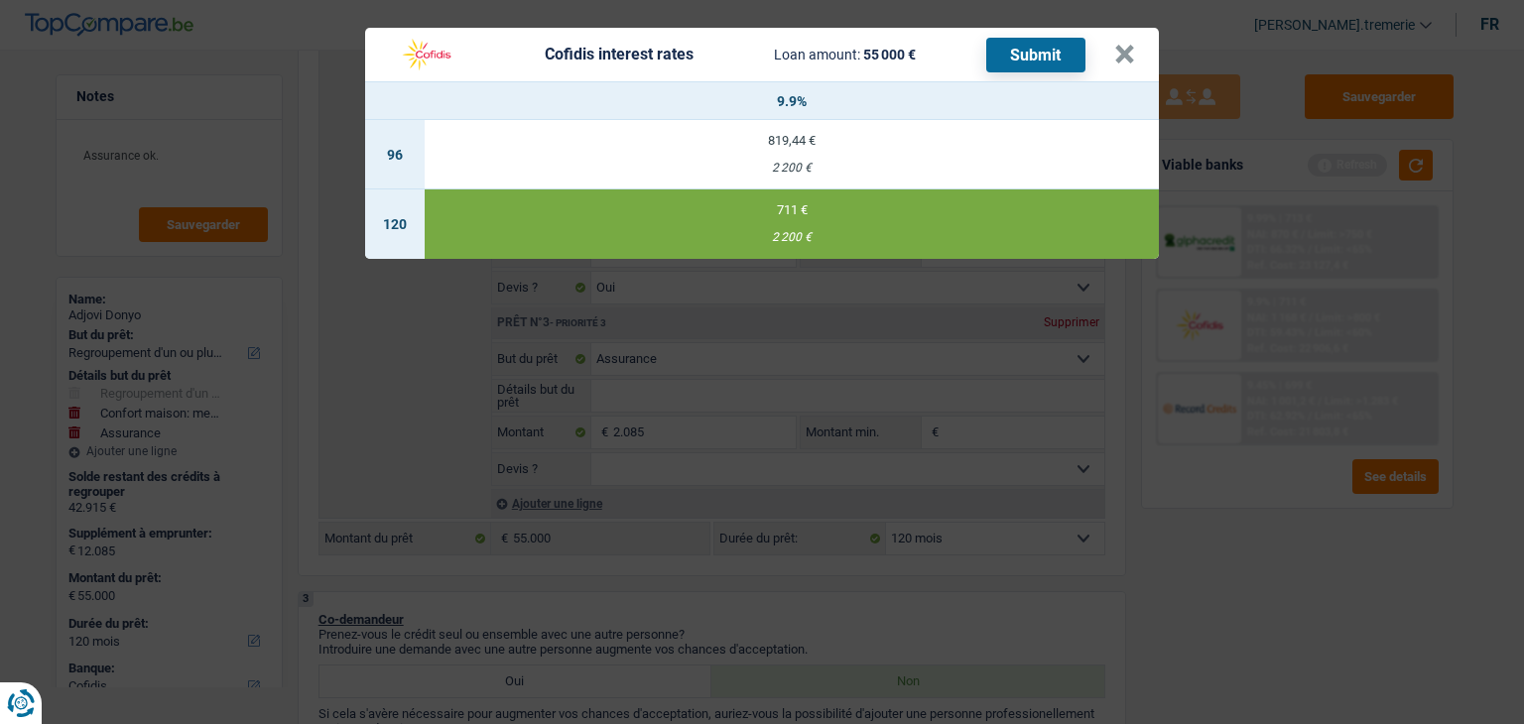
click at [1032, 53] on button "Submit" at bounding box center [1035, 55] width 99 height 35
click at [1117, 57] on button "×" at bounding box center [1124, 55] width 21 height 20
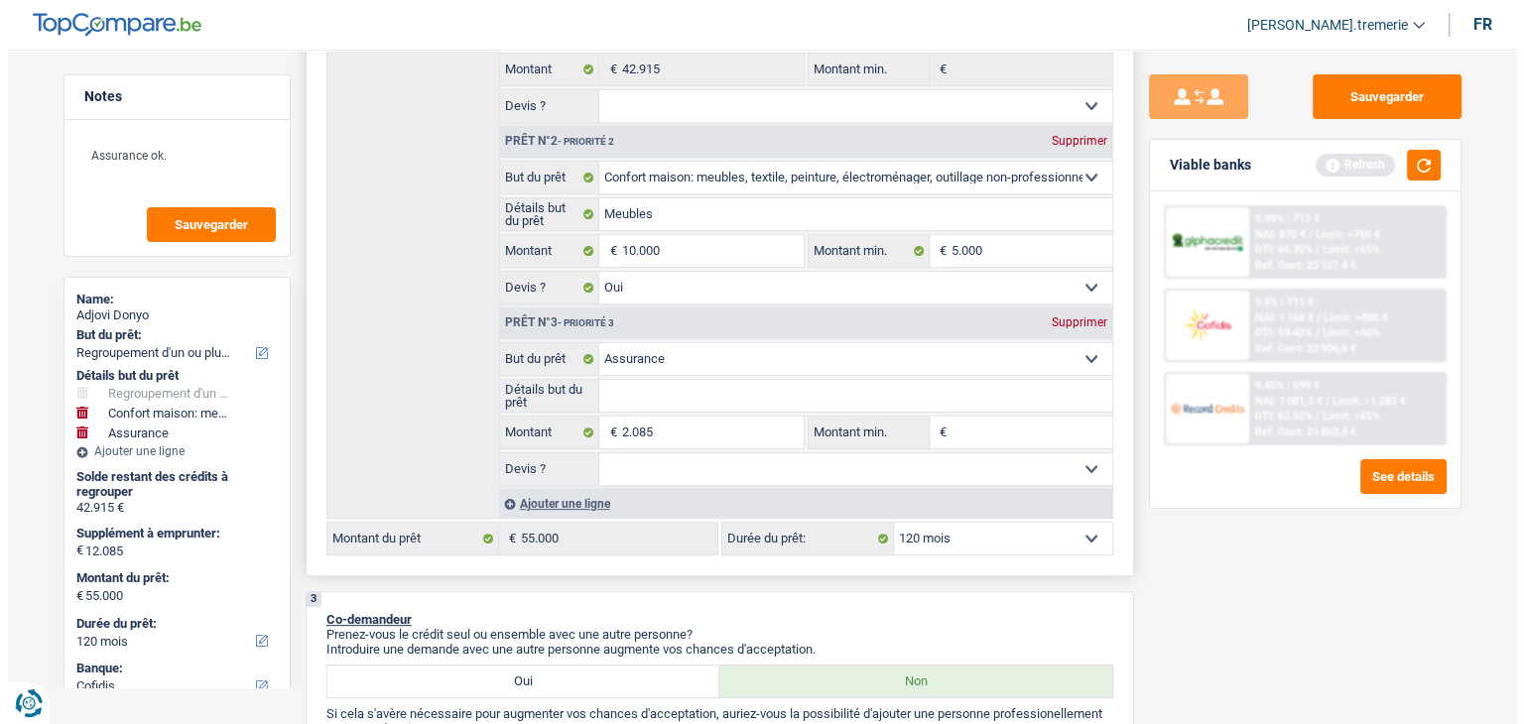
scroll to position [0, 0]
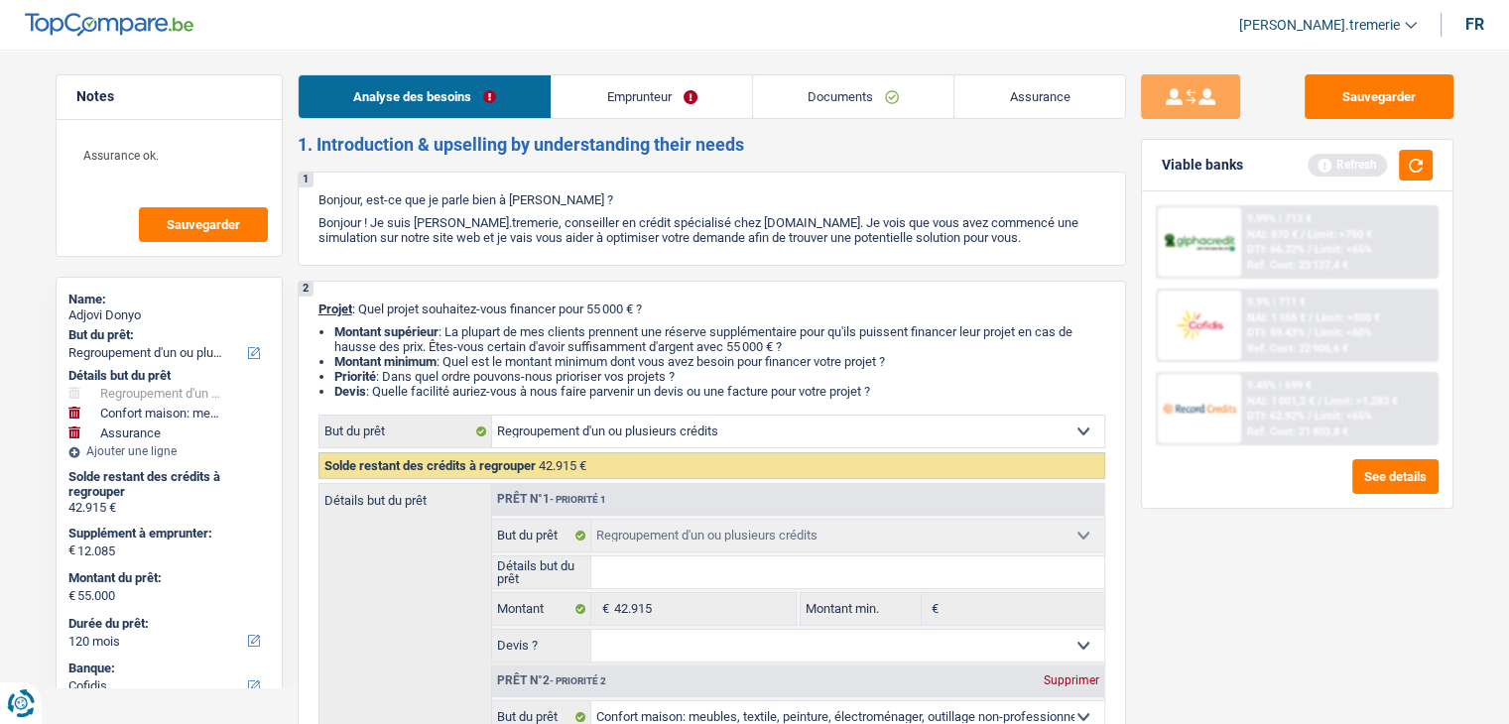
click at [654, 116] on link "Emprunteur" at bounding box center [652, 96] width 200 height 43
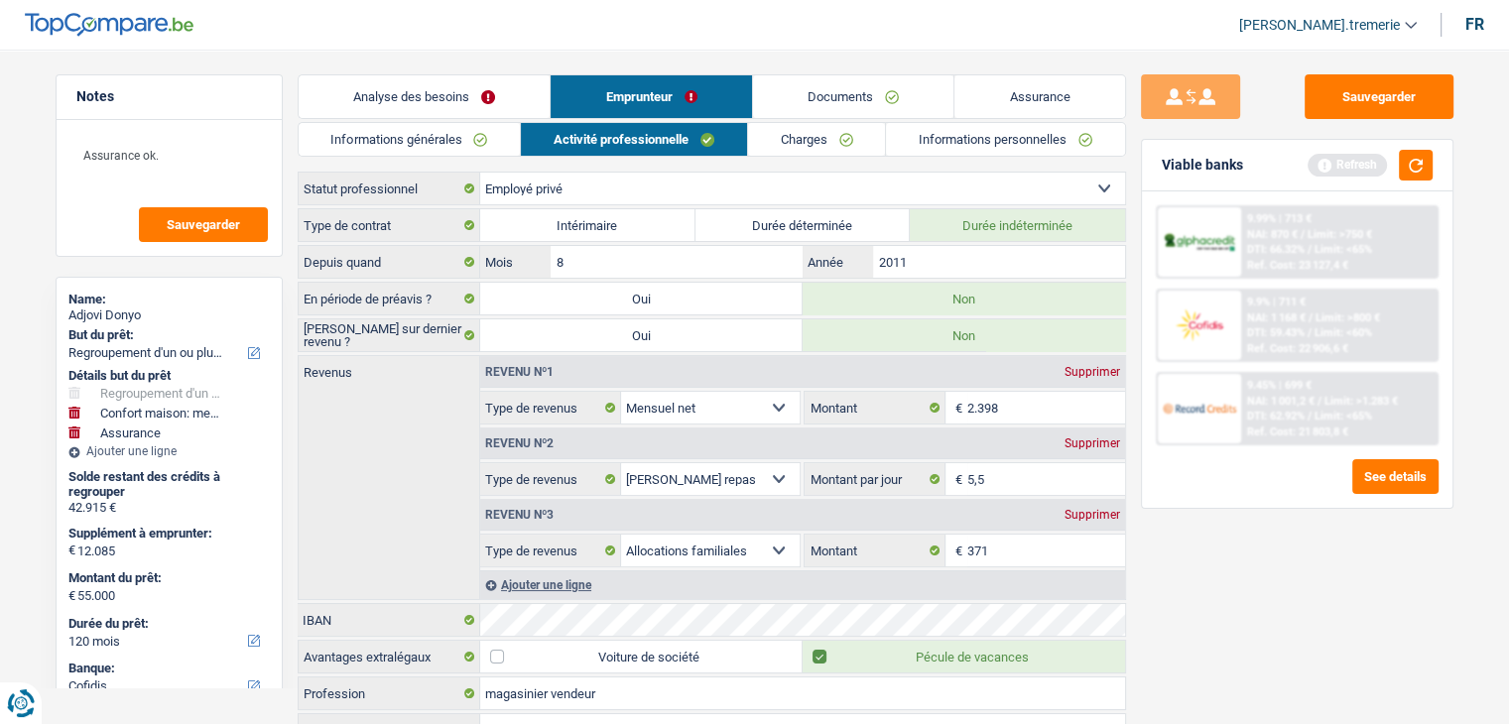
click at [837, 142] on link "Charges" at bounding box center [817, 139] width 138 height 33
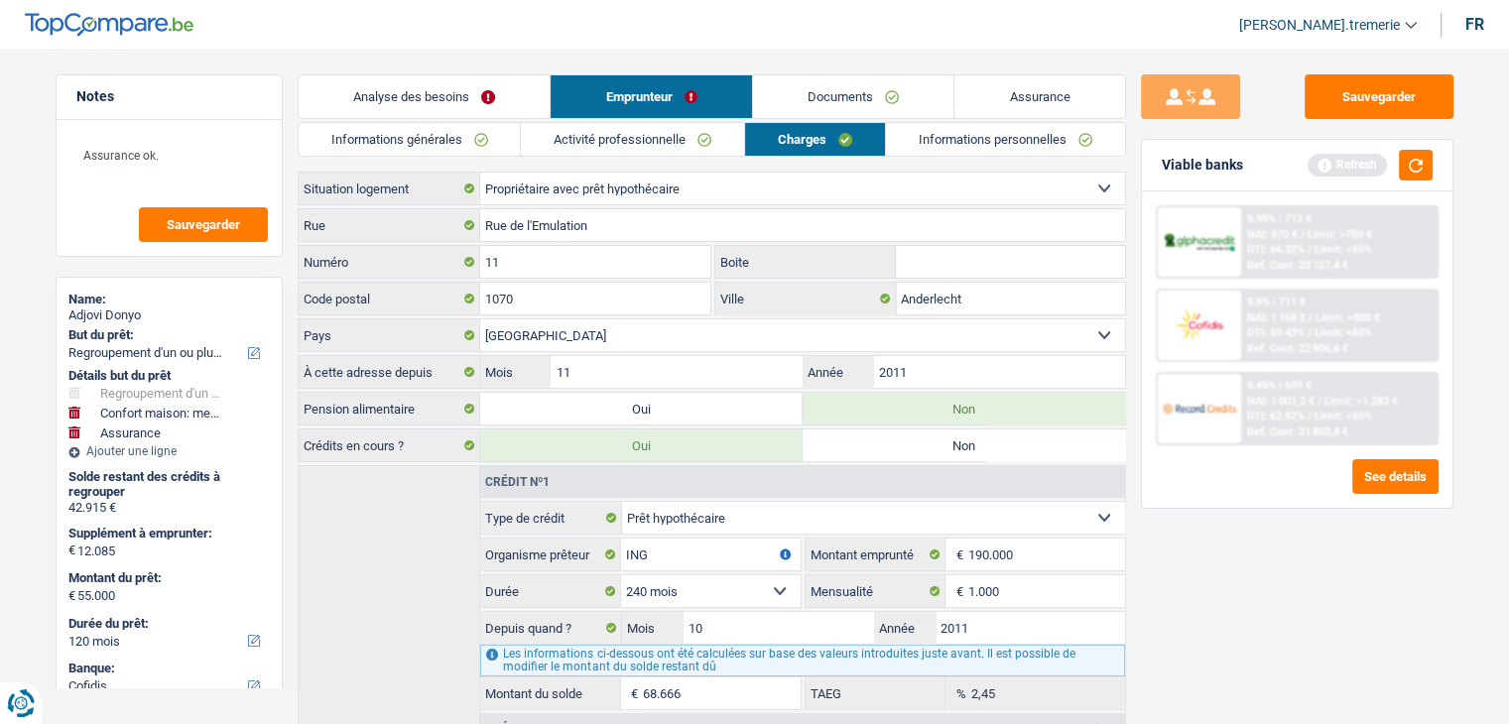
click at [948, 144] on link "Informations personnelles" at bounding box center [1005, 139] width 239 height 33
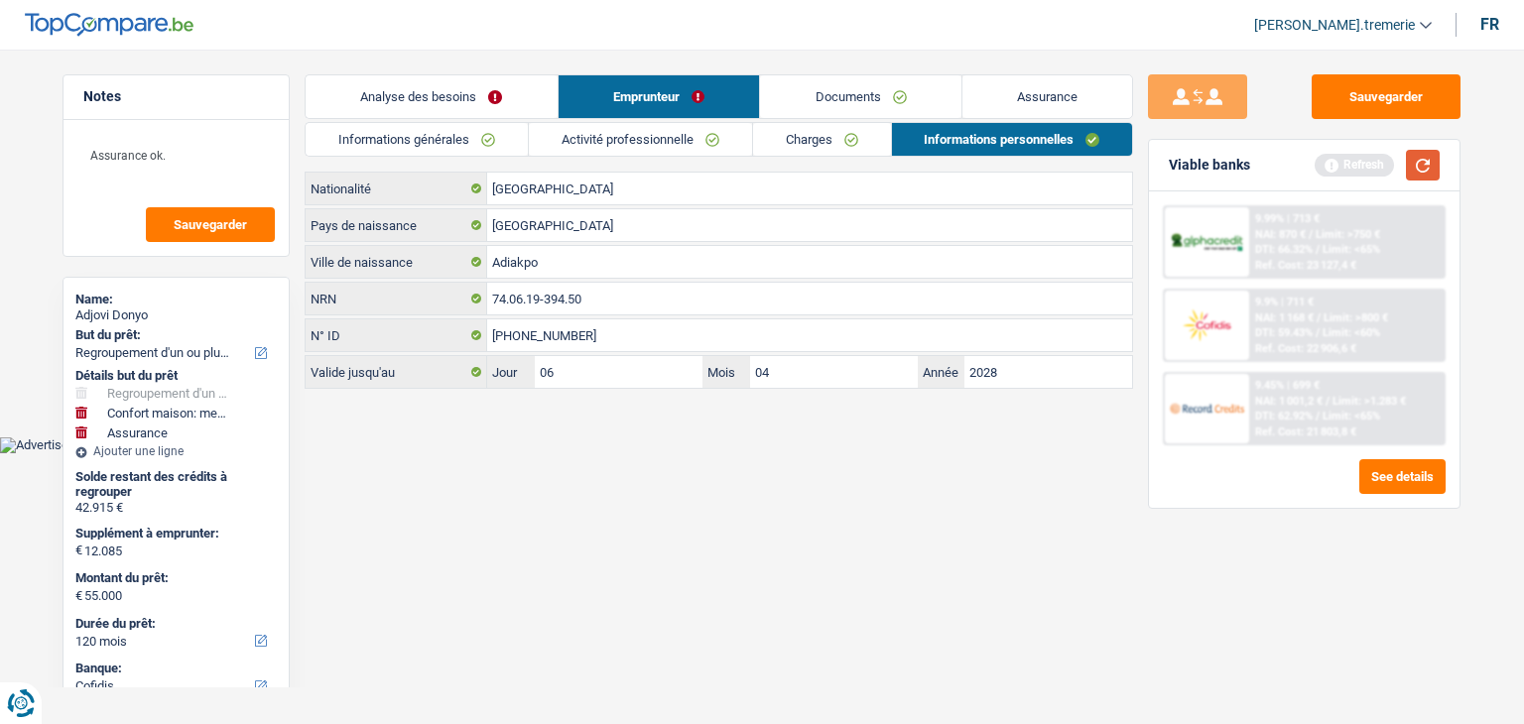
click at [1416, 159] on button "button" at bounding box center [1423, 165] width 34 height 31
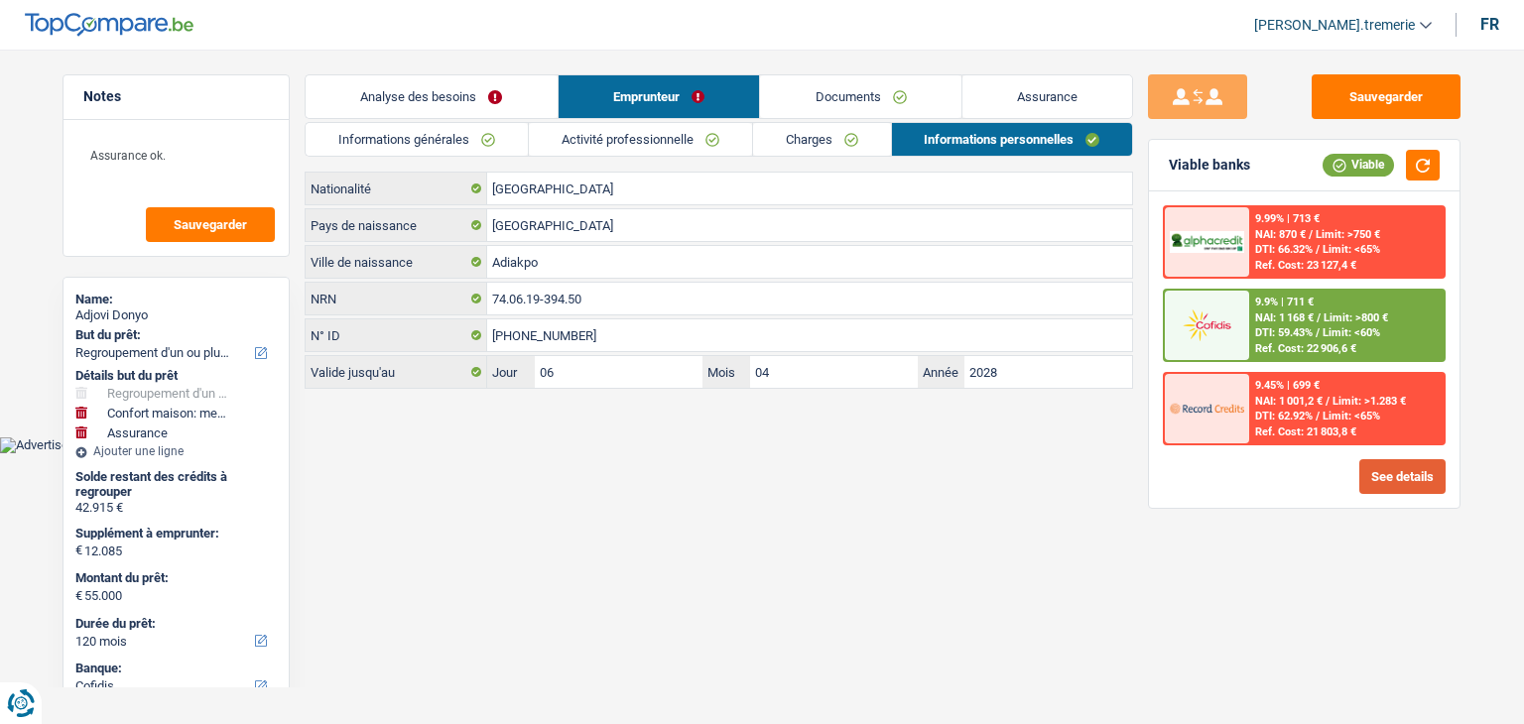
click at [1393, 477] on button "See details" at bounding box center [1402, 476] width 86 height 35
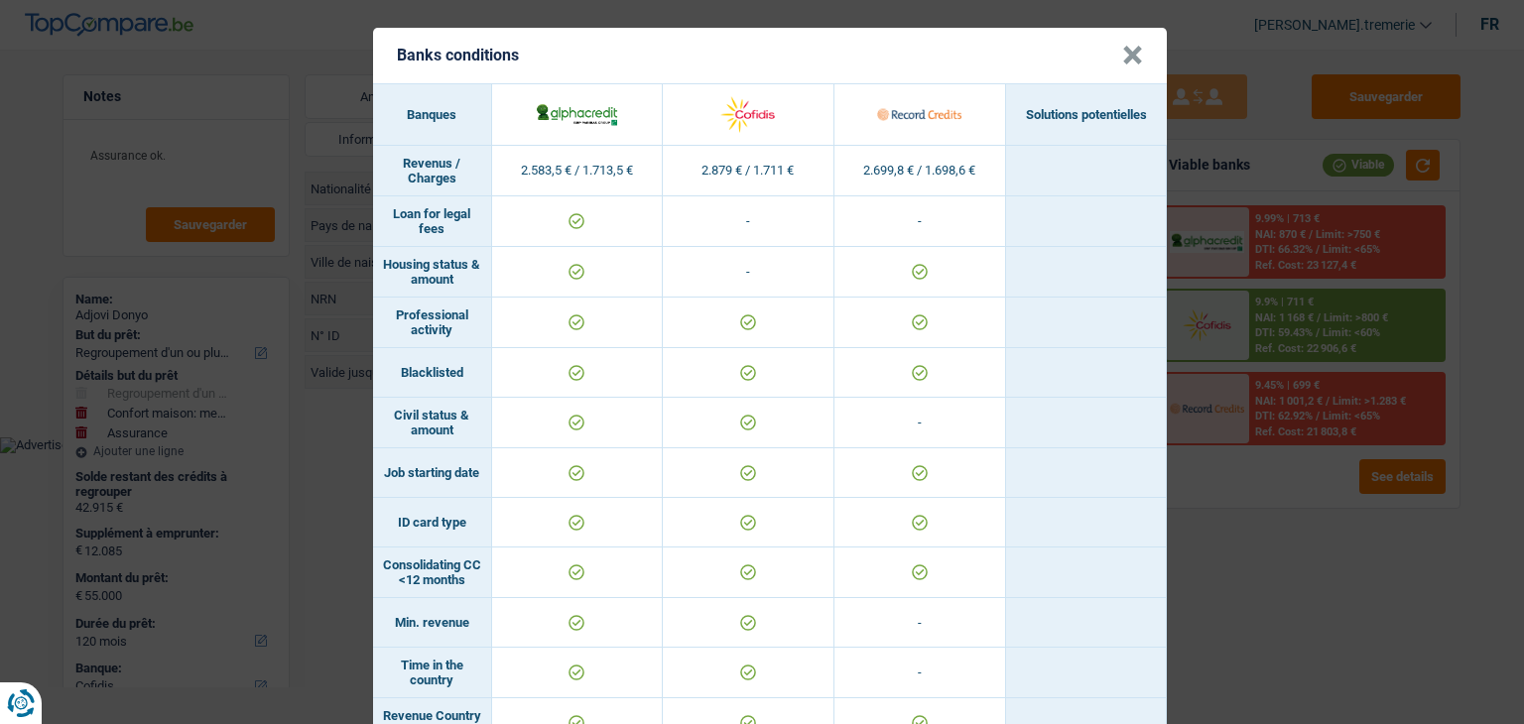
click at [1124, 54] on button "×" at bounding box center [1132, 56] width 21 height 20
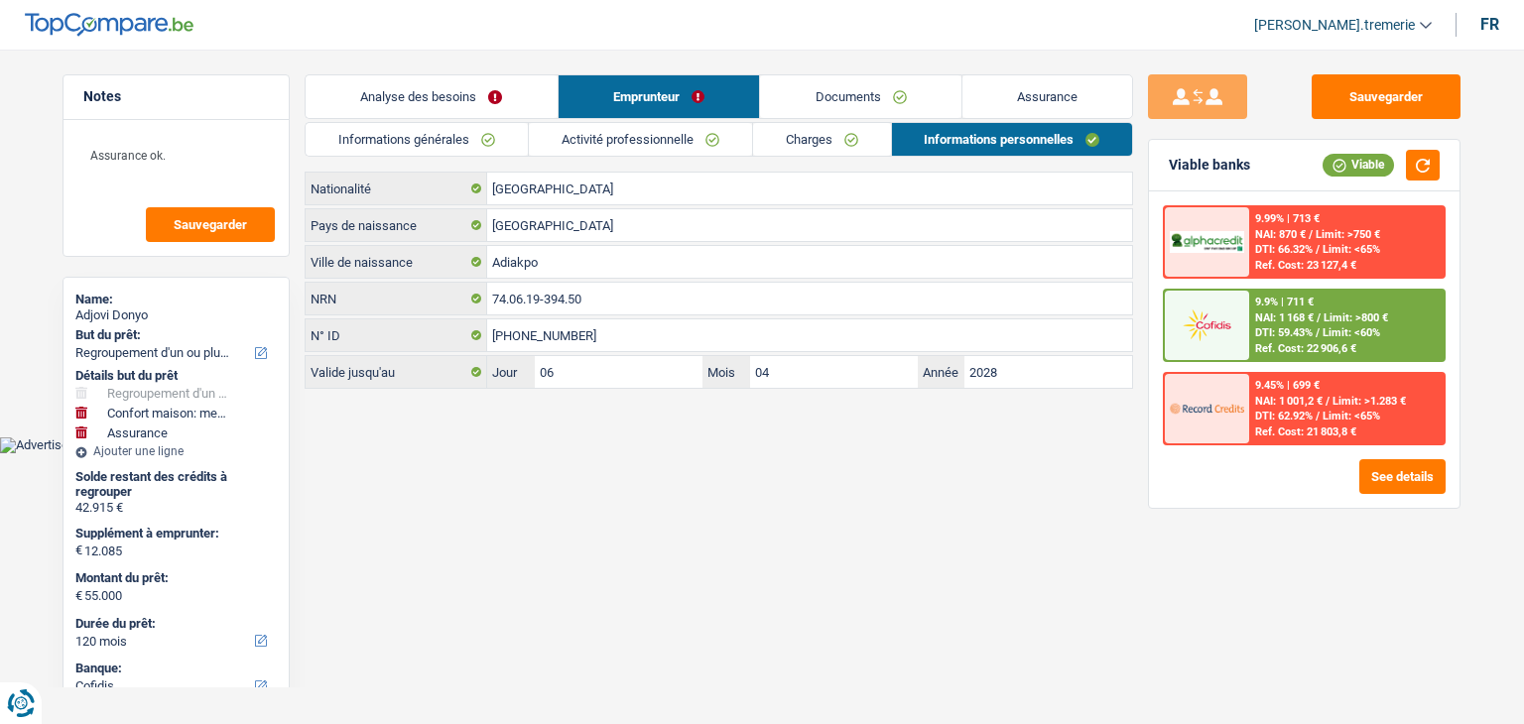
click at [1302, 326] on span "DTI: 59.43%" at bounding box center [1284, 332] width 58 height 13
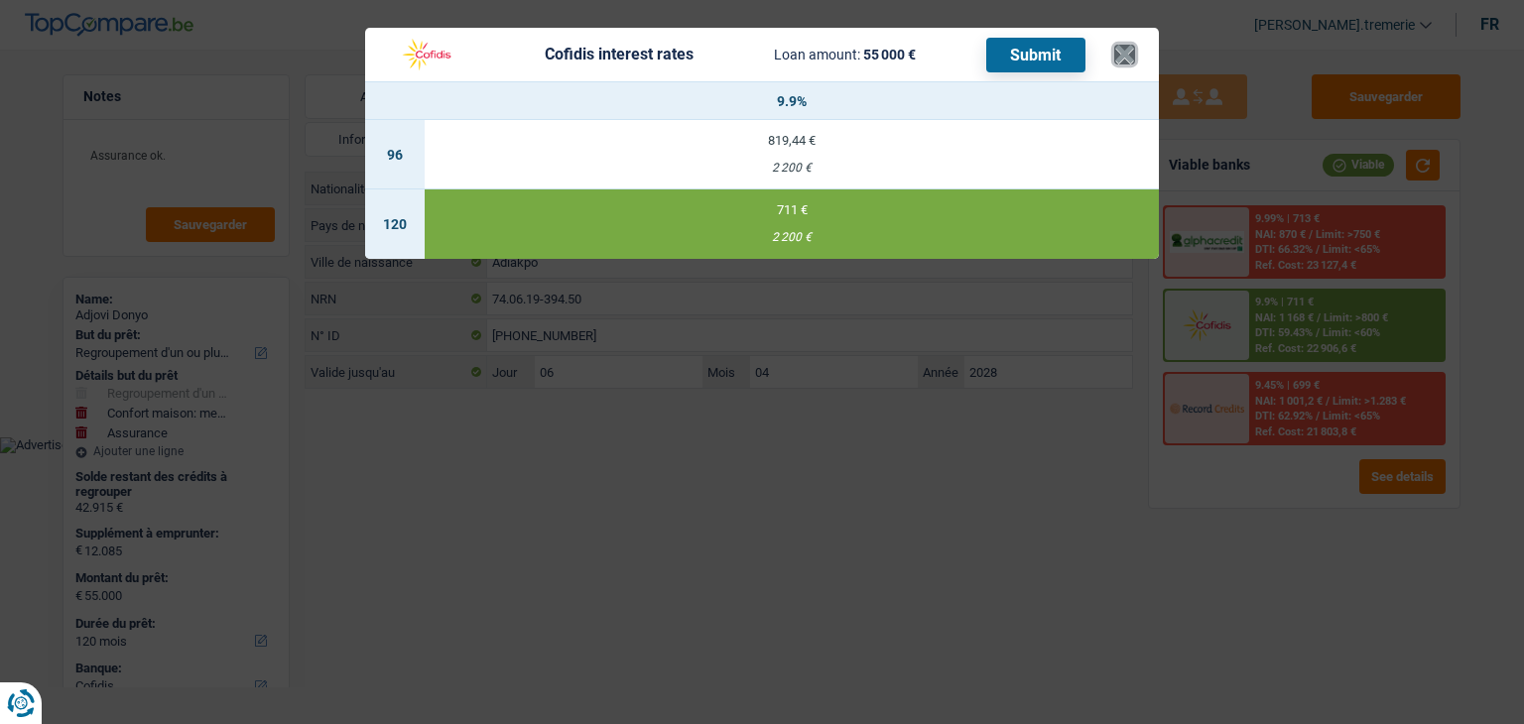
click at [1119, 50] on button "×" at bounding box center [1124, 55] width 21 height 20
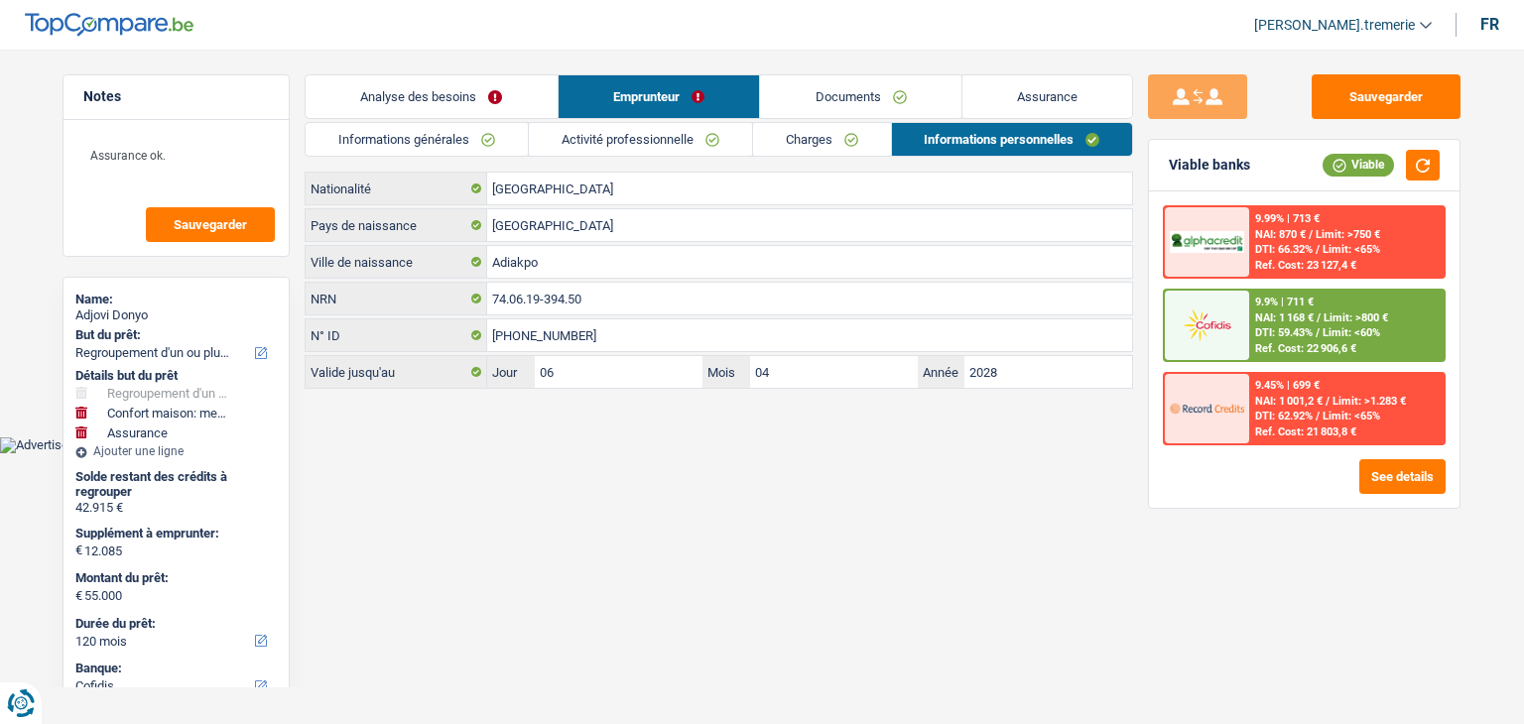
click at [834, 105] on link "Documents" at bounding box center [860, 96] width 201 height 43
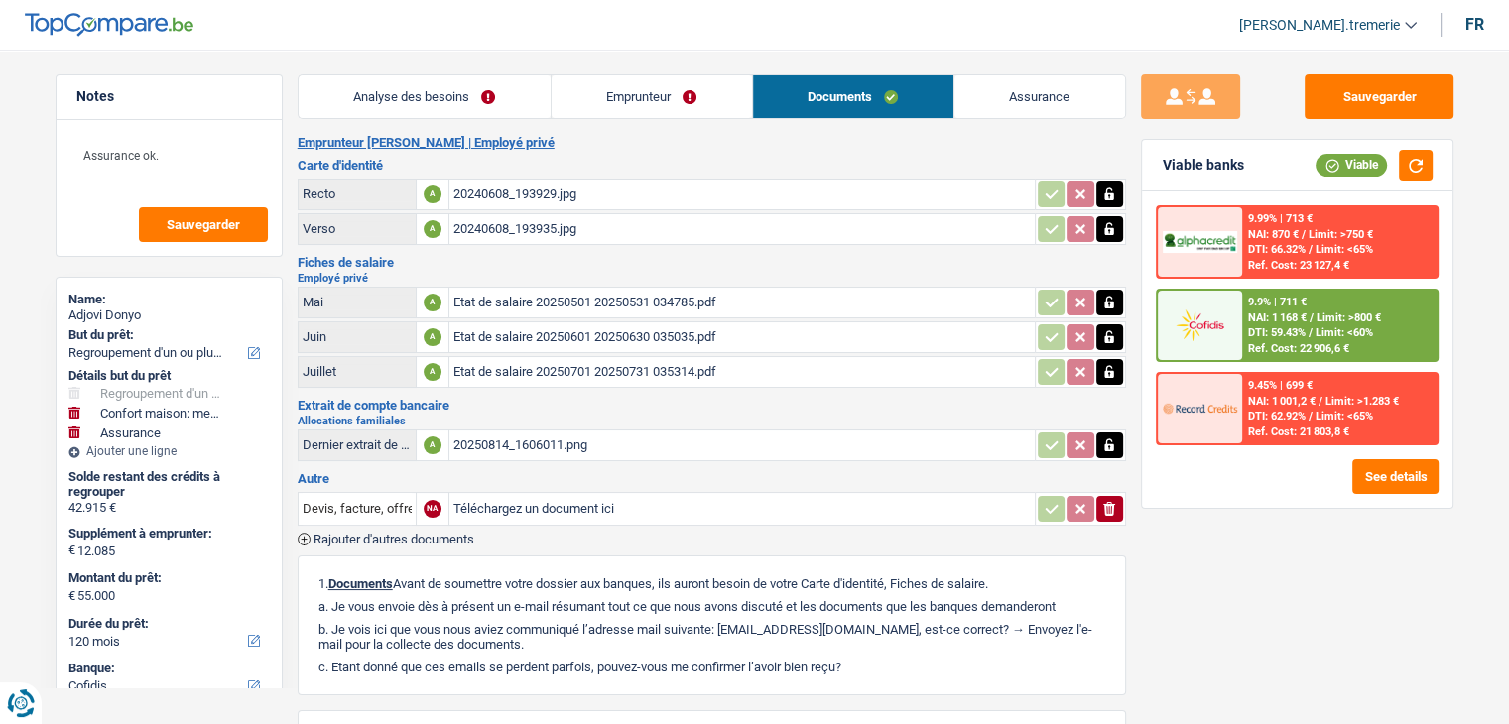
click at [644, 105] on link "Emprunteur" at bounding box center [652, 96] width 200 height 43
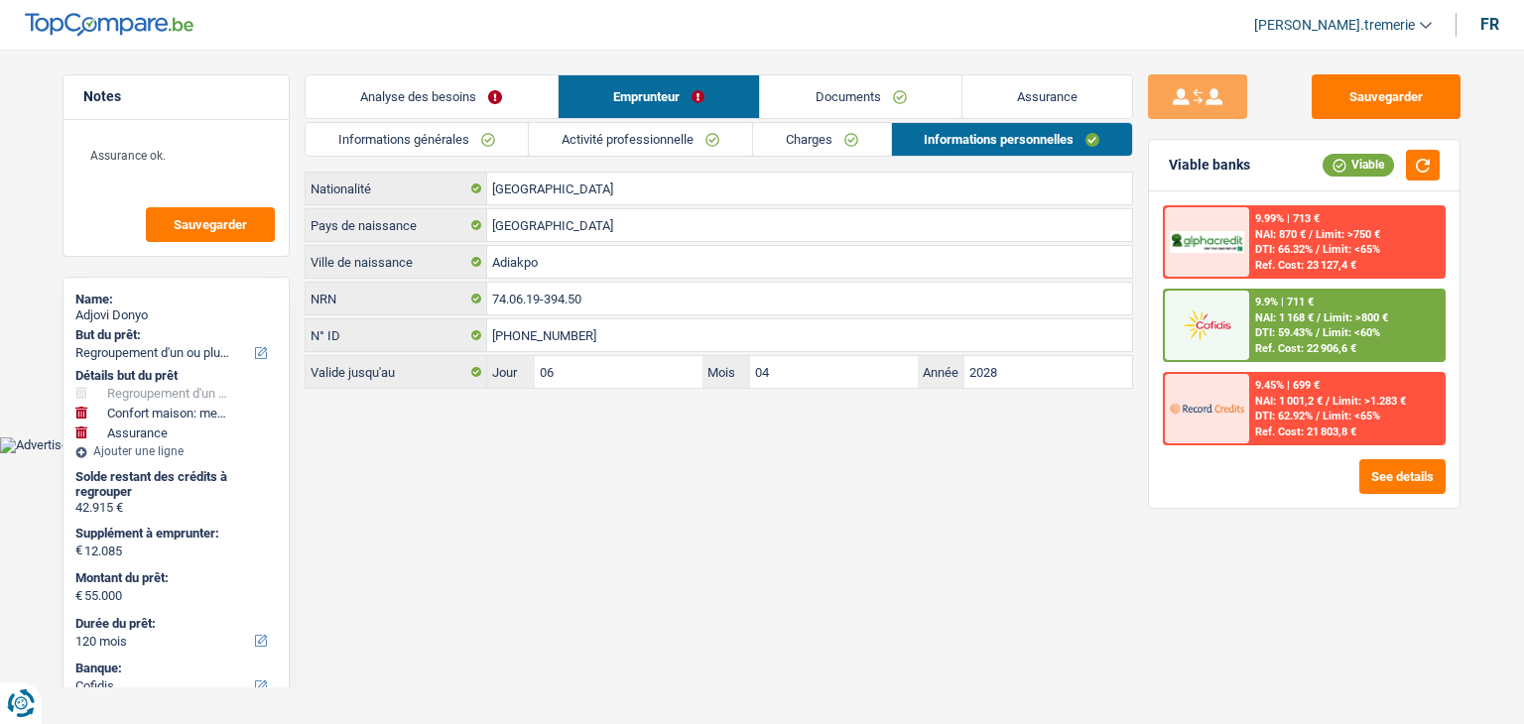
click at [797, 143] on link "Charges" at bounding box center [822, 139] width 138 height 33
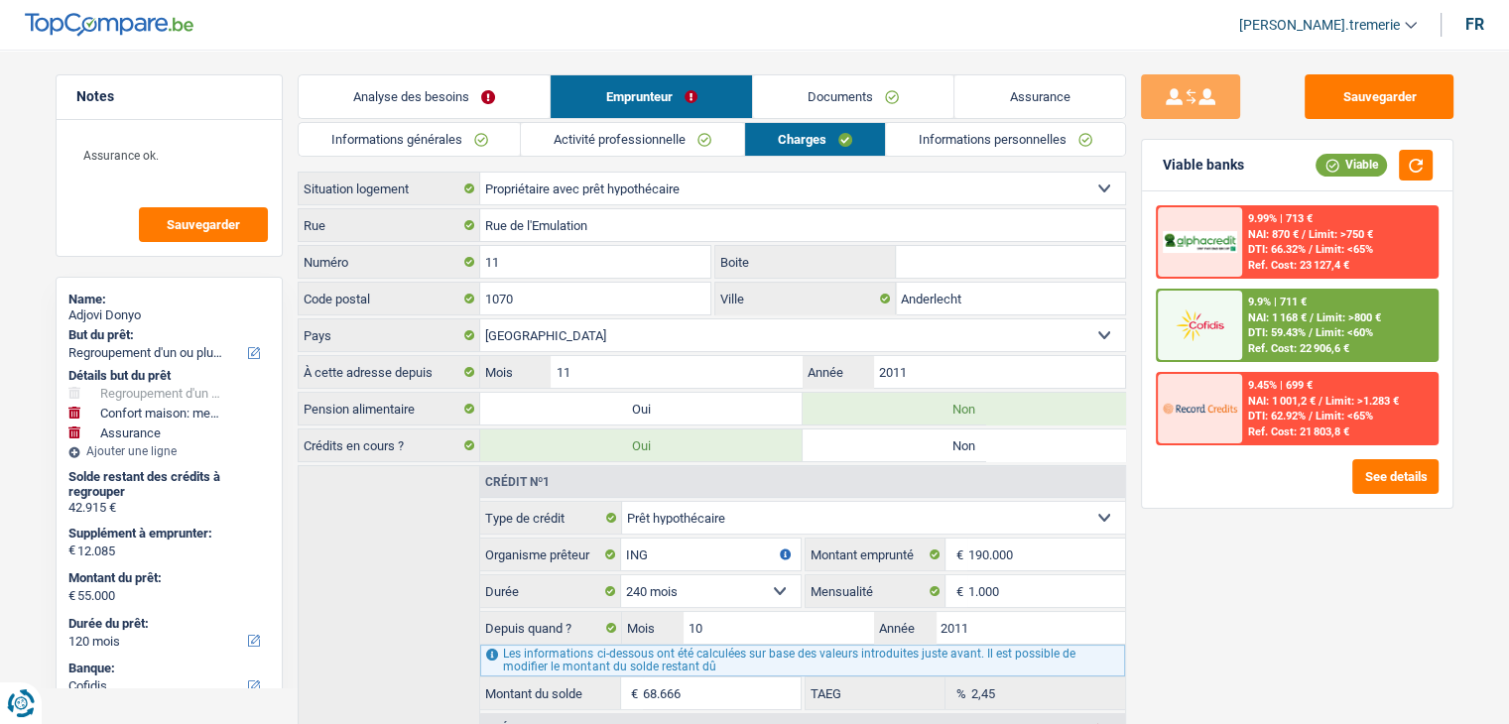
click at [912, 140] on link "Informations personnelles" at bounding box center [1005, 139] width 239 height 33
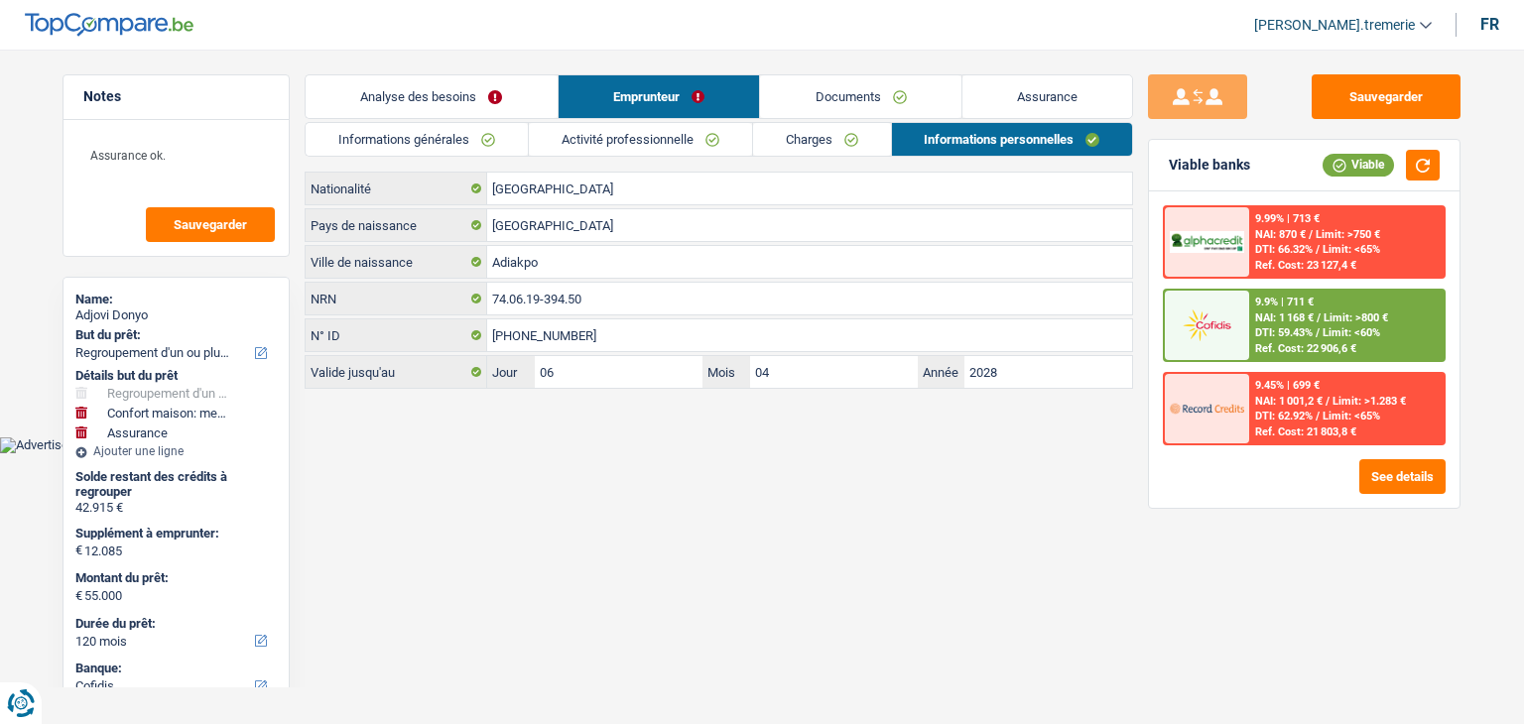
click at [873, 90] on link "Documents" at bounding box center [860, 96] width 201 height 43
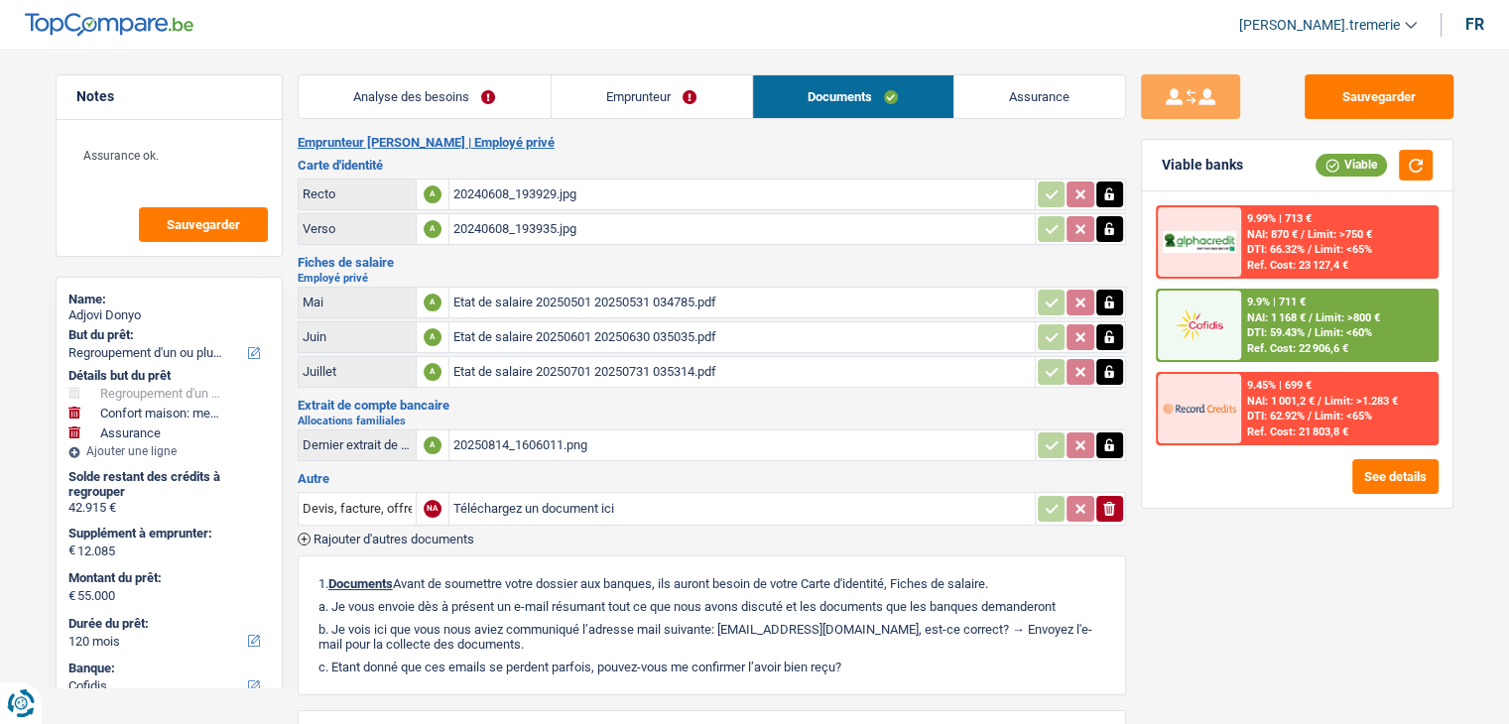
click at [703, 92] on link "Emprunteur" at bounding box center [652, 96] width 200 height 43
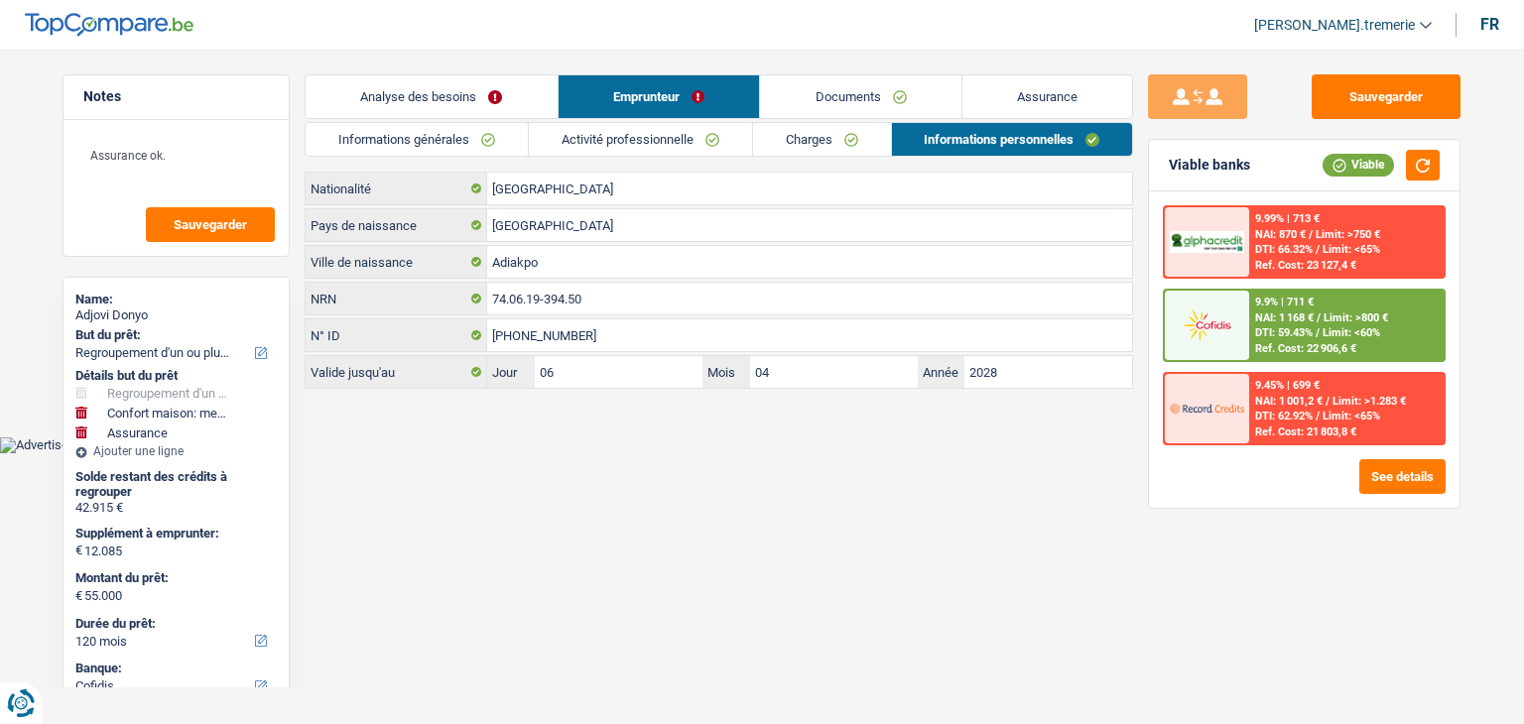
click at [824, 144] on link "Charges" at bounding box center [822, 139] width 138 height 33
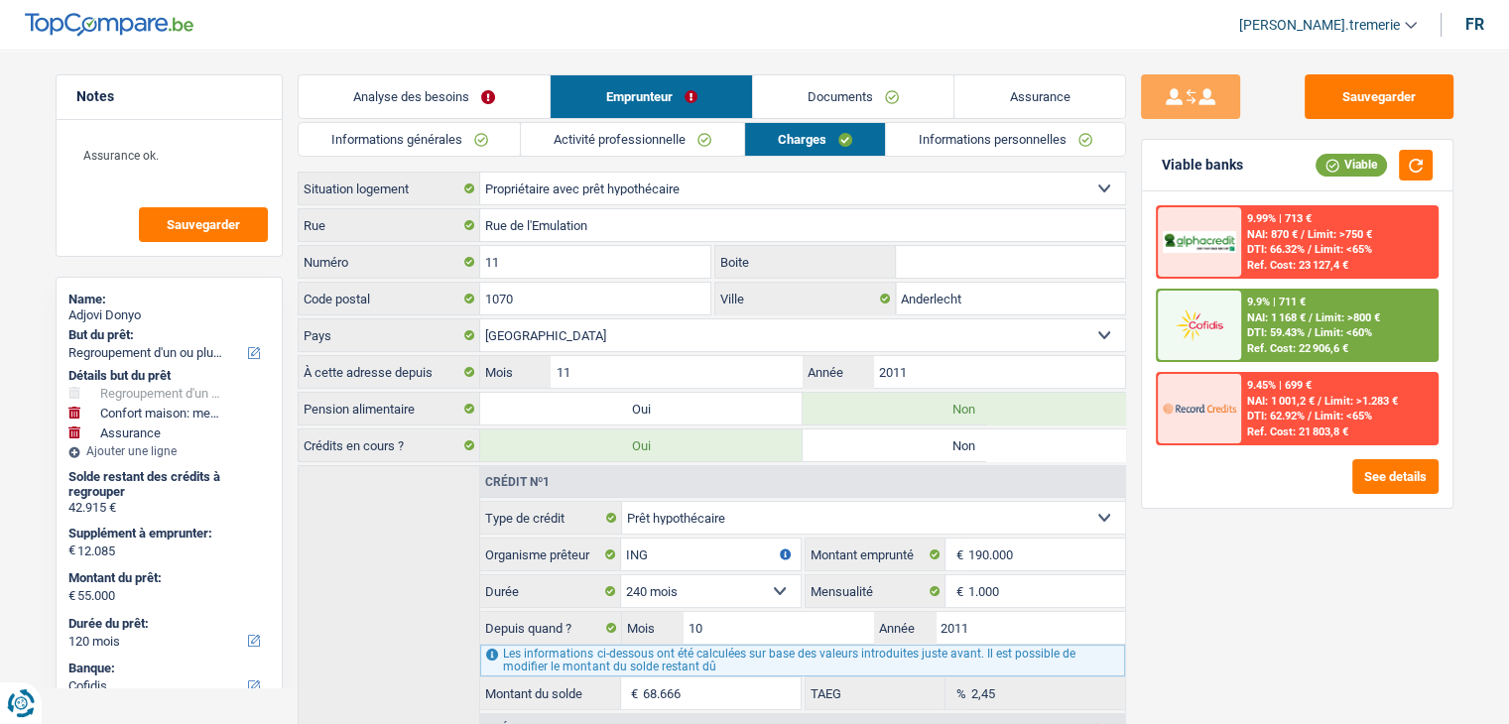
click at [421, 80] on link "Analyse des besoins" at bounding box center [425, 96] width 252 height 43
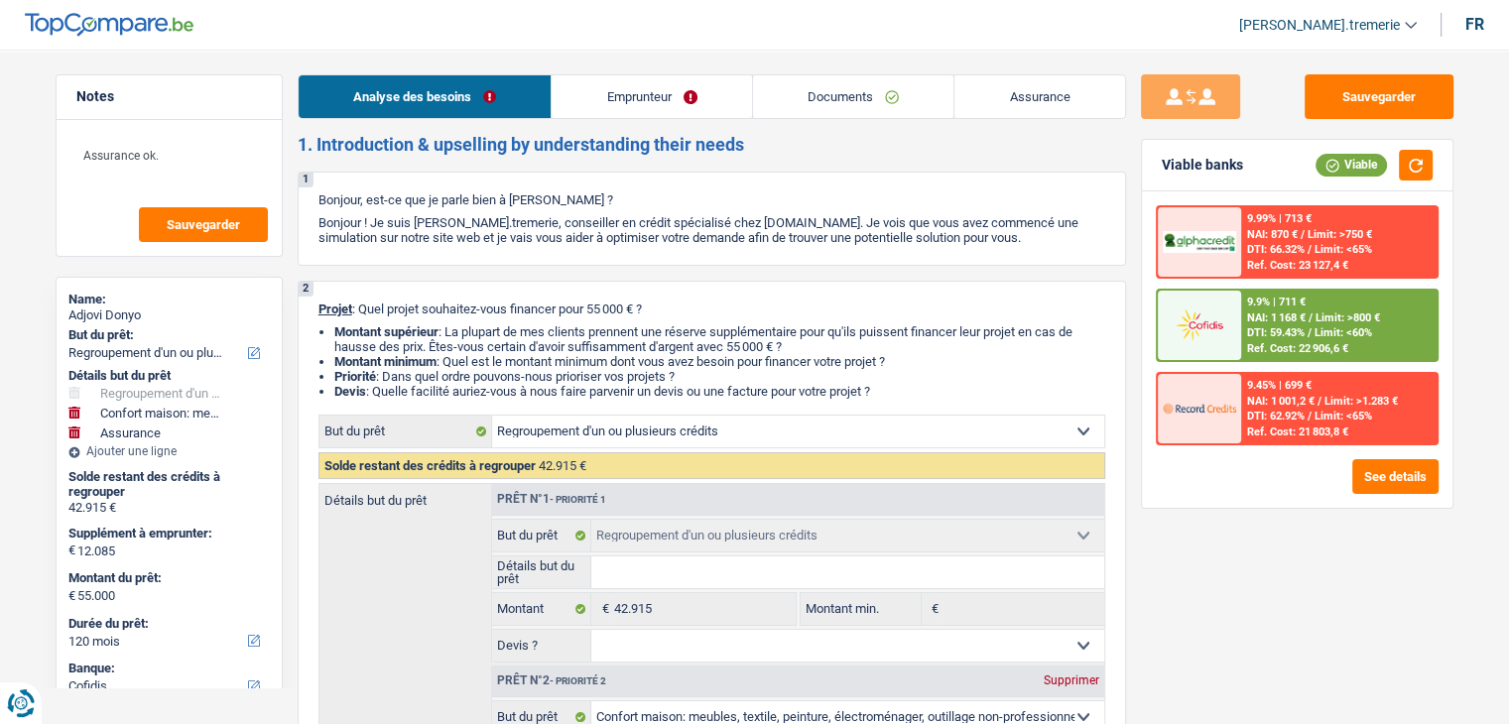
click at [869, 103] on link "Documents" at bounding box center [853, 96] width 201 height 43
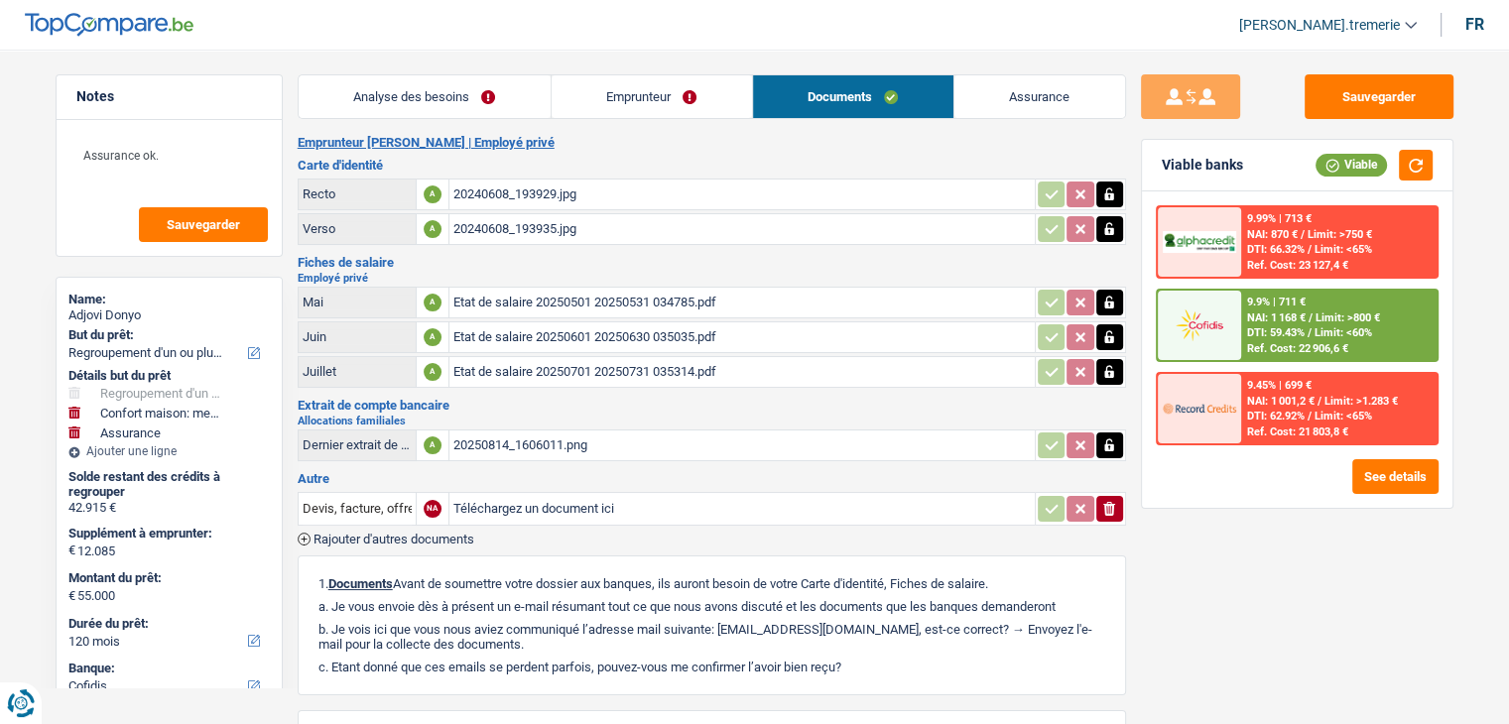
click at [448, 112] on link "Analyse des besoins" at bounding box center [425, 96] width 252 height 43
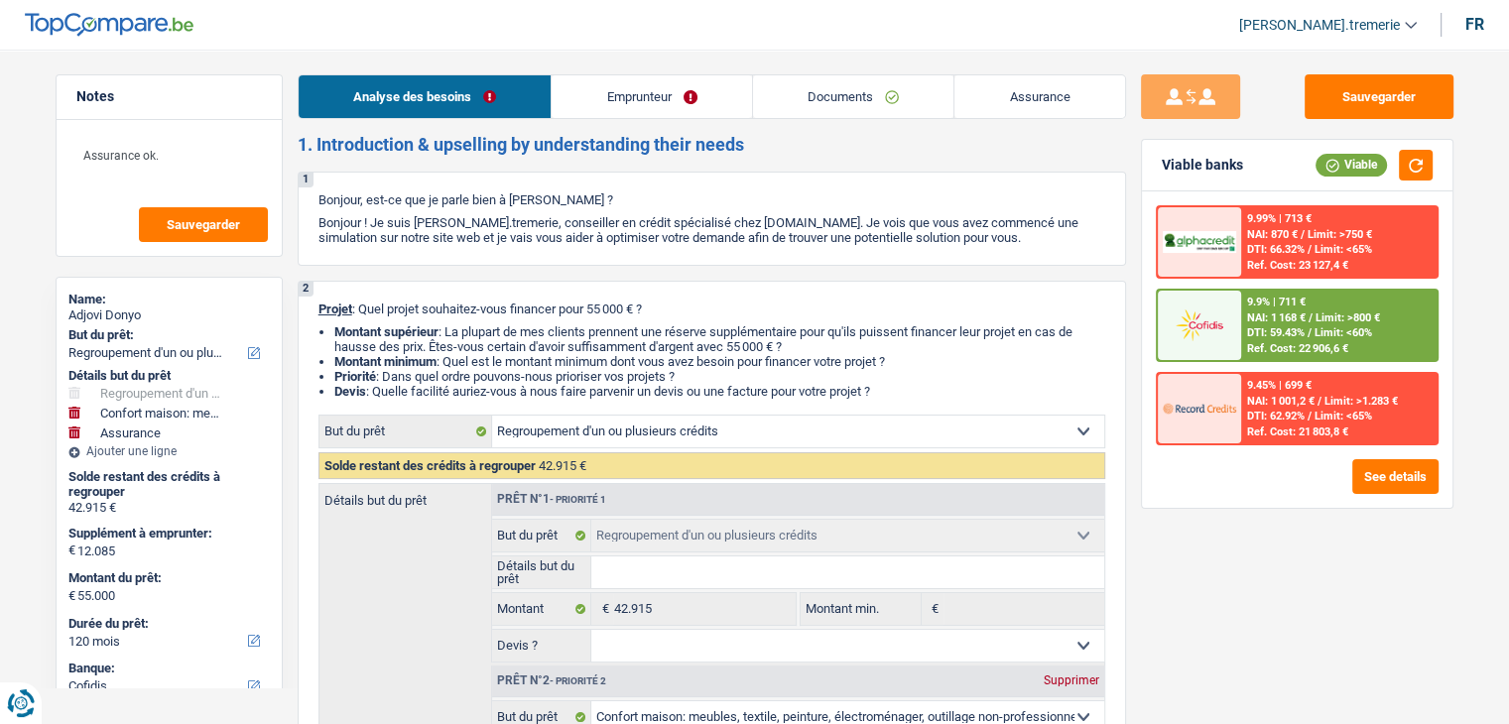
click at [686, 106] on link "Emprunteur" at bounding box center [652, 96] width 200 height 43
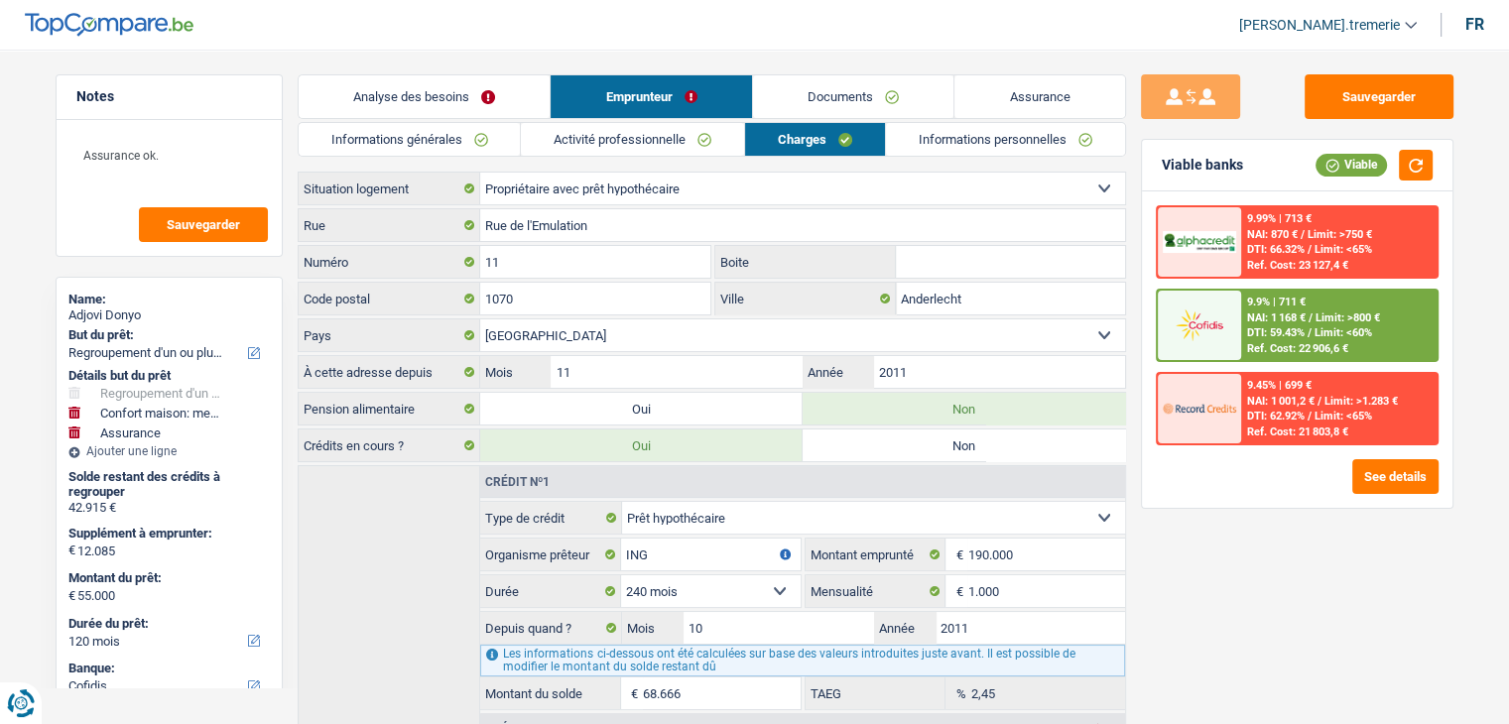
click at [958, 145] on link "Informations personnelles" at bounding box center [1005, 139] width 239 height 33
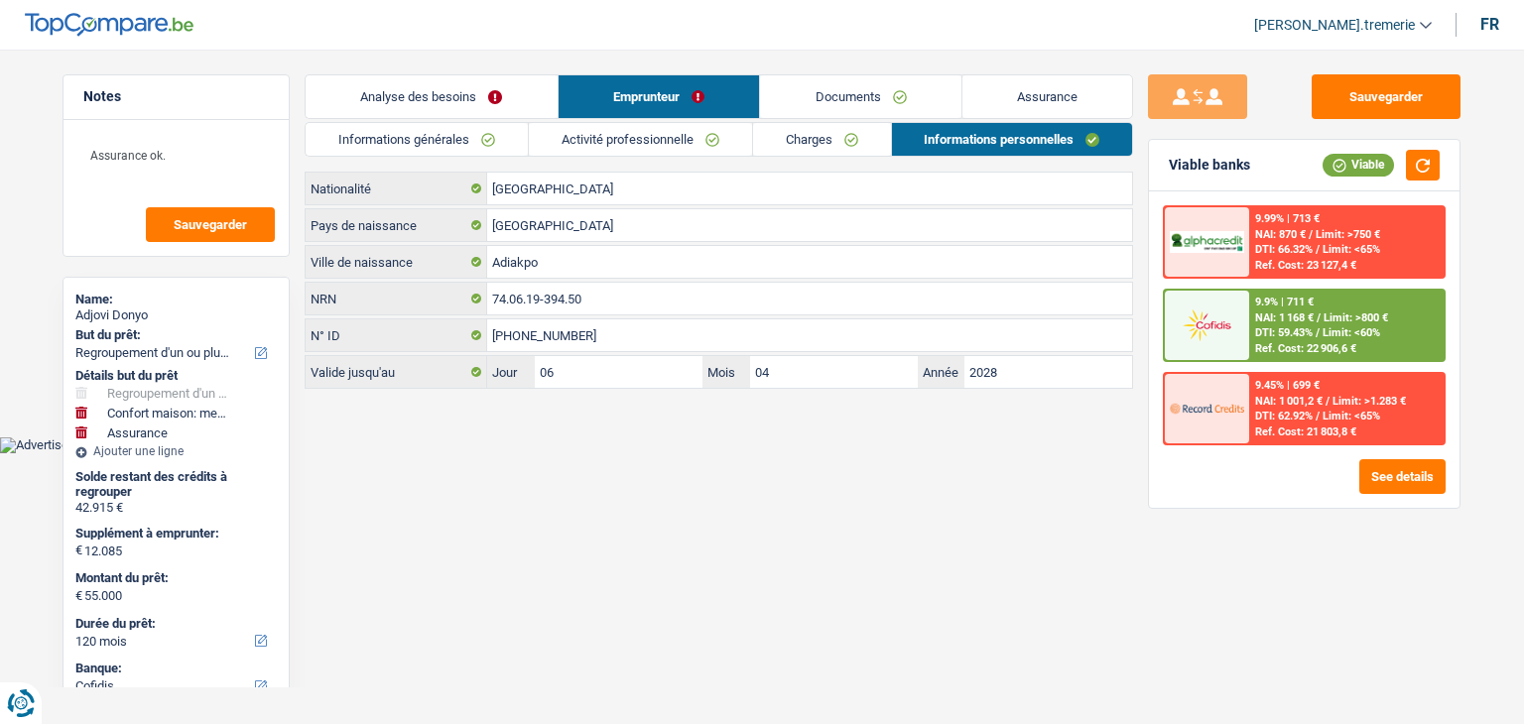
click at [423, 108] on link "Analyse des besoins" at bounding box center [432, 96] width 252 height 43
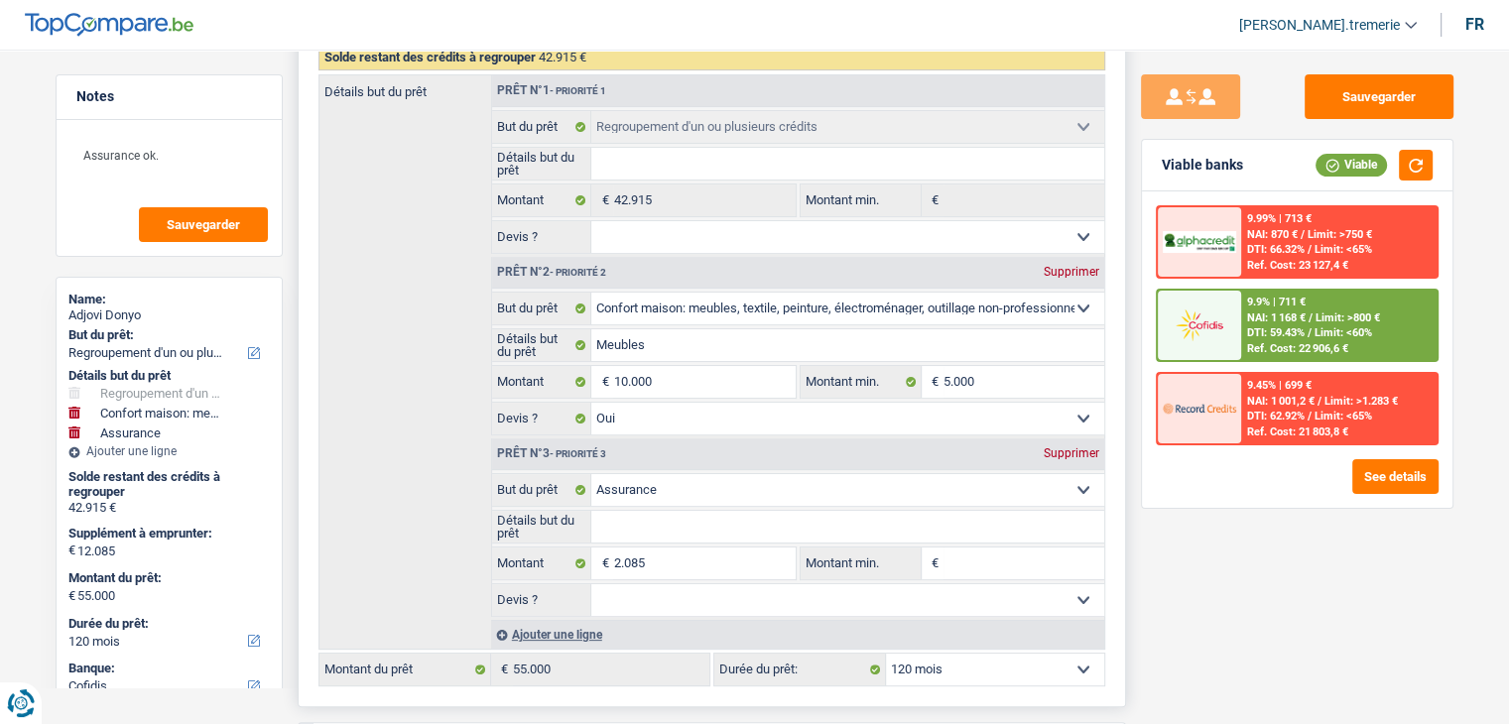
scroll to position [409, 0]
click at [618, 561] on input "2.085" at bounding box center [704, 564] width 182 height 32
type input "85"
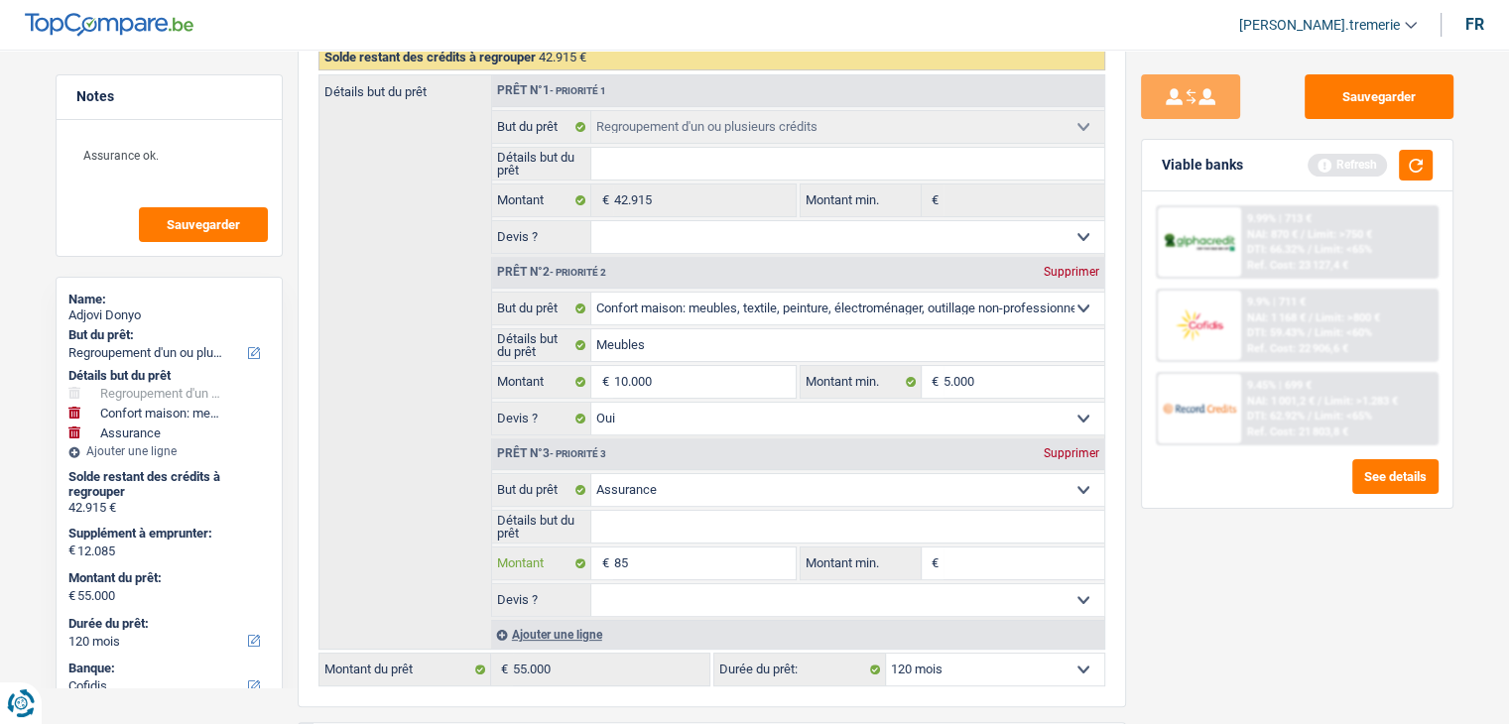
type input "85"
type input "10.085"
type input "53.000"
select select "144"
type input "53.000"
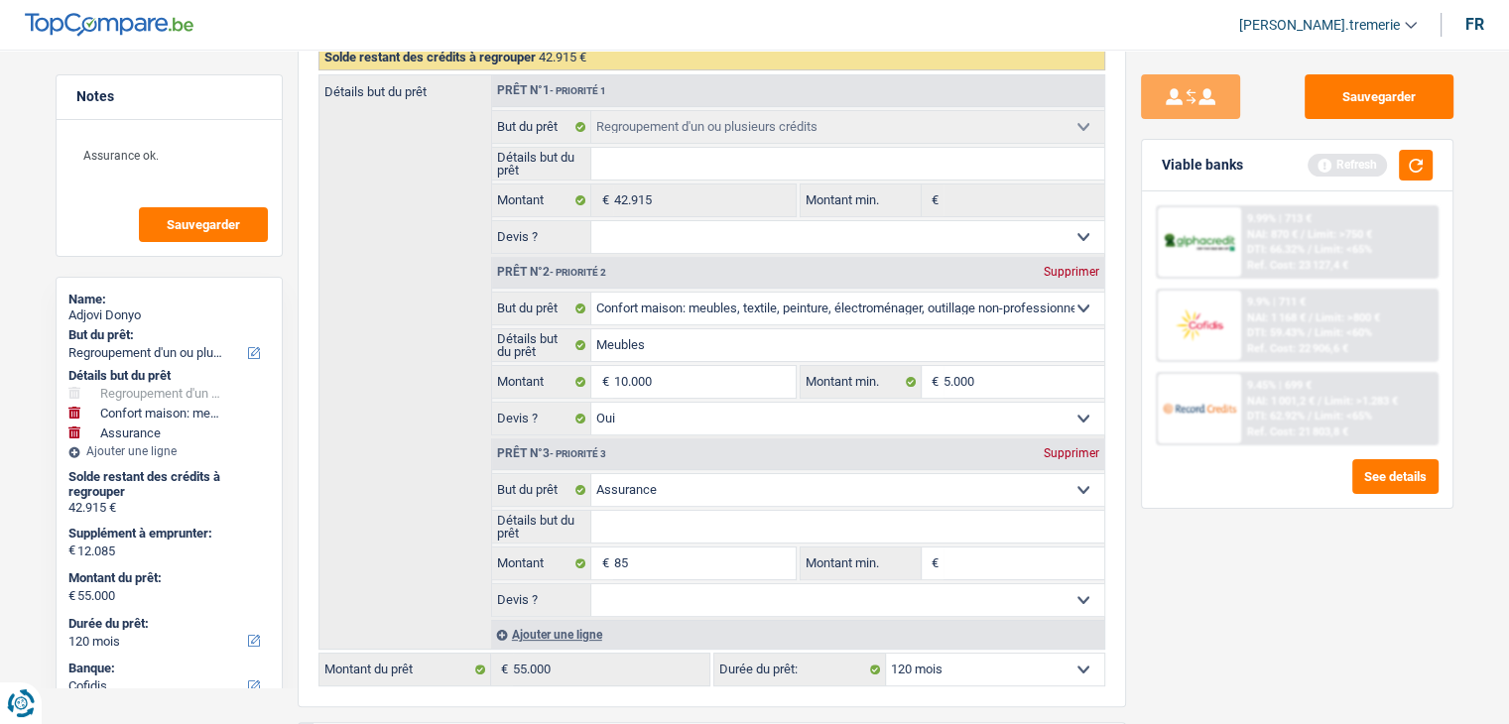
select select "144"
type input "53.000"
select select "144"
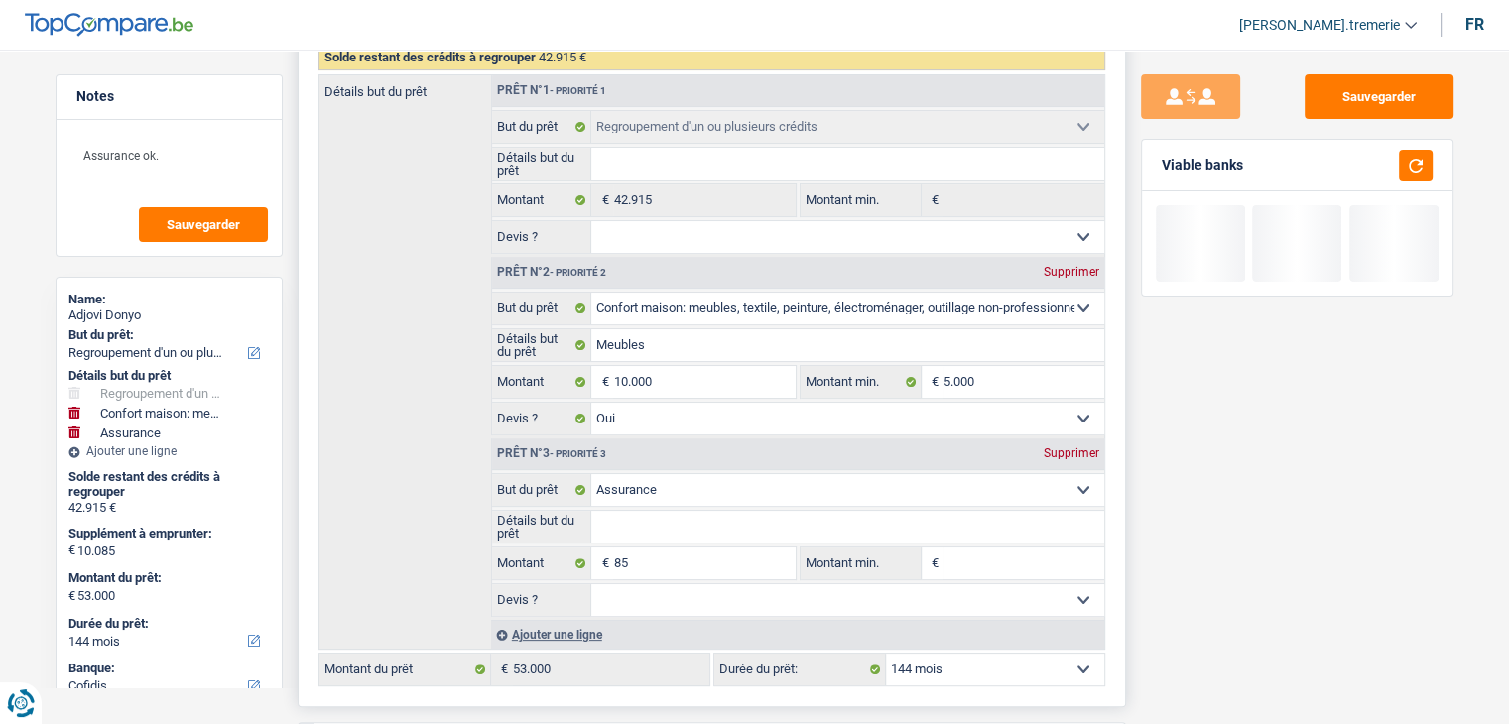
drag, startPoint x: 1133, startPoint y: 662, endPoint x: 1010, endPoint y: 659, distance: 123.0
click at [1010, 659] on select "12 mois 18 mois 24 mois 30 mois 36 mois 42 mois 48 mois 60 mois 72 mois 84 mois…" at bounding box center [995, 670] width 218 height 32
select select "120"
click at [886, 654] on select "12 mois 18 mois 24 mois 30 mois 36 mois 42 mois 48 mois 60 mois 72 mois 84 mois…" at bounding box center [995, 670] width 218 height 32
select select "120"
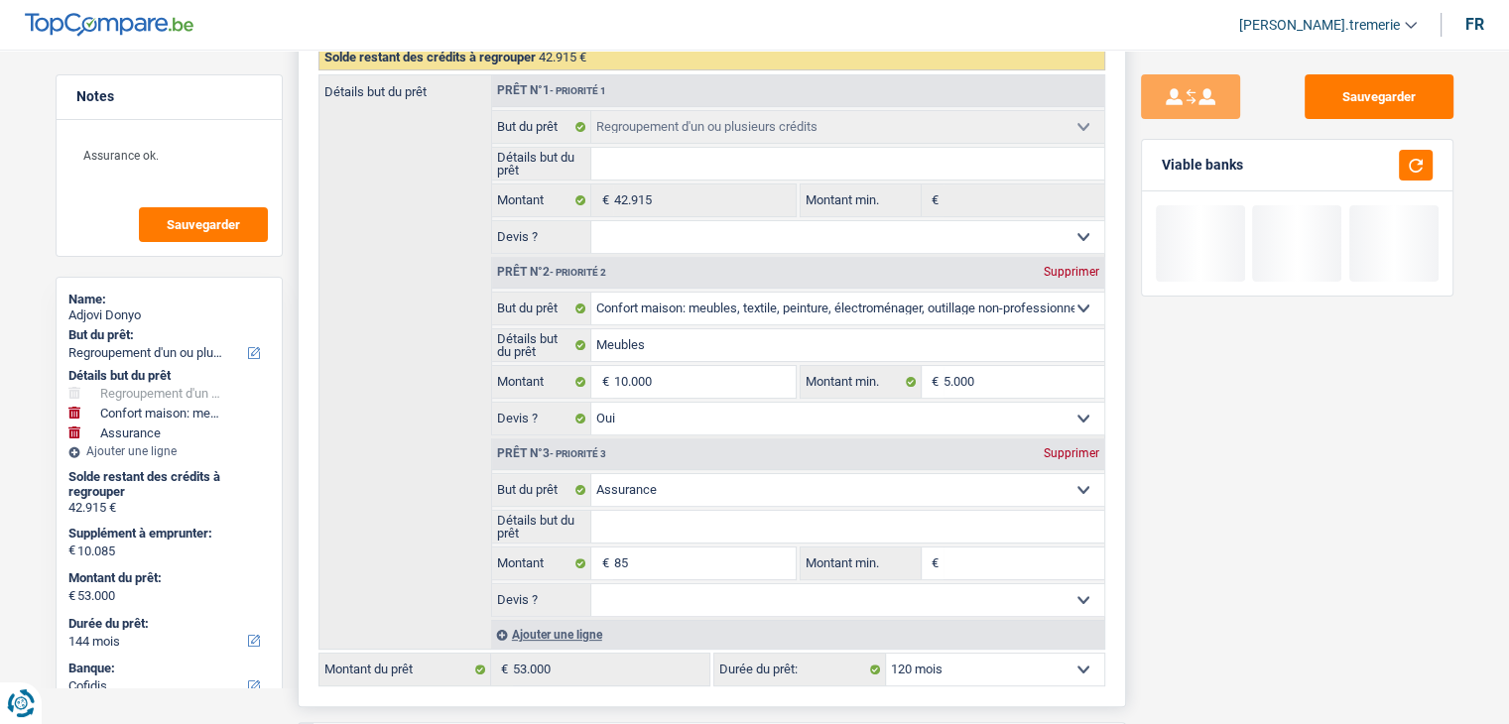
select select "120"
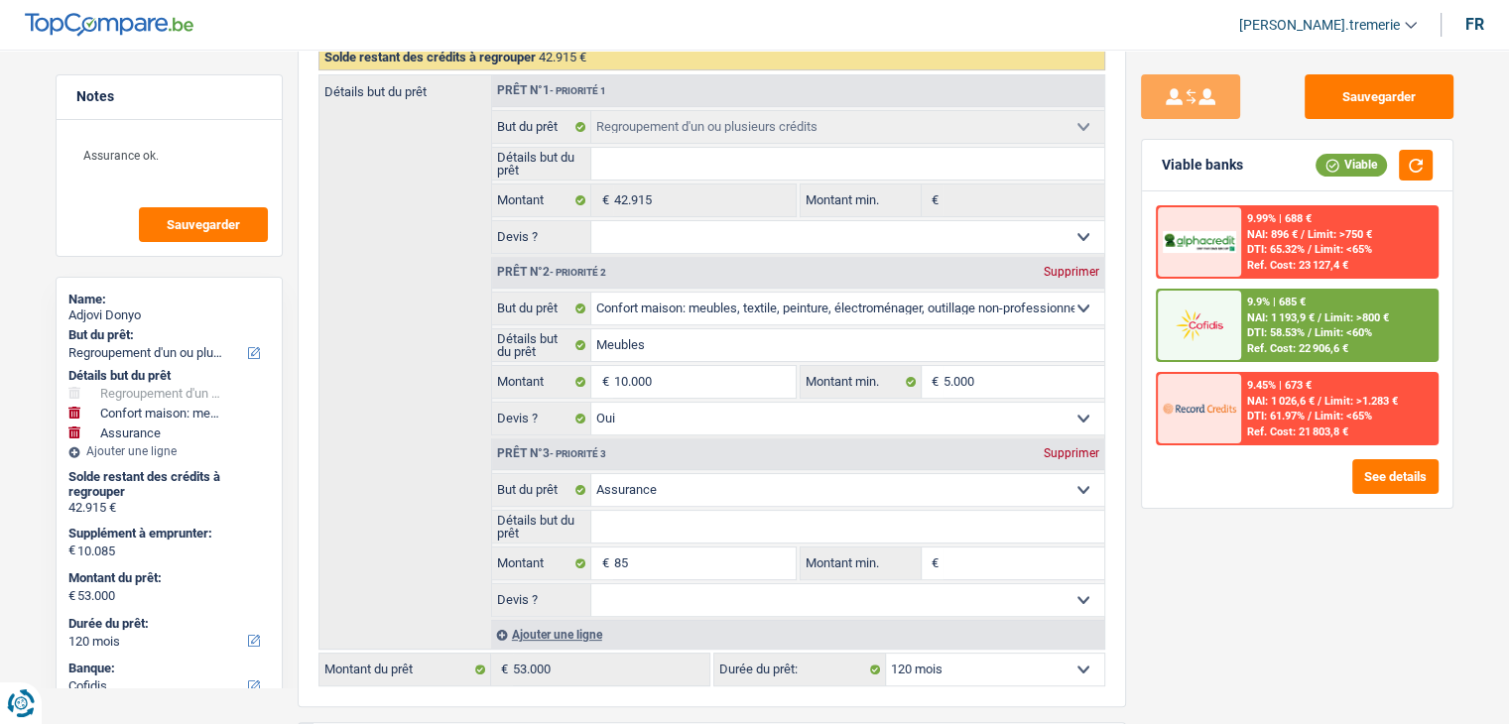
click at [1297, 314] on span "NAI: 1 193,9 €" at bounding box center [1280, 317] width 67 height 13
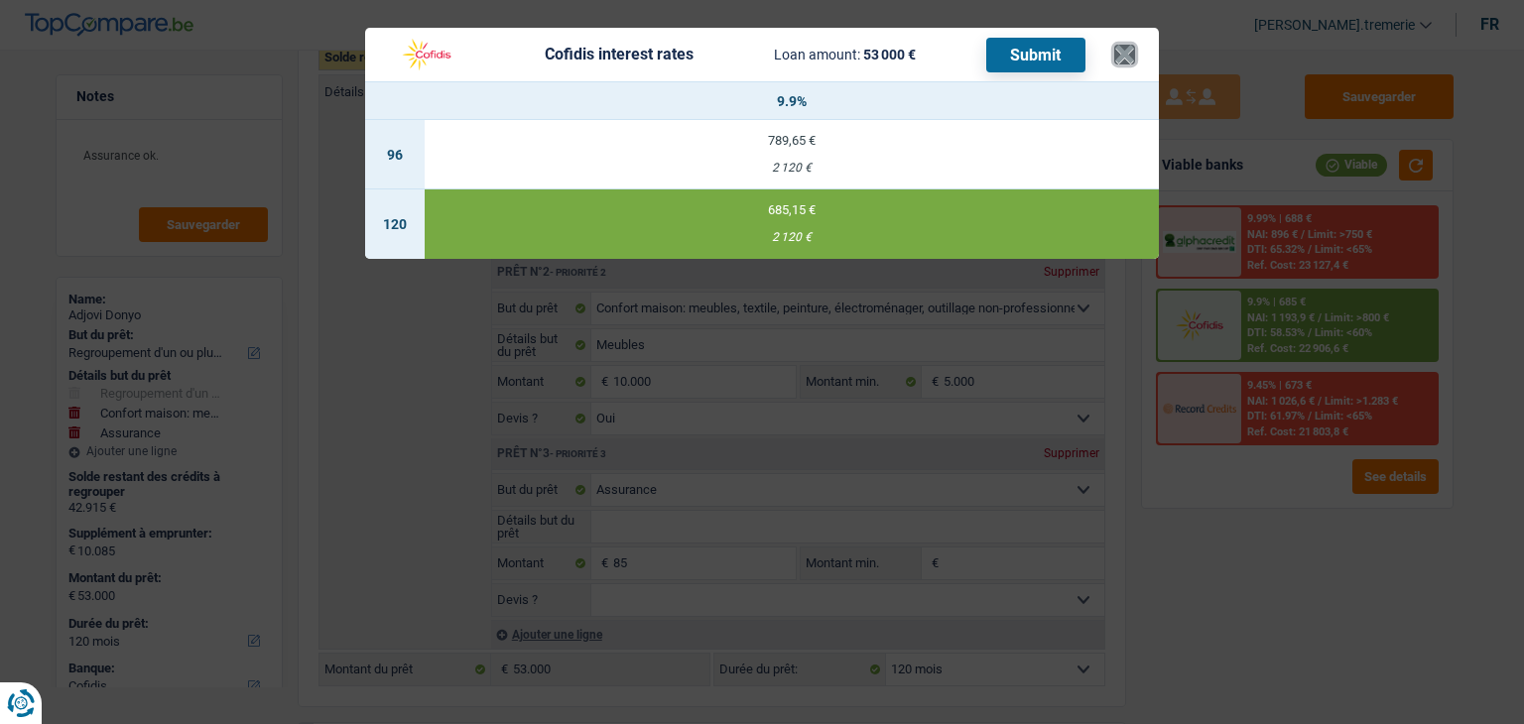
click at [1130, 60] on button "×" at bounding box center [1124, 55] width 21 height 20
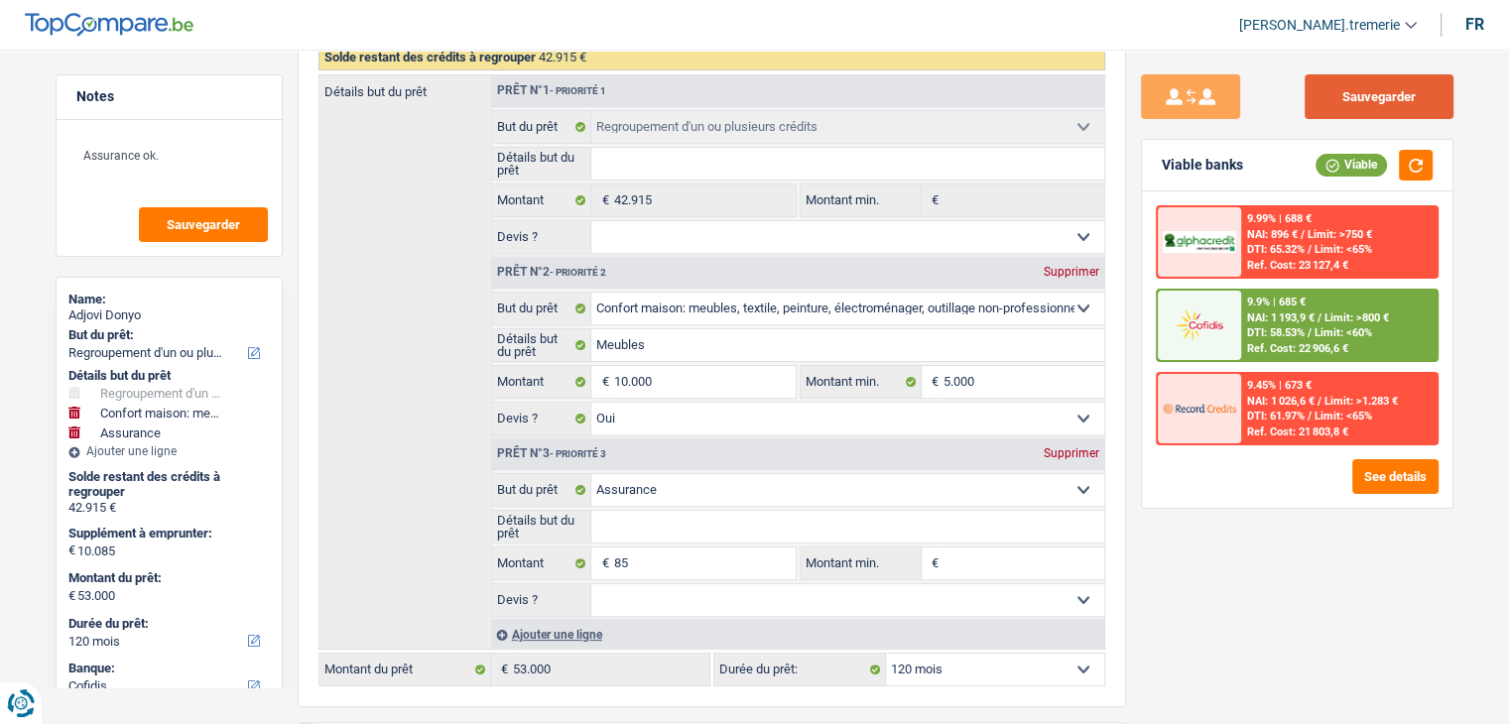
click at [1367, 95] on button "Sauvegarder" at bounding box center [1378, 96] width 149 height 45
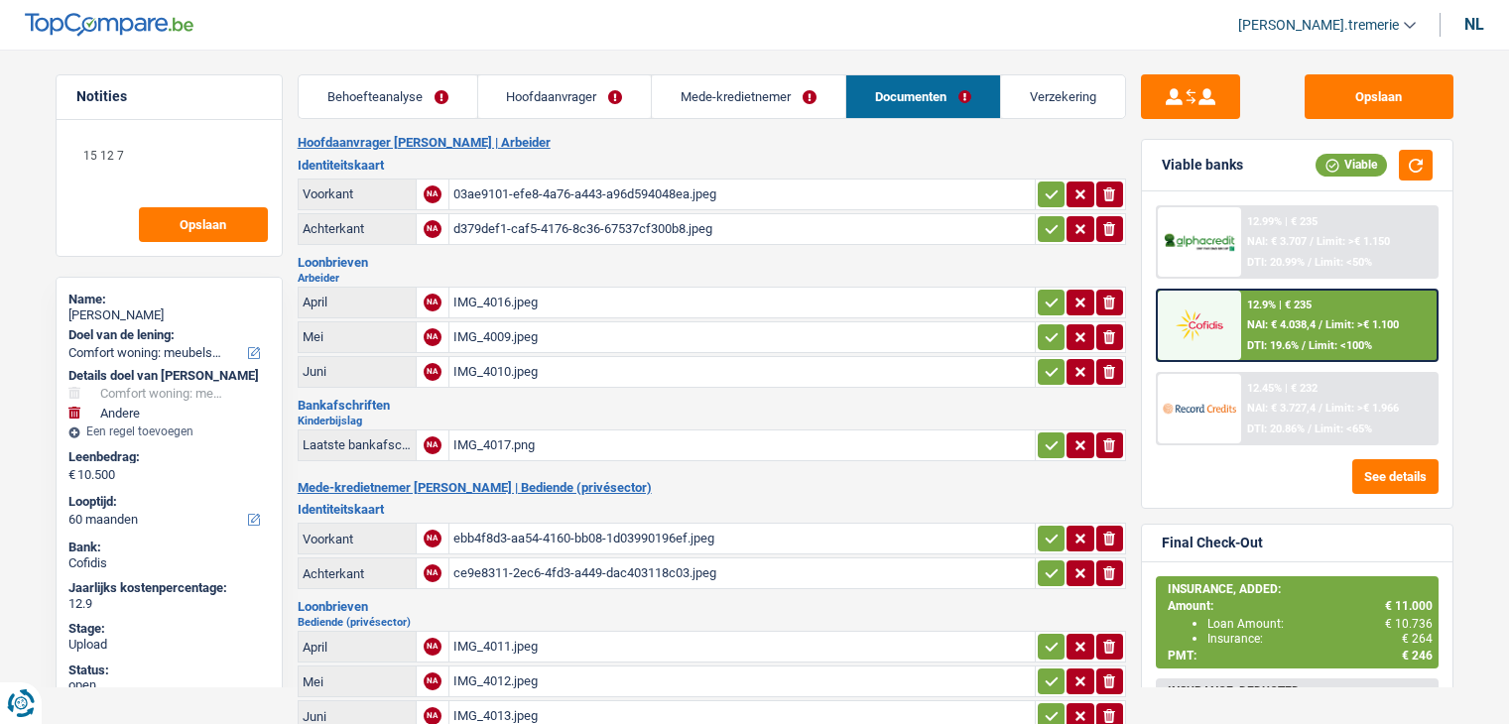
select select "household"
select select "other"
select select "60"
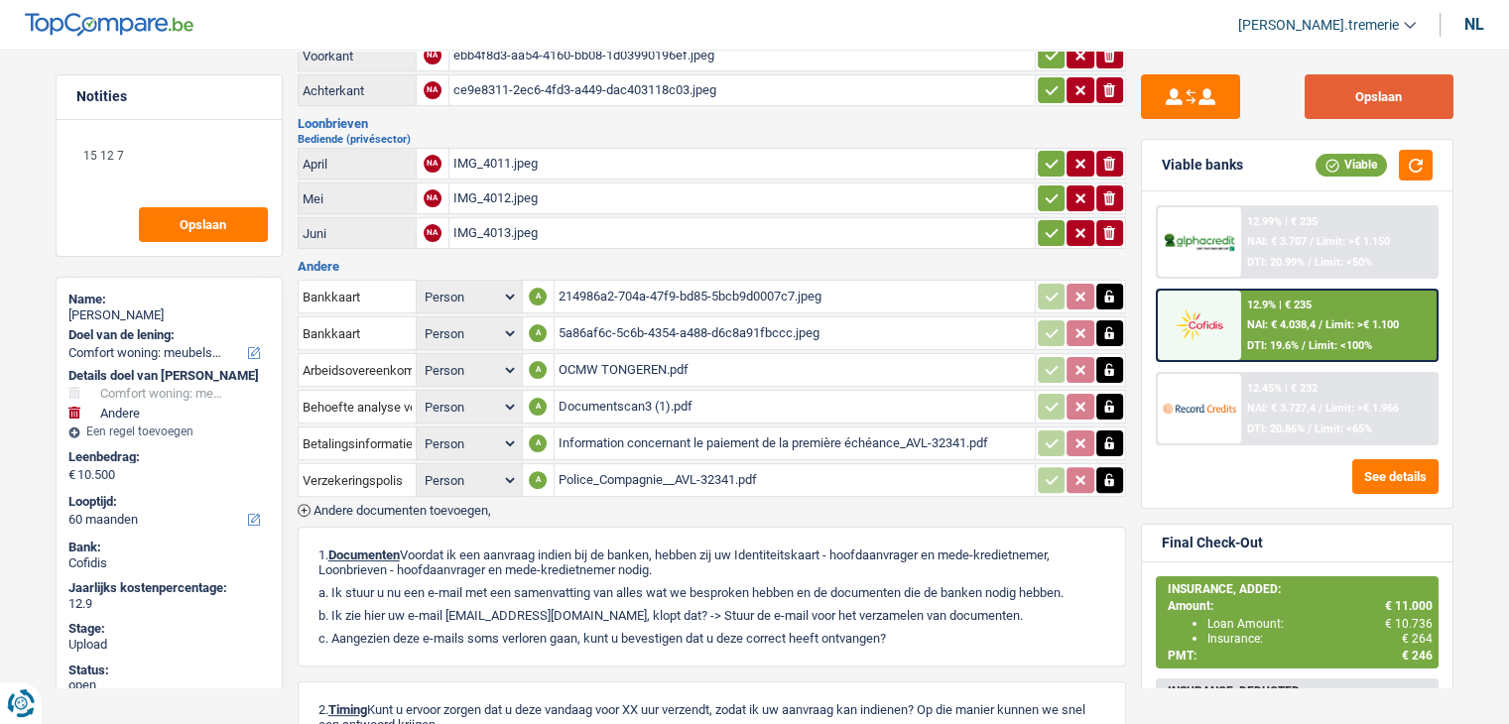
click at [1376, 96] on button "Opslaan" at bounding box center [1378, 96] width 149 height 45
